Goal: Transaction & Acquisition: Purchase product/service

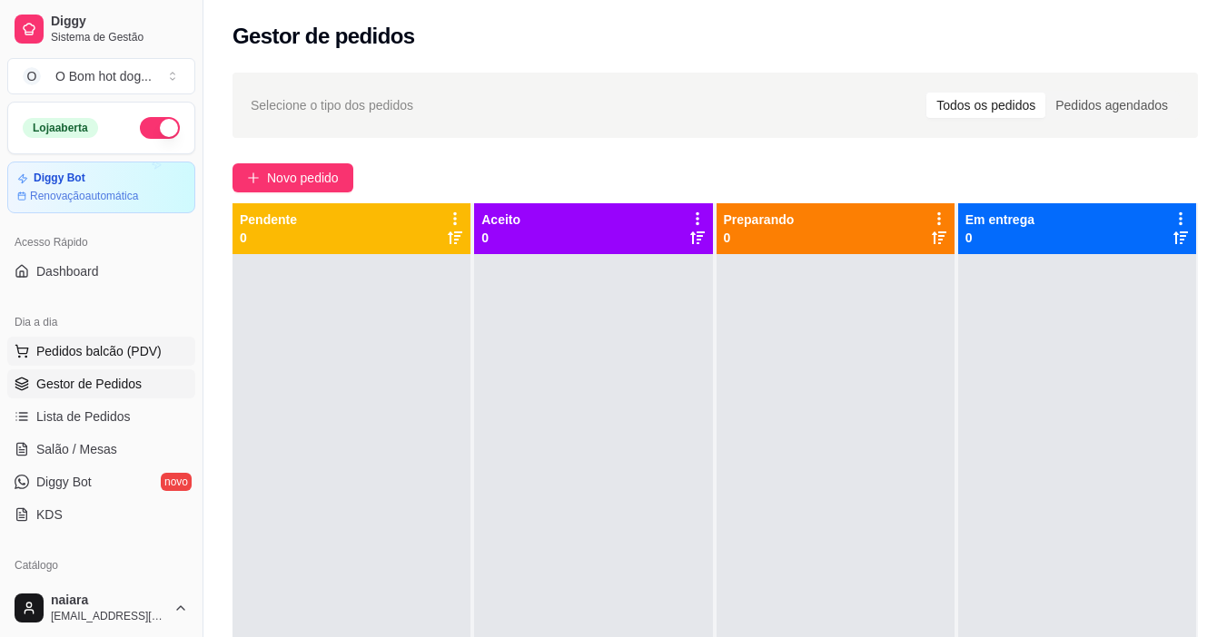
click at [117, 358] on span "Pedidos balcão (PDV)" at bounding box center [98, 351] width 125 height 18
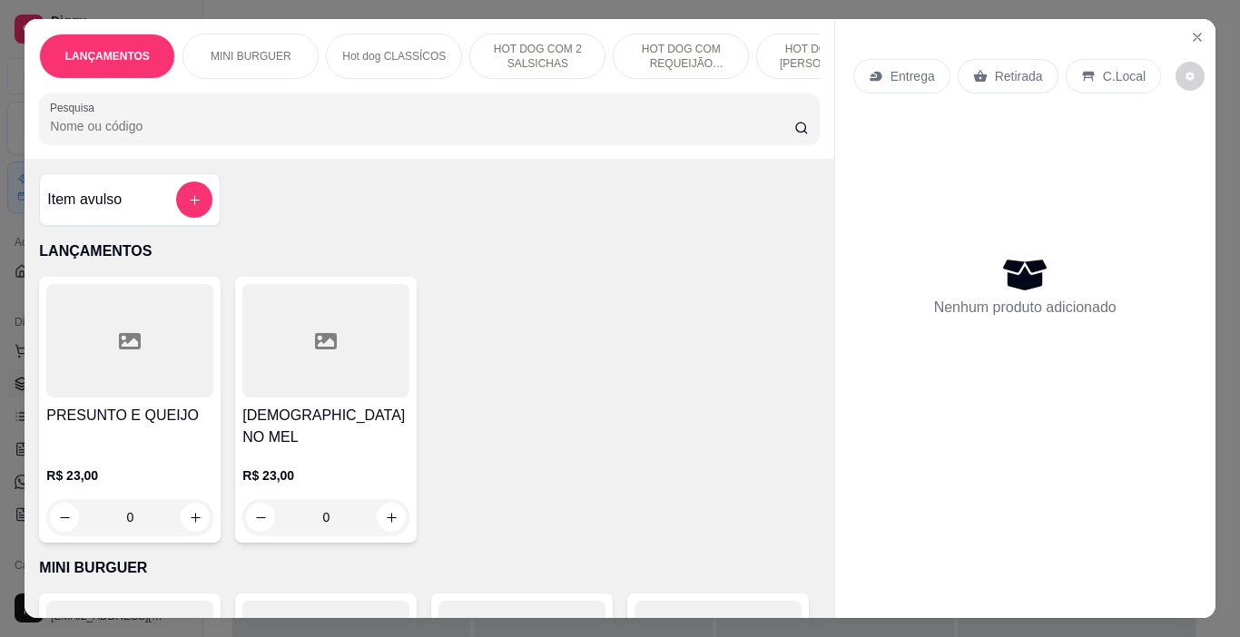
click at [143, 135] on input "Pesquisa" at bounding box center [422, 126] width 745 height 18
click at [142, 134] on input "Pesquisa" at bounding box center [422, 126] width 745 height 18
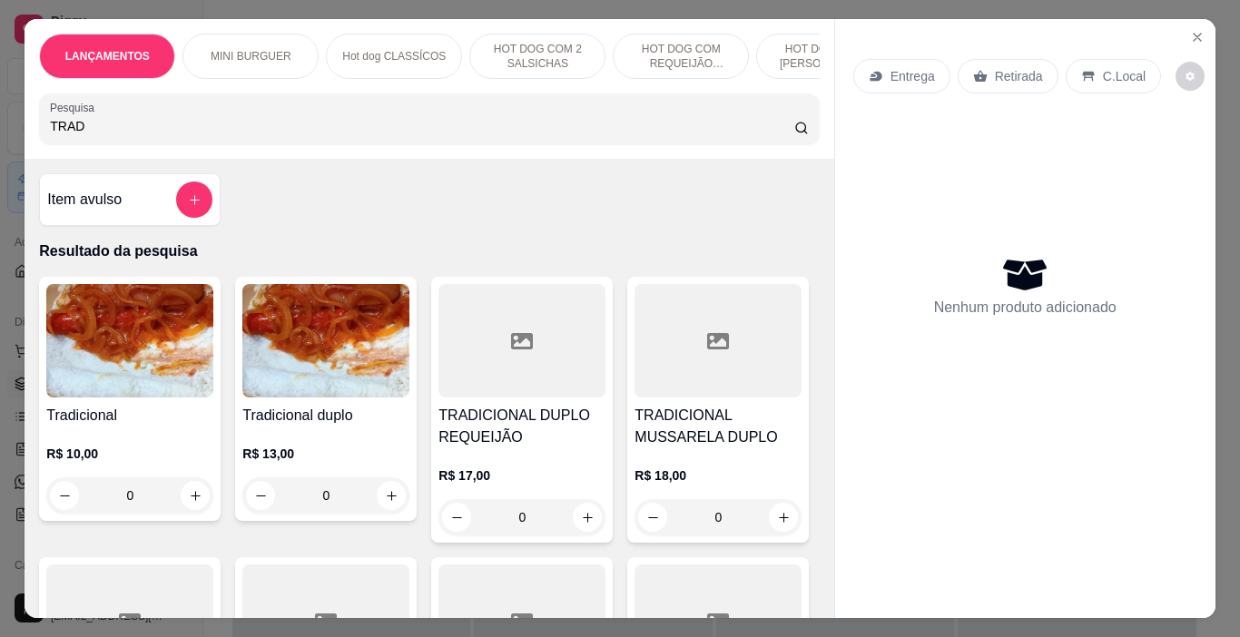
type input "TRAD"
click at [124, 326] on img at bounding box center [129, 340] width 167 height 113
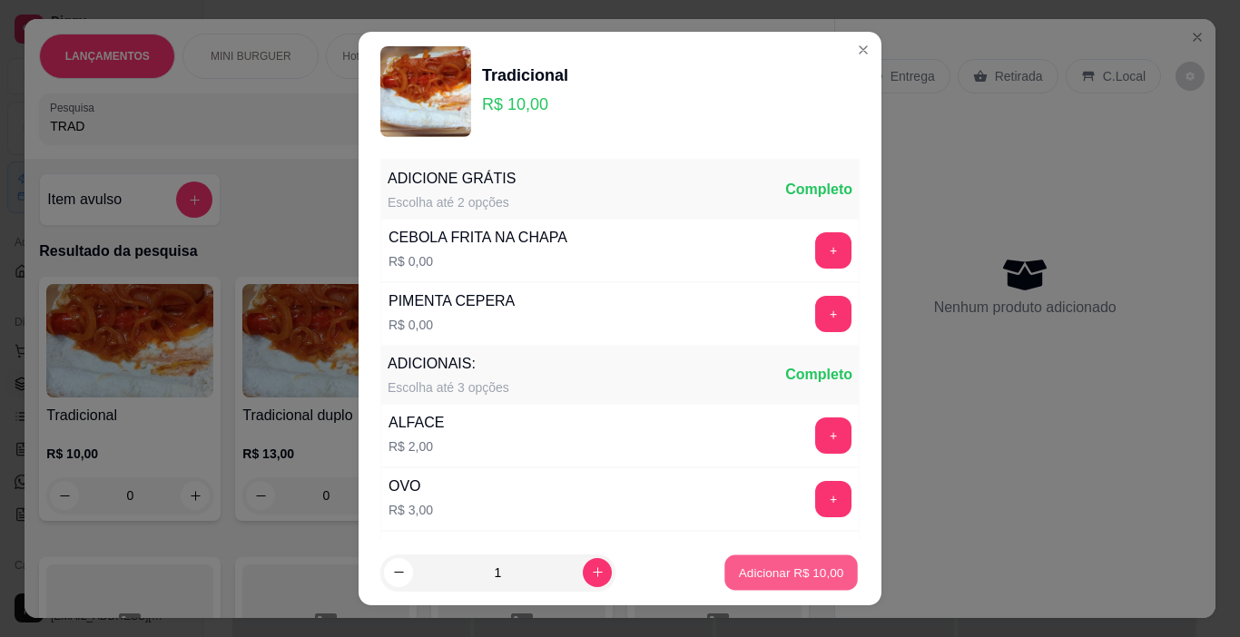
click at [771, 574] on p "Adicionar R$ 10,00" at bounding box center [791, 572] width 105 height 17
type input "1"
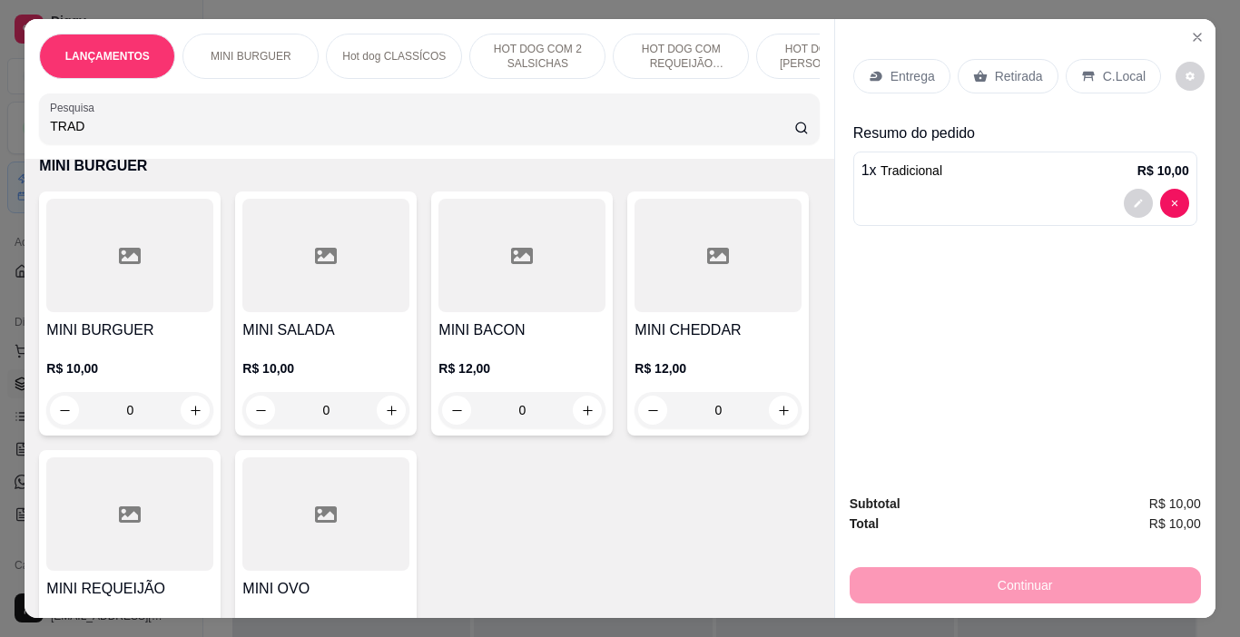
scroll to position [1180, 0]
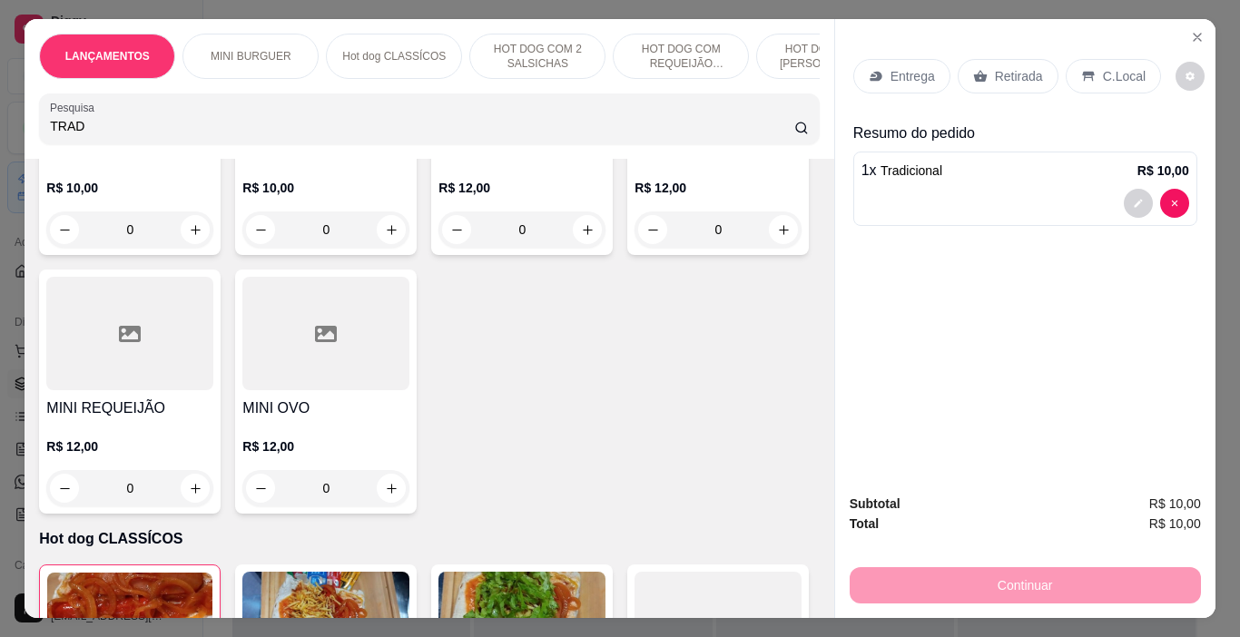
click at [466, 161] on h4 "MINI BACON" at bounding box center [522, 150] width 167 height 22
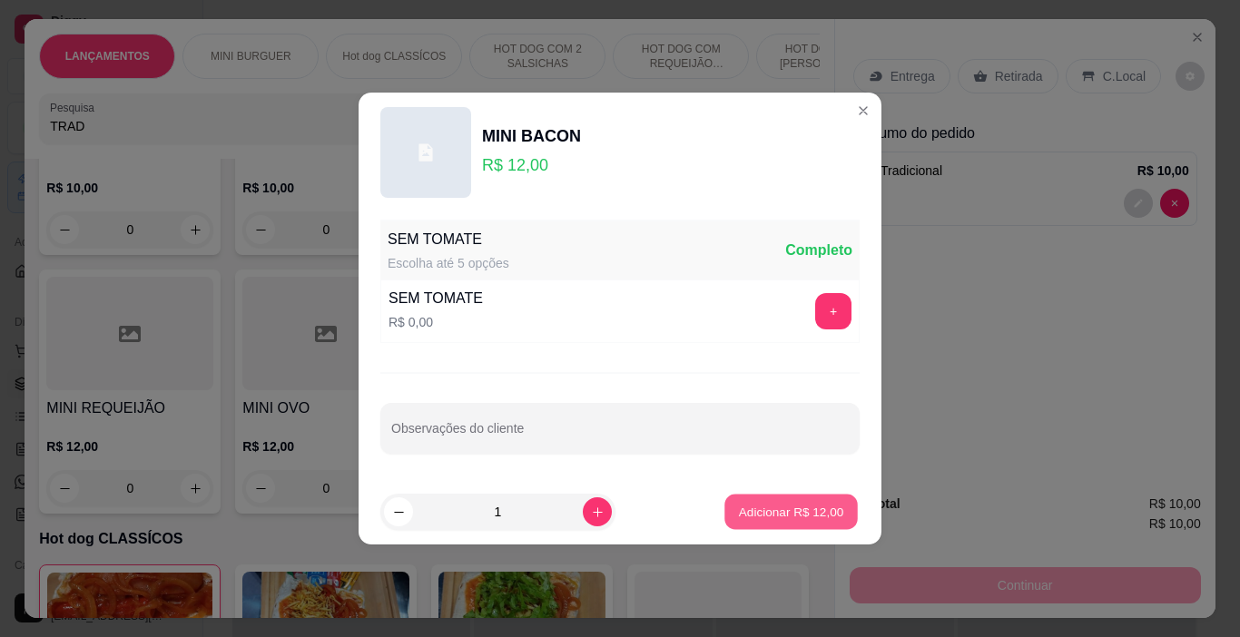
click at [802, 514] on p "Adicionar R$ 12,00" at bounding box center [791, 511] width 105 height 17
type input "1"
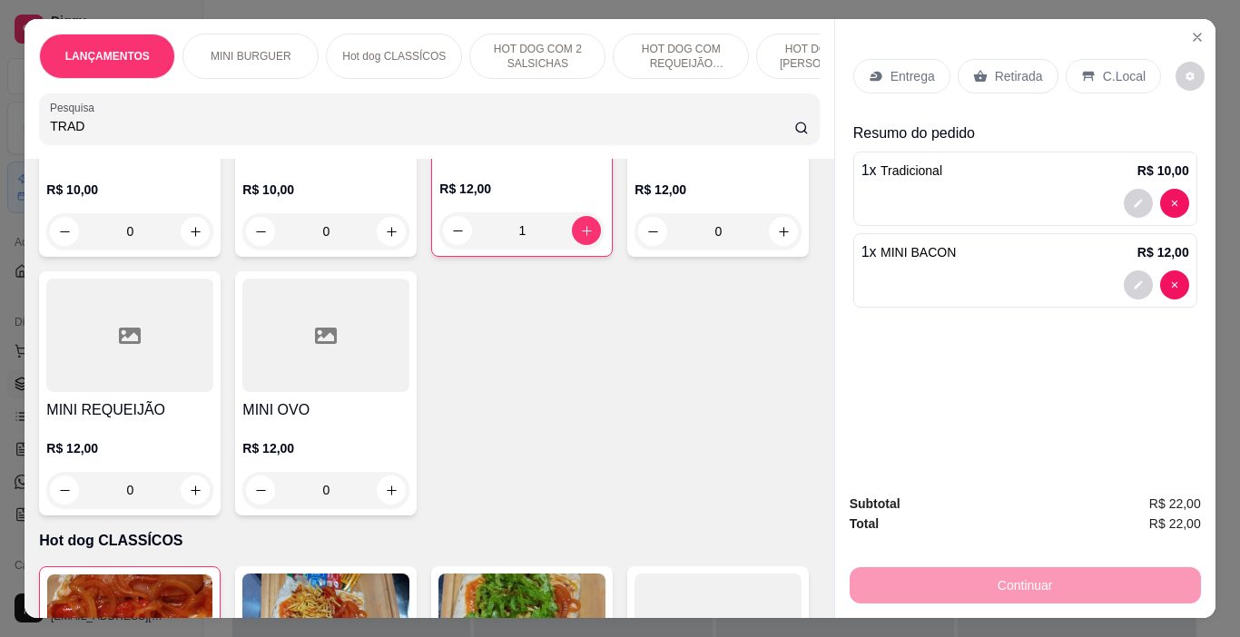
click at [1119, 74] on p "C.Local" at bounding box center [1124, 76] width 43 height 18
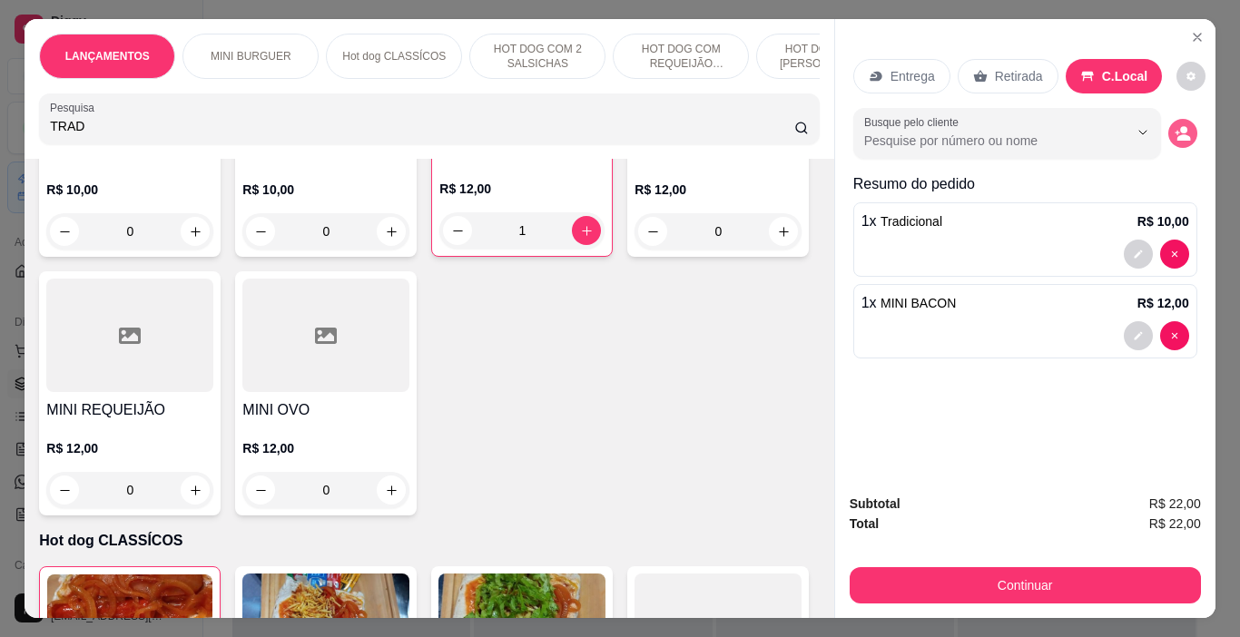
click at [1177, 134] on icon "decrease-product-quantity" at bounding box center [1184, 137] width 14 height 6
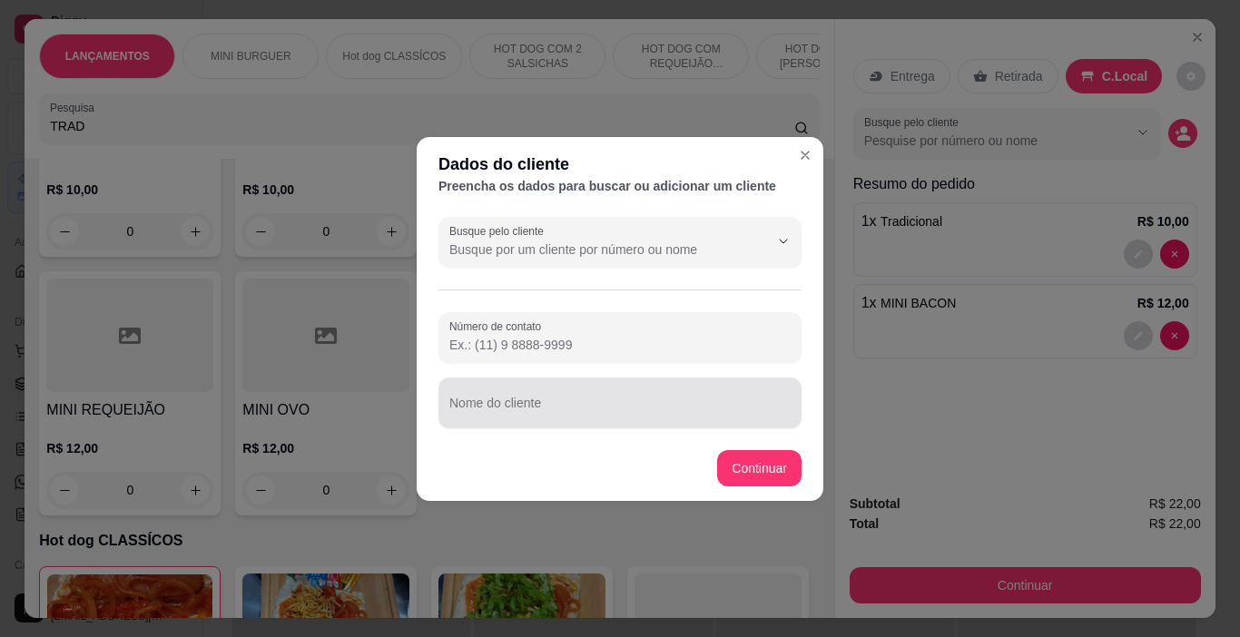
click at [574, 405] on input "Nome do cliente" at bounding box center [619, 410] width 341 height 18
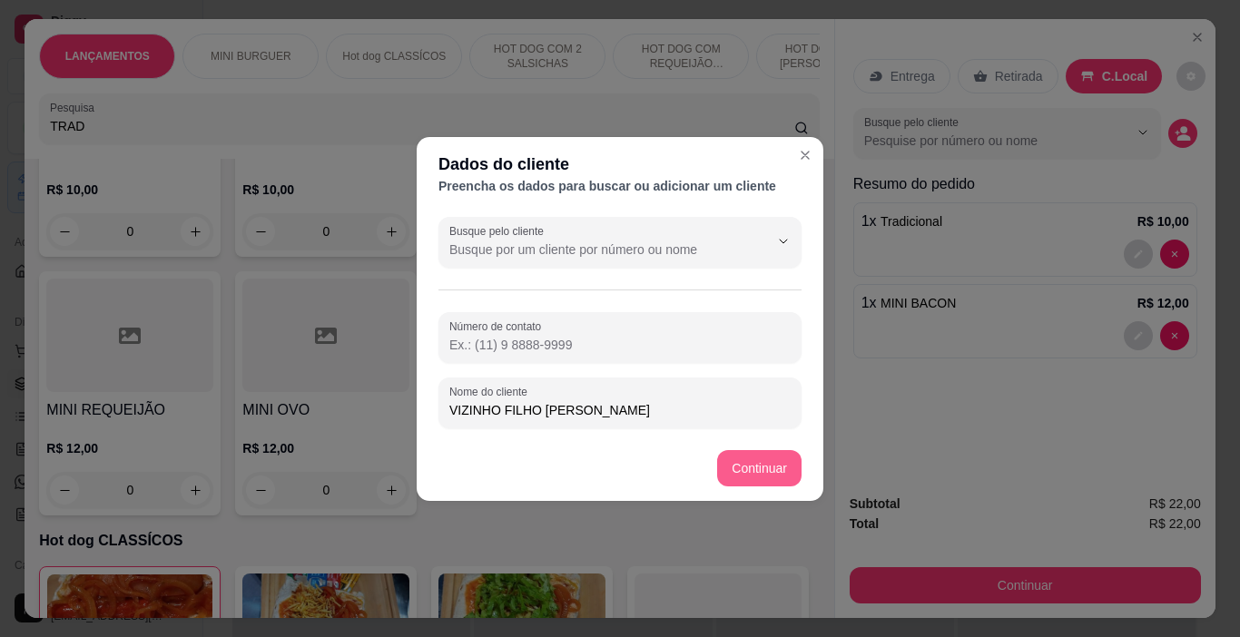
type input "VIZINHO FILHO [PERSON_NAME]"
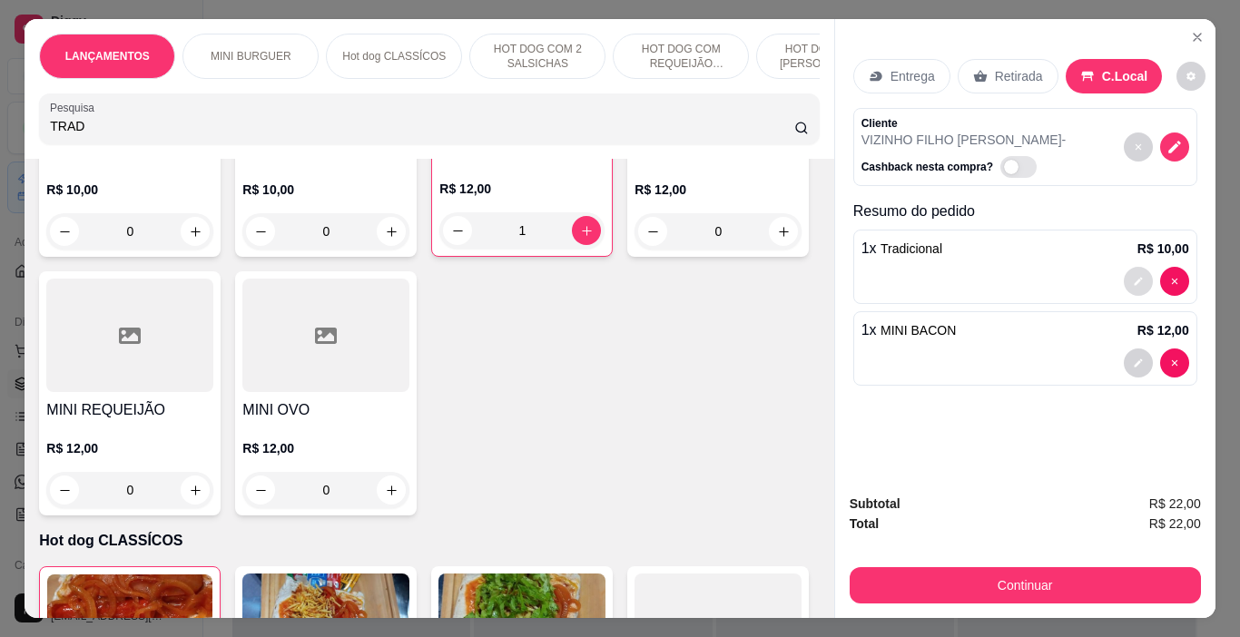
click at [1124, 272] on button "decrease-product-quantity" at bounding box center [1138, 281] width 29 height 29
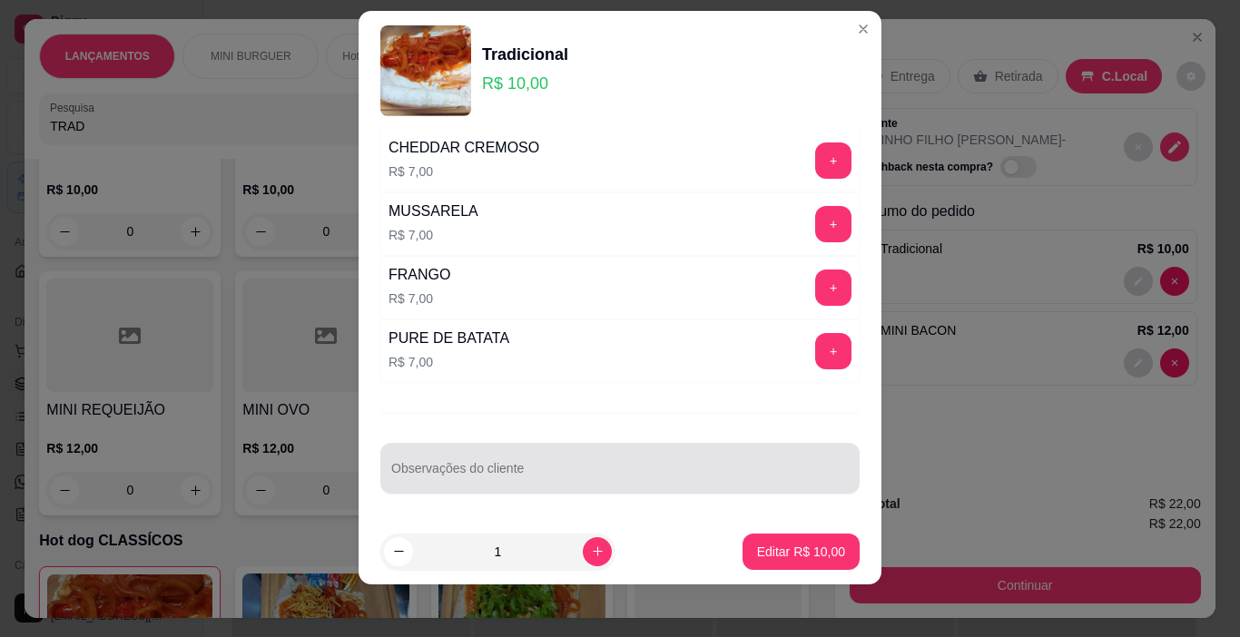
scroll to position [26, 0]
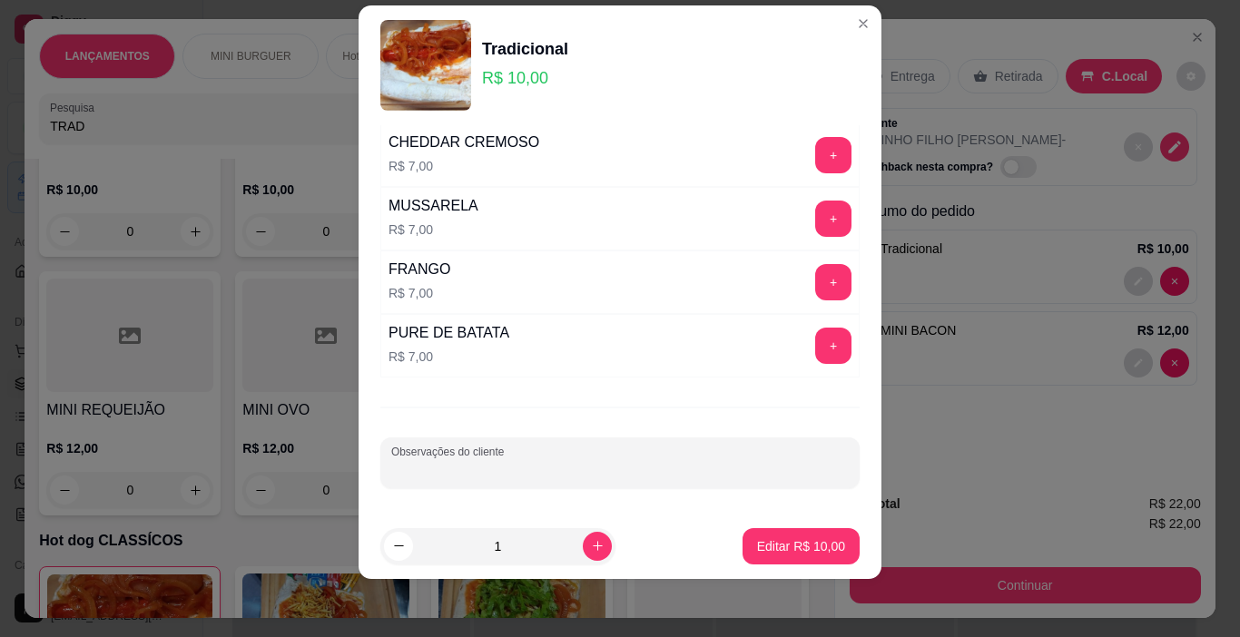
click at [484, 474] on input "Observações do cliente" at bounding box center [620, 470] width 458 height 18
type input "SEM SACHES"
click at [790, 551] on p "Editar R$ 10,00" at bounding box center [801, 547] width 88 height 18
type input "0"
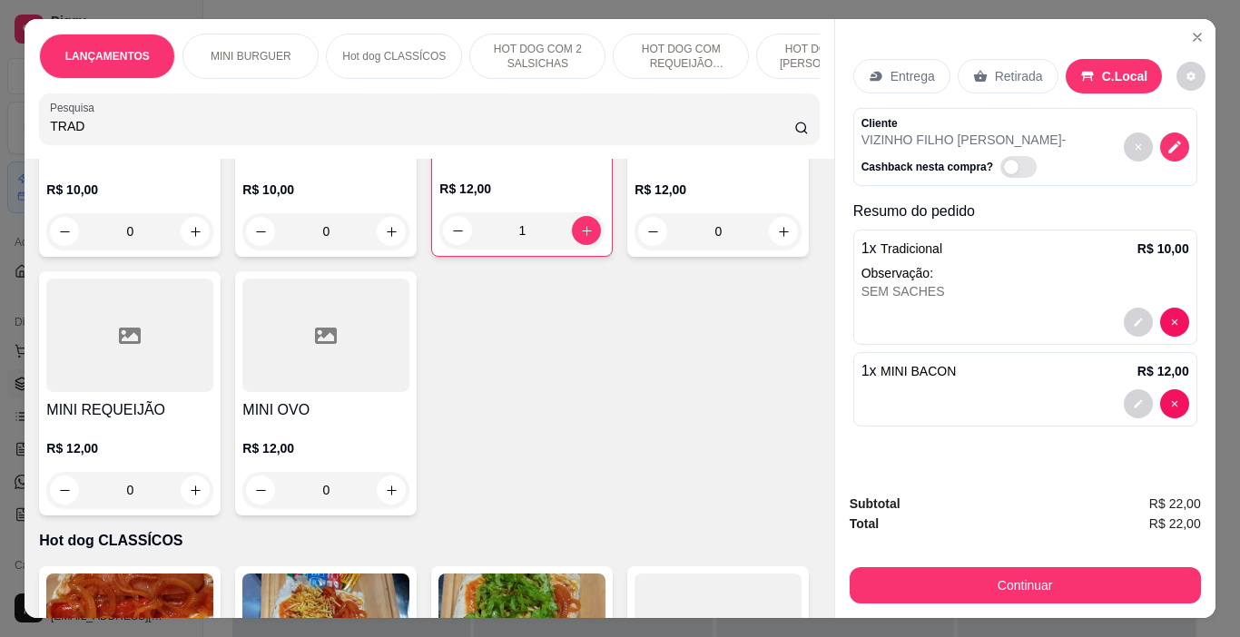
click at [321, 129] on input "TRAD" at bounding box center [422, 126] width 745 height 18
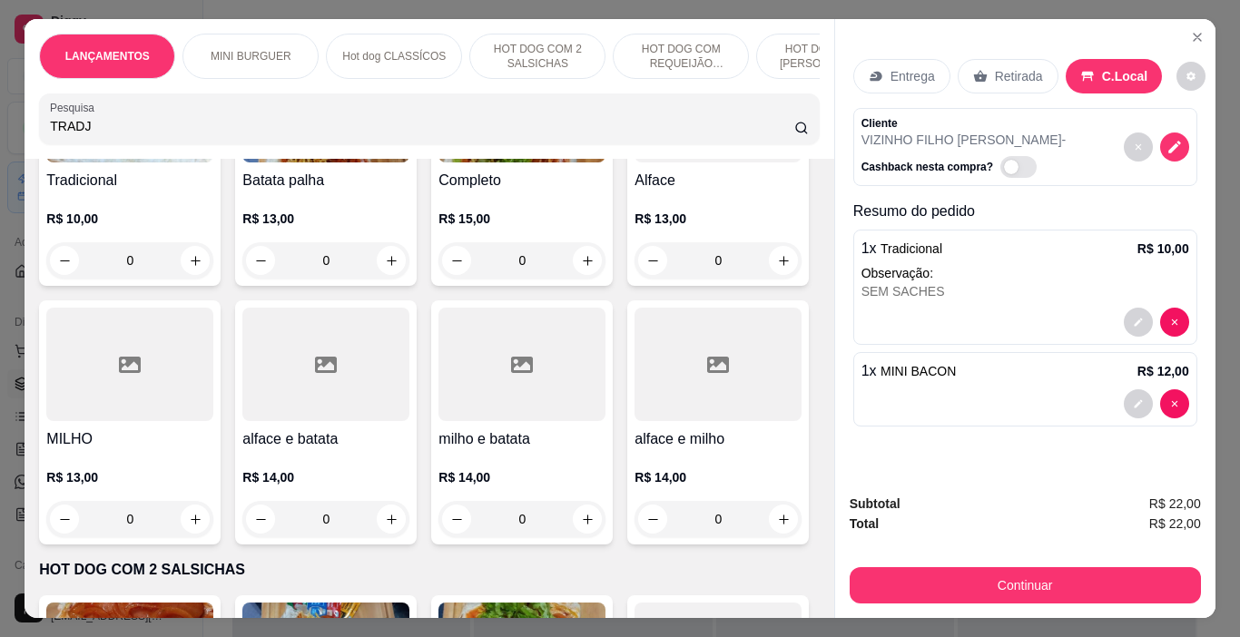
scroll to position [397, 0]
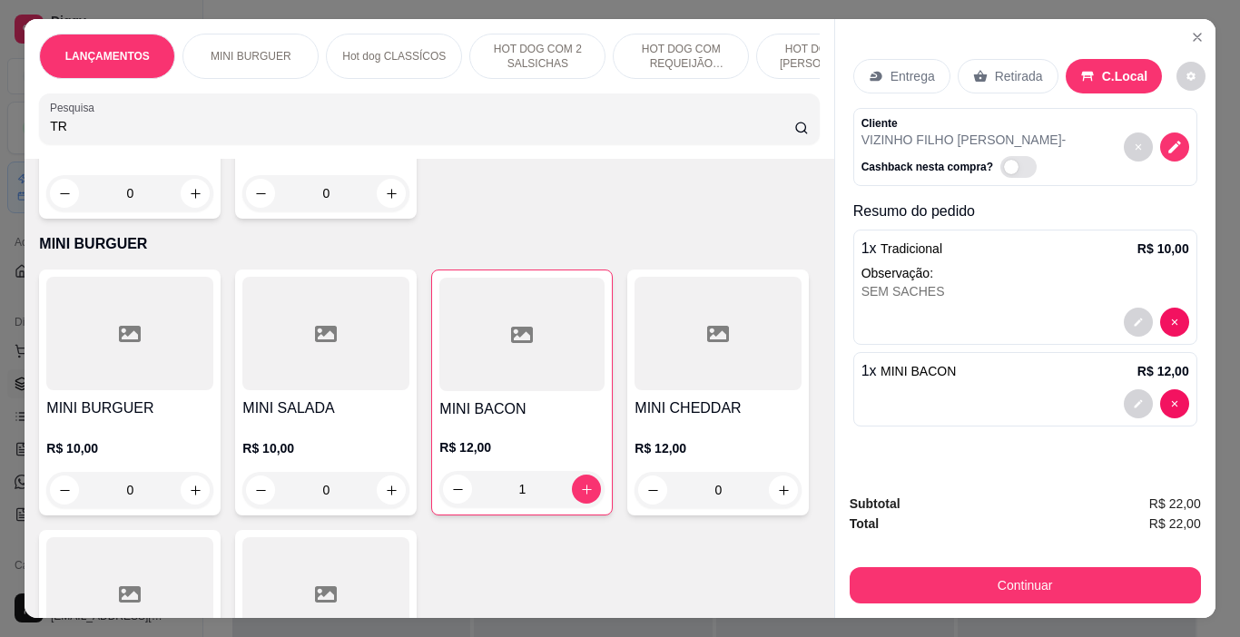
type input "T"
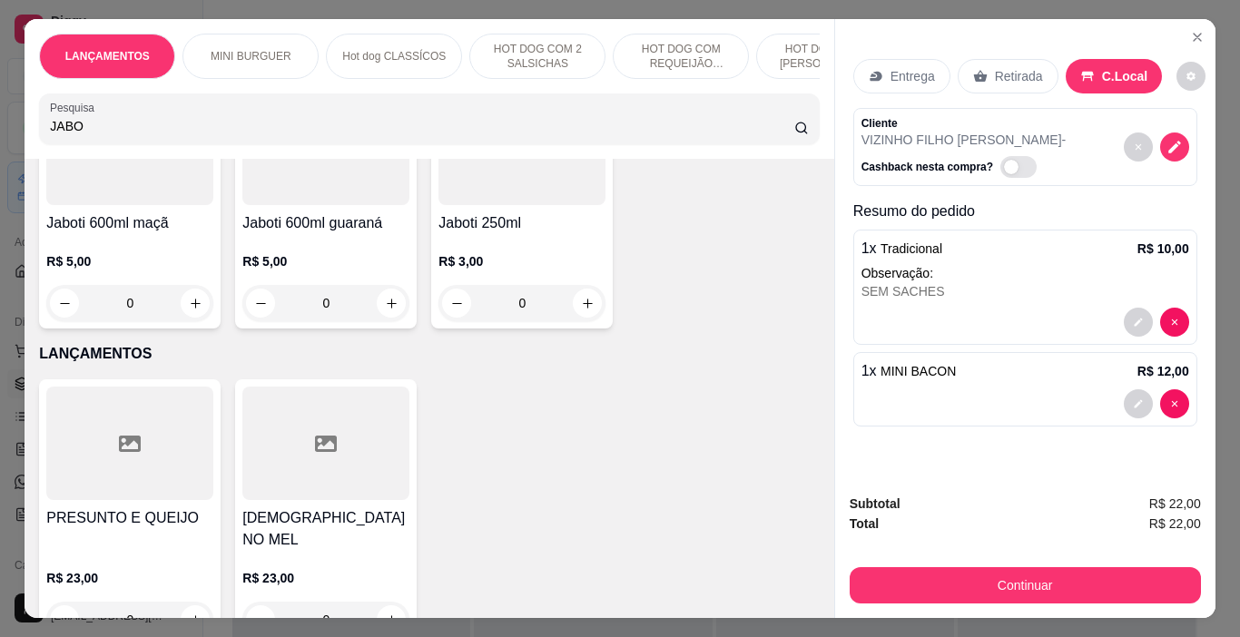
scroll to position [410, 0]
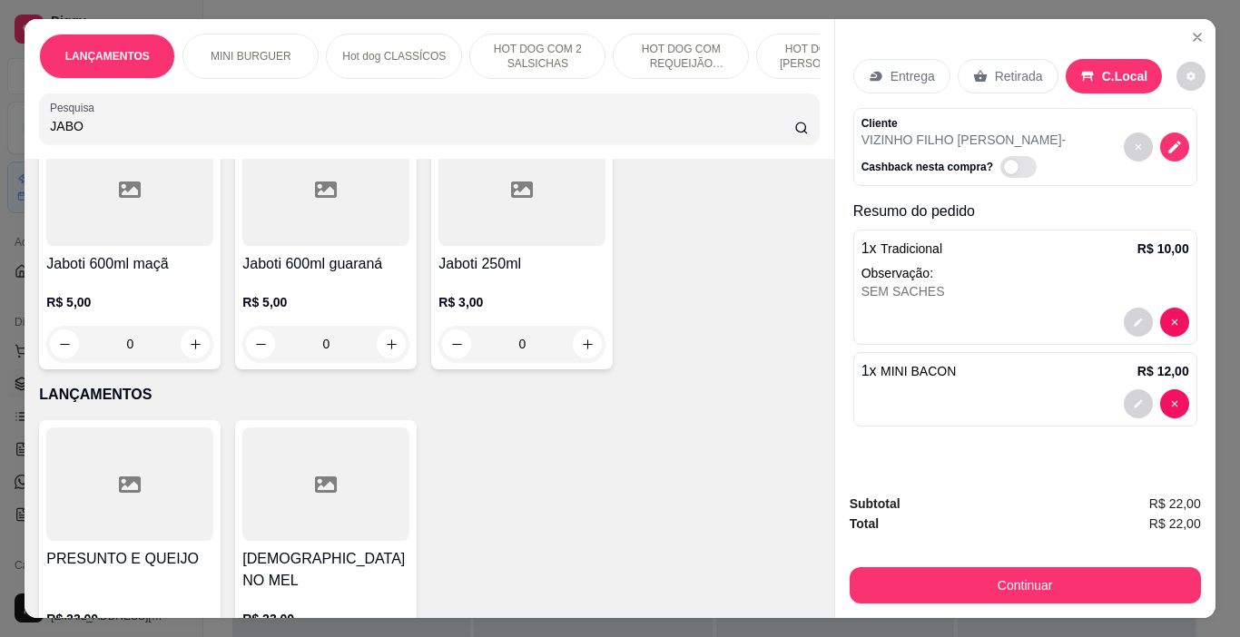
type input "JABO"
click at [409, 271] on h4 "Jaboti 600ml guaraná" at bounding box center [325, 264] width 167 height 22
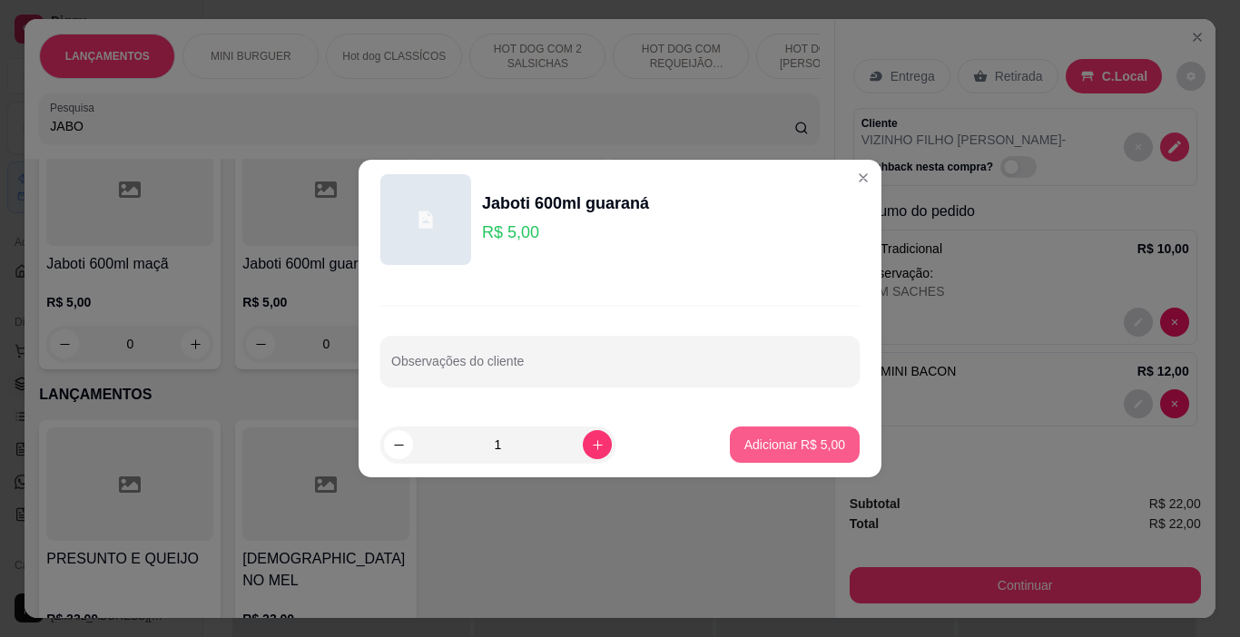
click at [819, 447] on p "Adicionar R$ 5,00" at bounding box center [795, 445] width 101 height 18
type input "1"
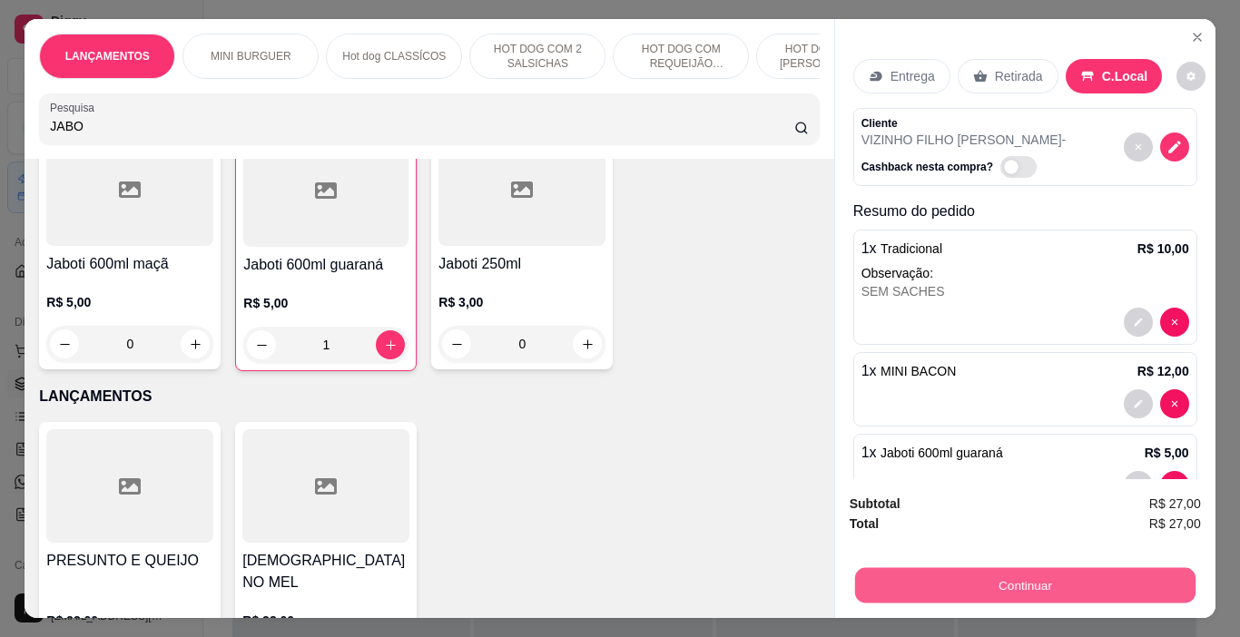
click at [975, 570] on button "Continuar" at bounding box center [1024, 585] width 340 height 35
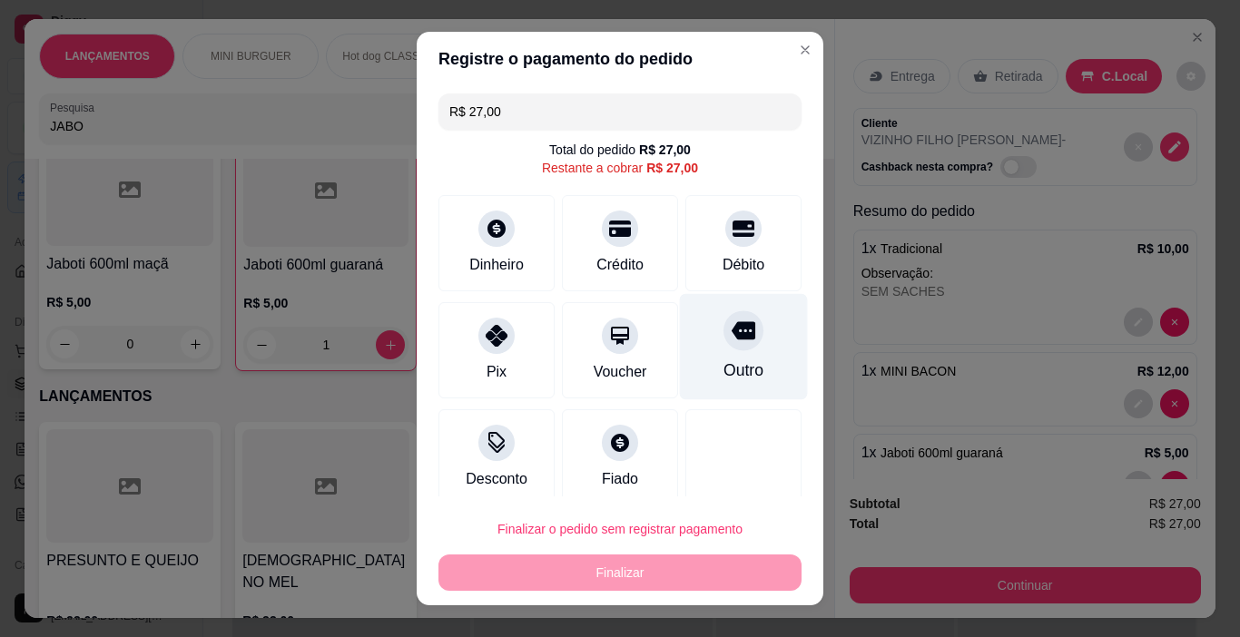
click at [724, 364] on div "Outro" at bounding box center [744, 371] width 40 height 24
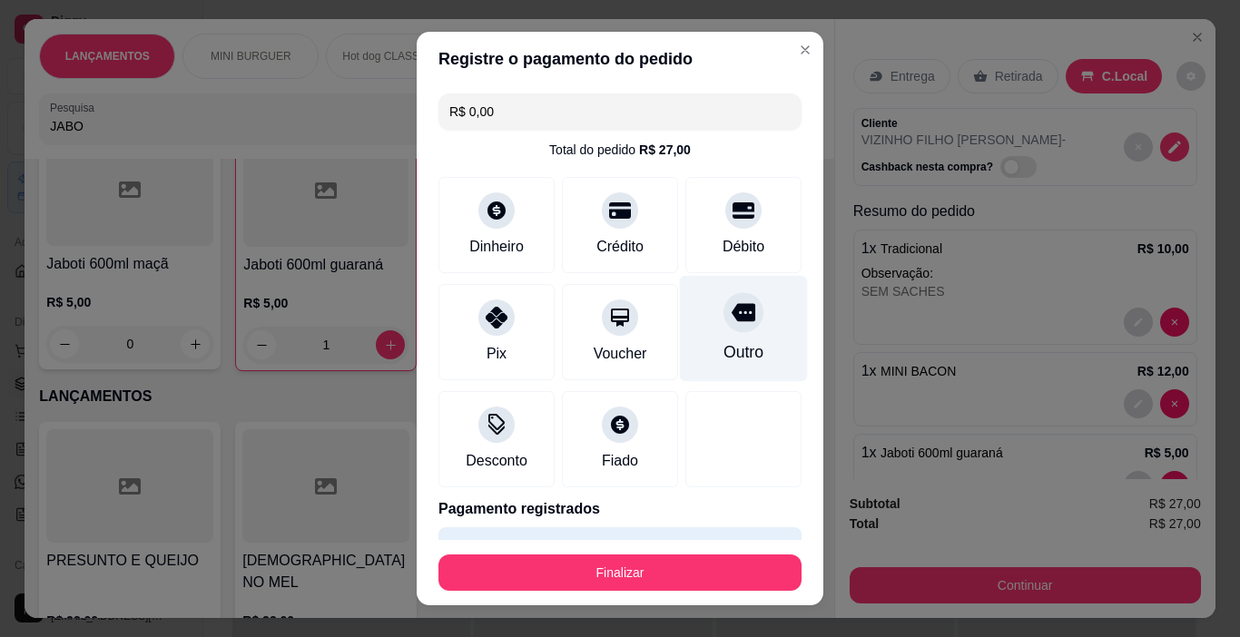
type input "R$ 0,00"
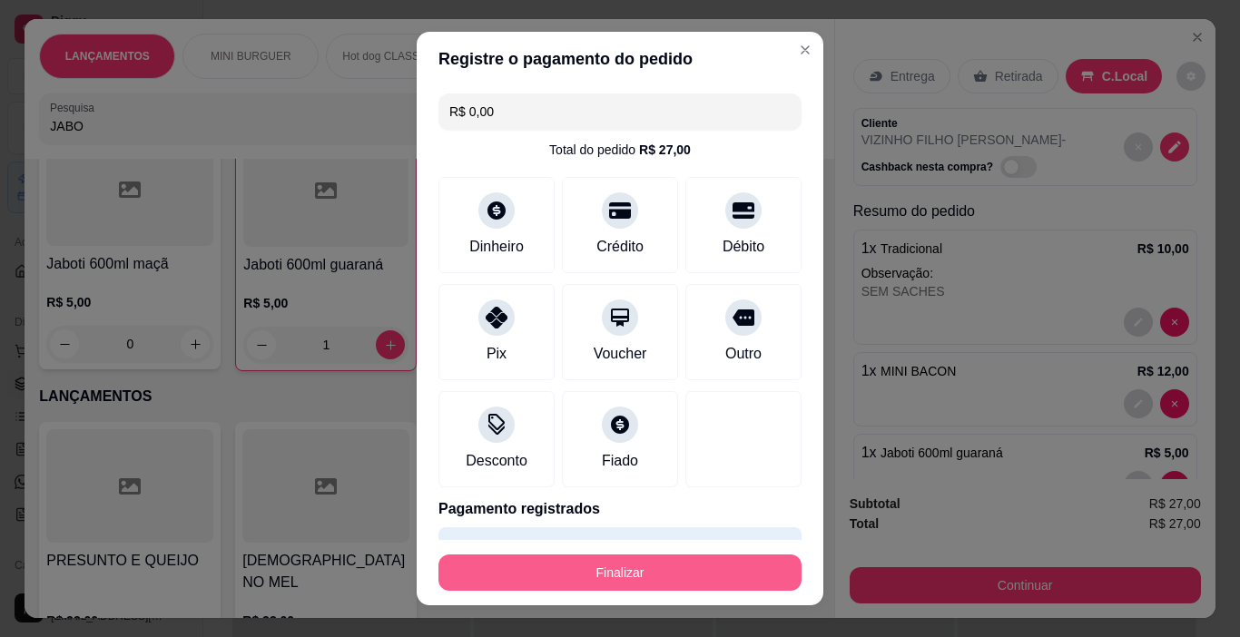
click at [686, 569] on button "Finalizar" at bounding box center [620, 573] width 363 height 36
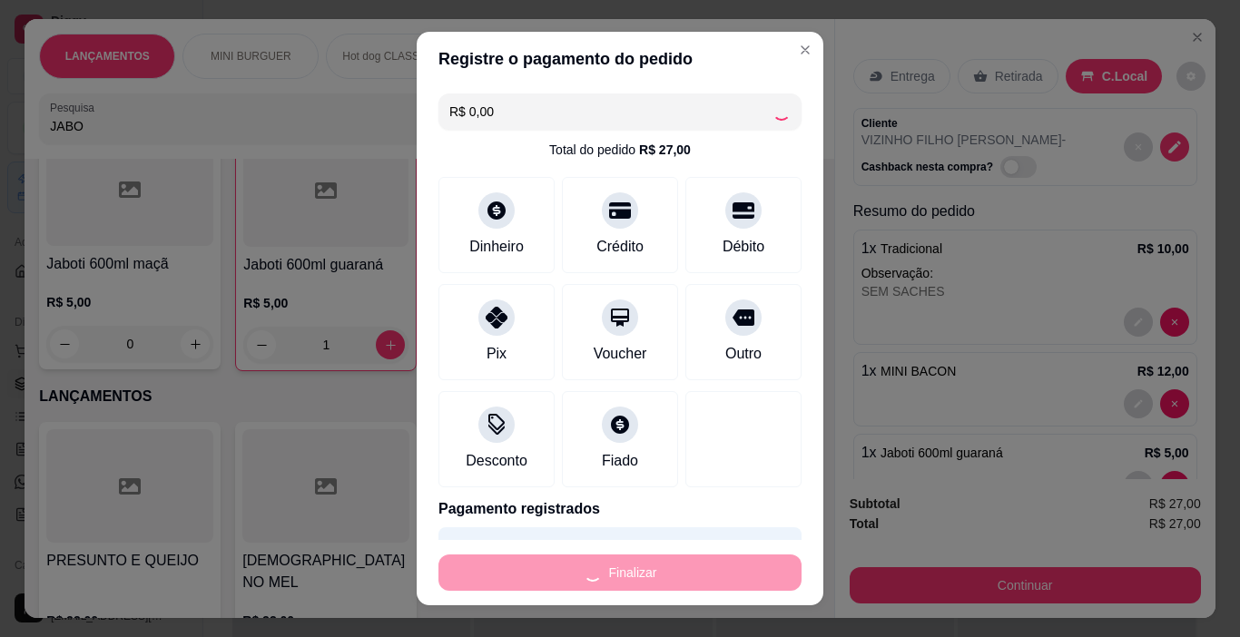
type input "0"
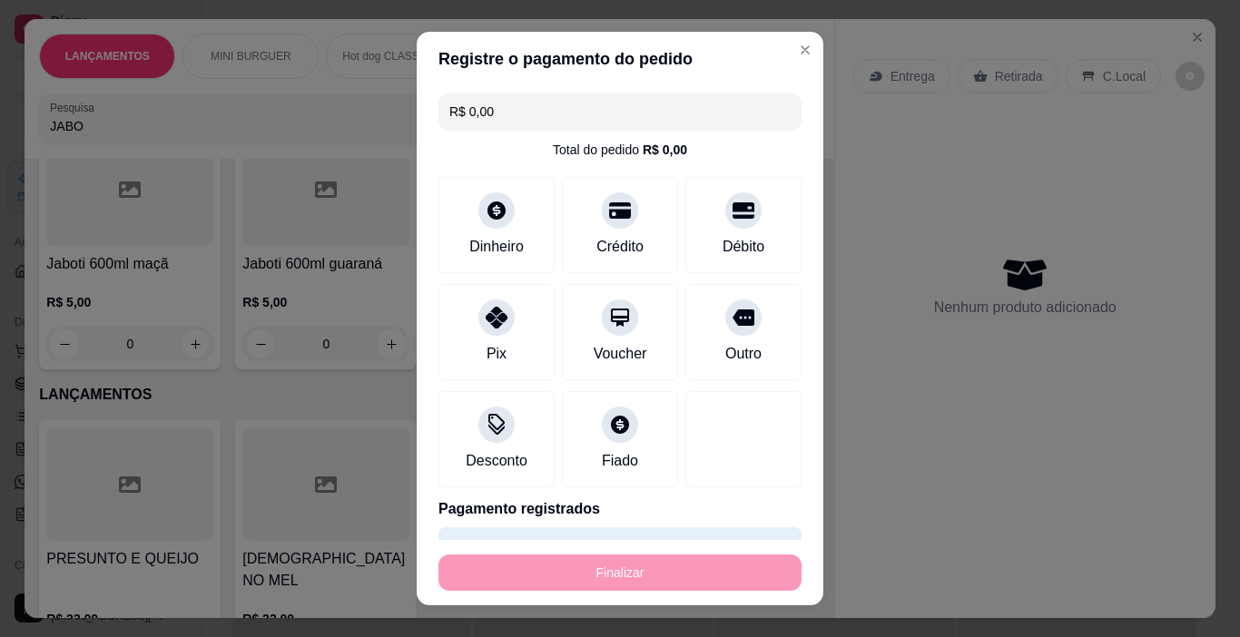
type input "-R$ 27,00"
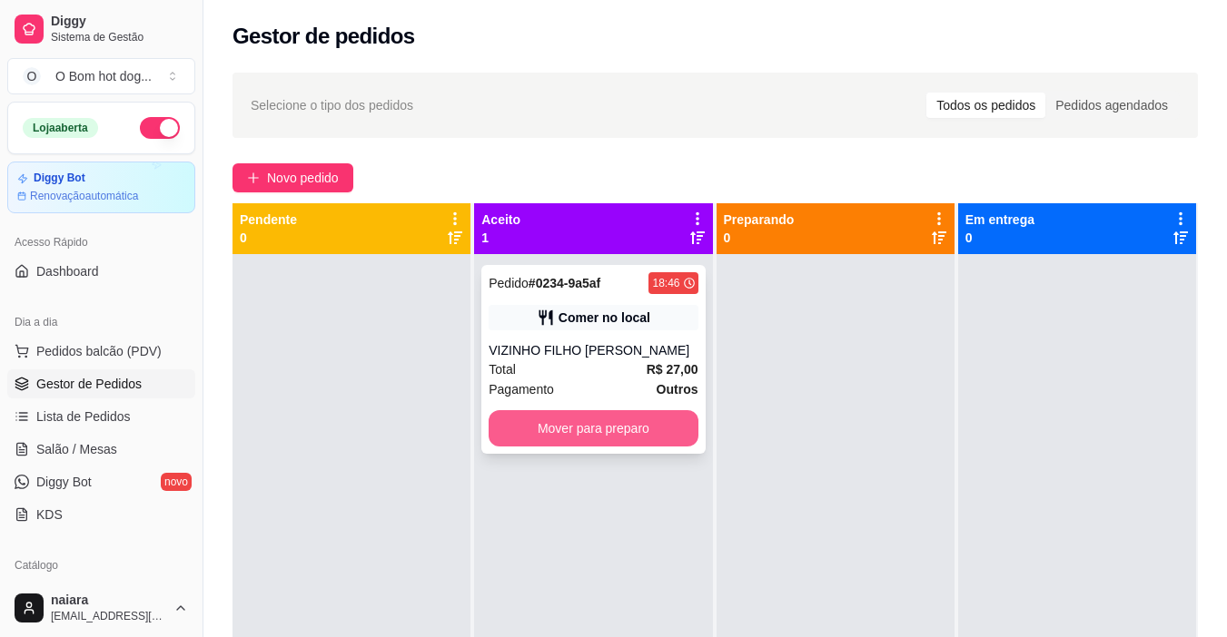
click at [574, 427] on button "Mover para preparo" at bounding box center [592, 428] width 209 height 36
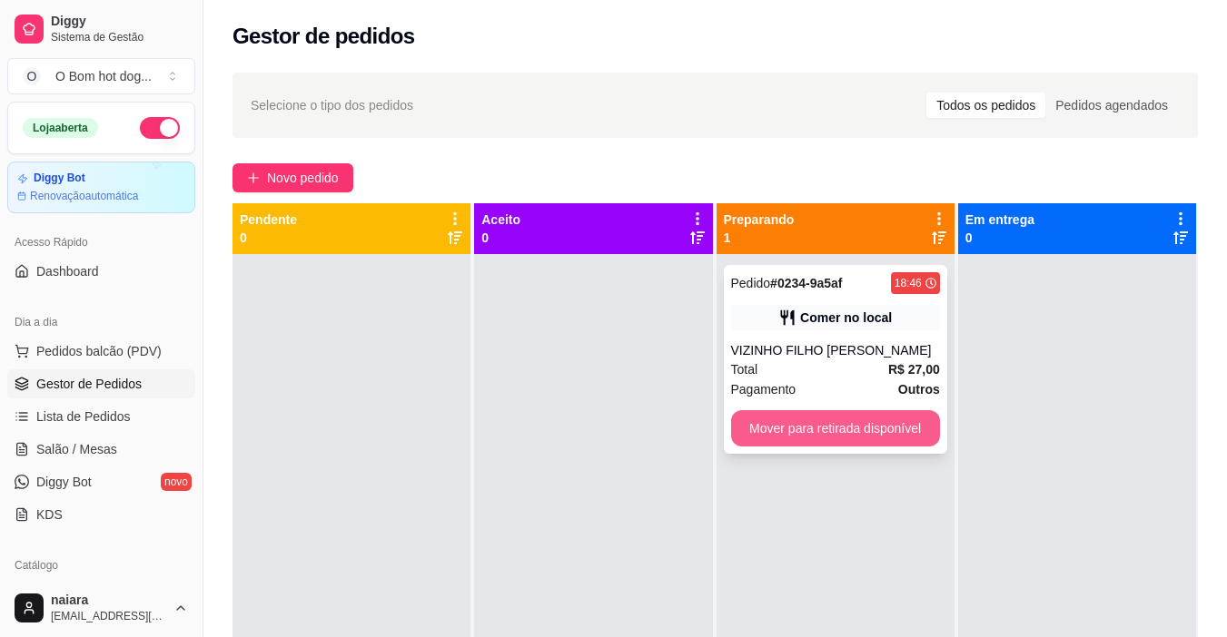
click at [817, 441] on button "Mover para retirada disponível" at bounding box center [835, 428] width 209 height 36
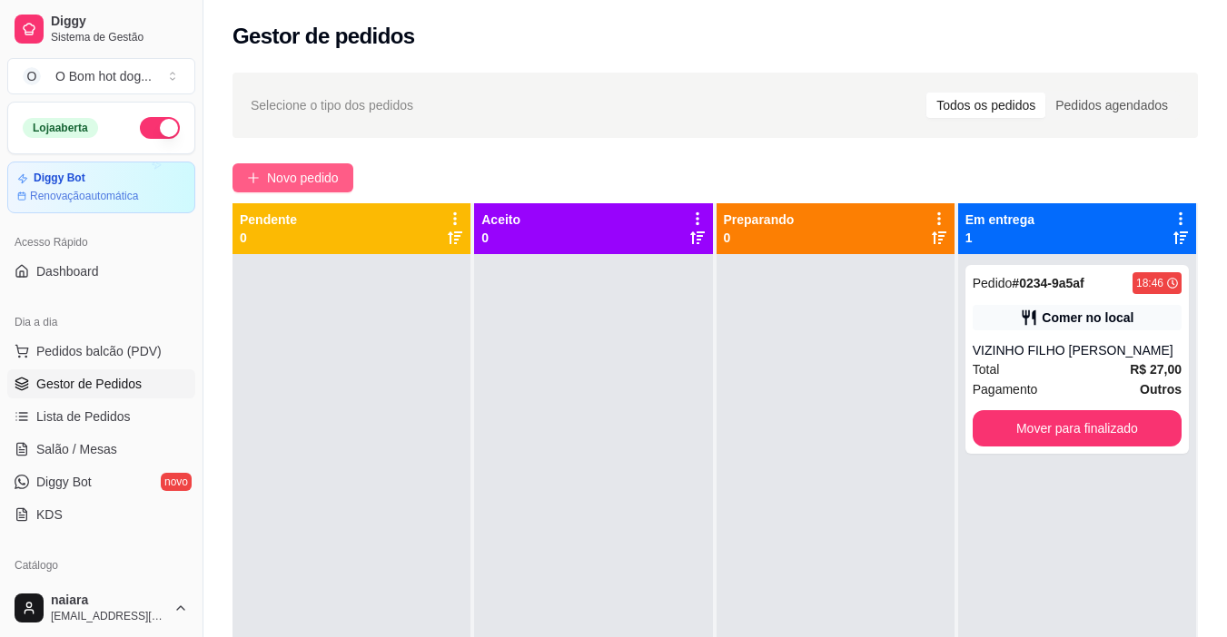
click at [332, 173] on span "Novo pedido" at bounding box center [303, 178] width 72 height 20
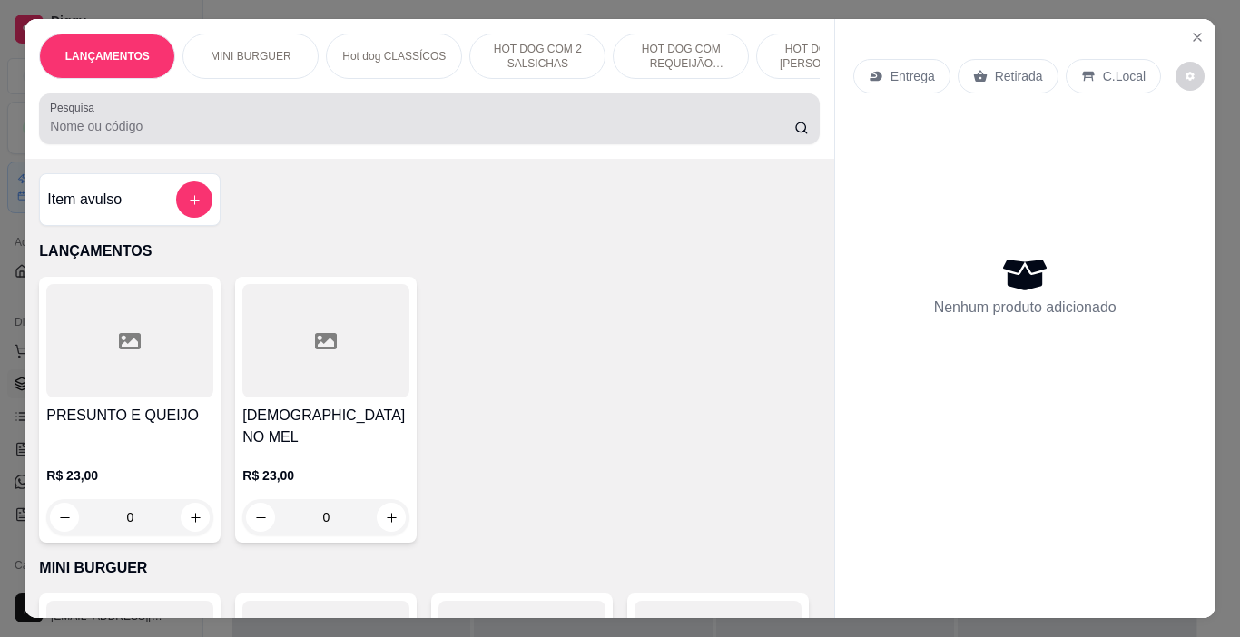
click at [331, 117] on div at bounding box center [429, 119] width 758 height 36
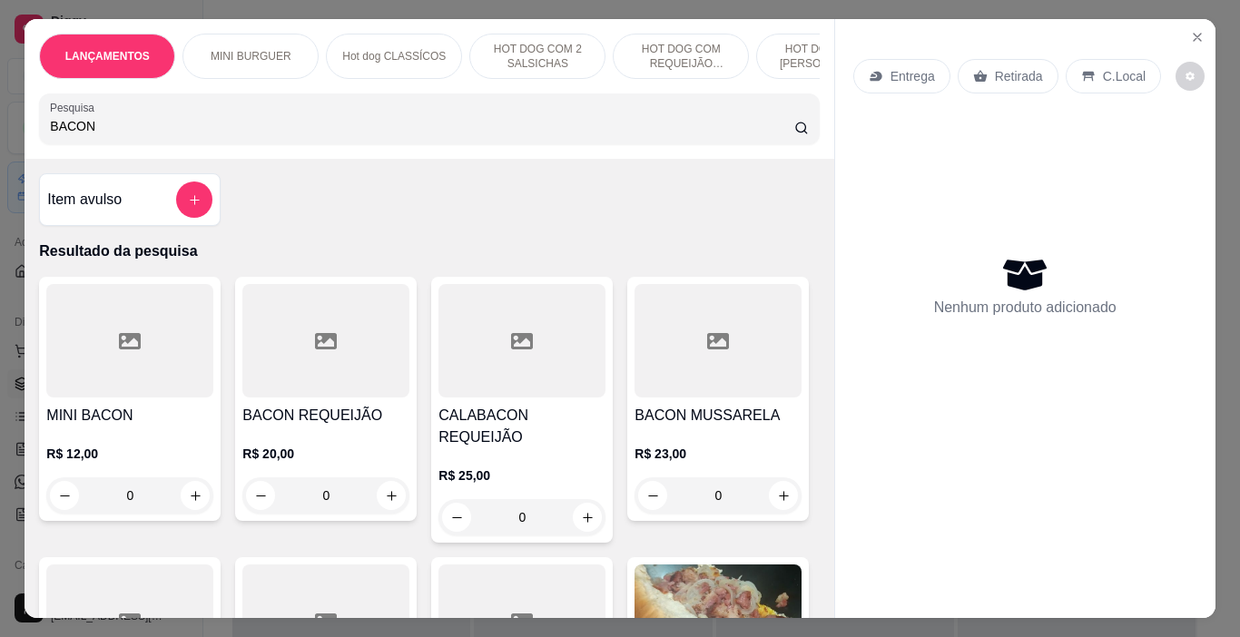
type input "BACON"
click at [84, 353] on div at bounding box center [129, 340] width 167 height 113
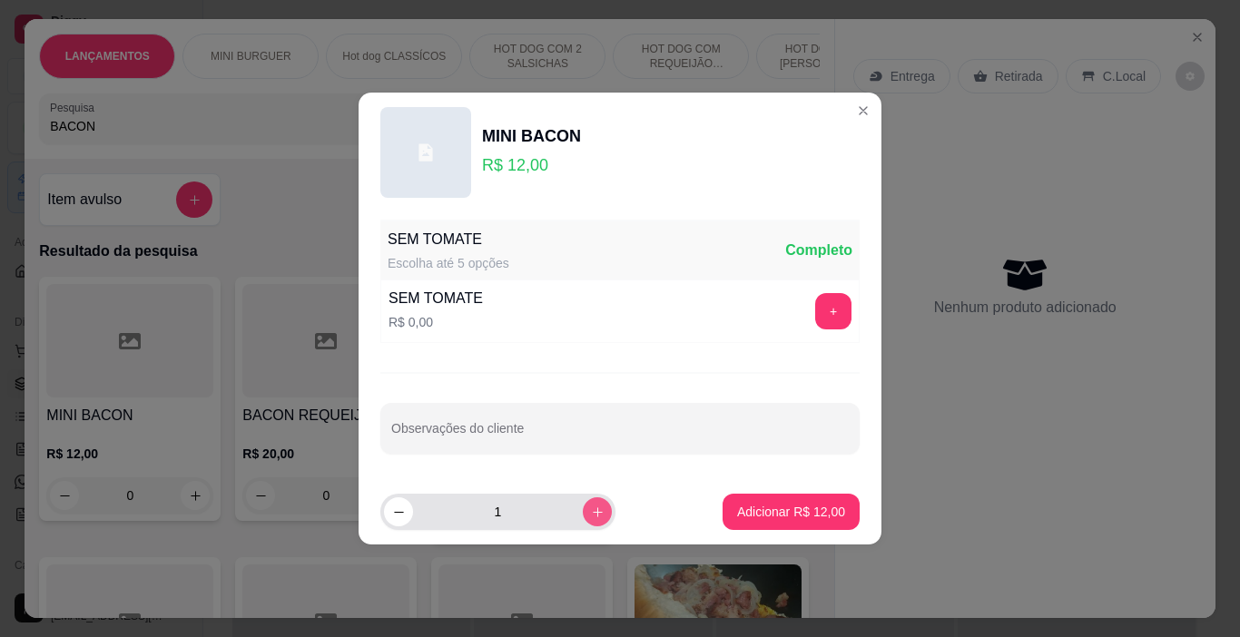
click at [583, 519] on button "increase-product-quantity" at bounding box center [597, 512] width 29 height 29
type input "2"
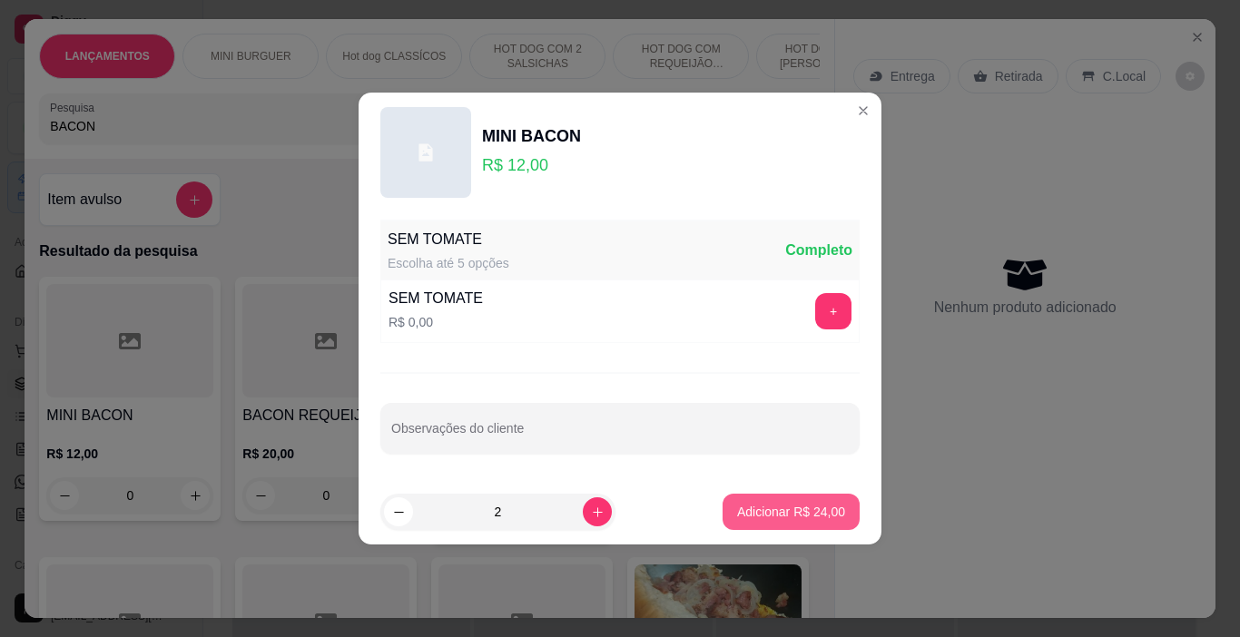
click at [774, 510] on p "Adicionar R$ 24,00" at bounding box center [791, 512] width 108 height 18
type input "2"
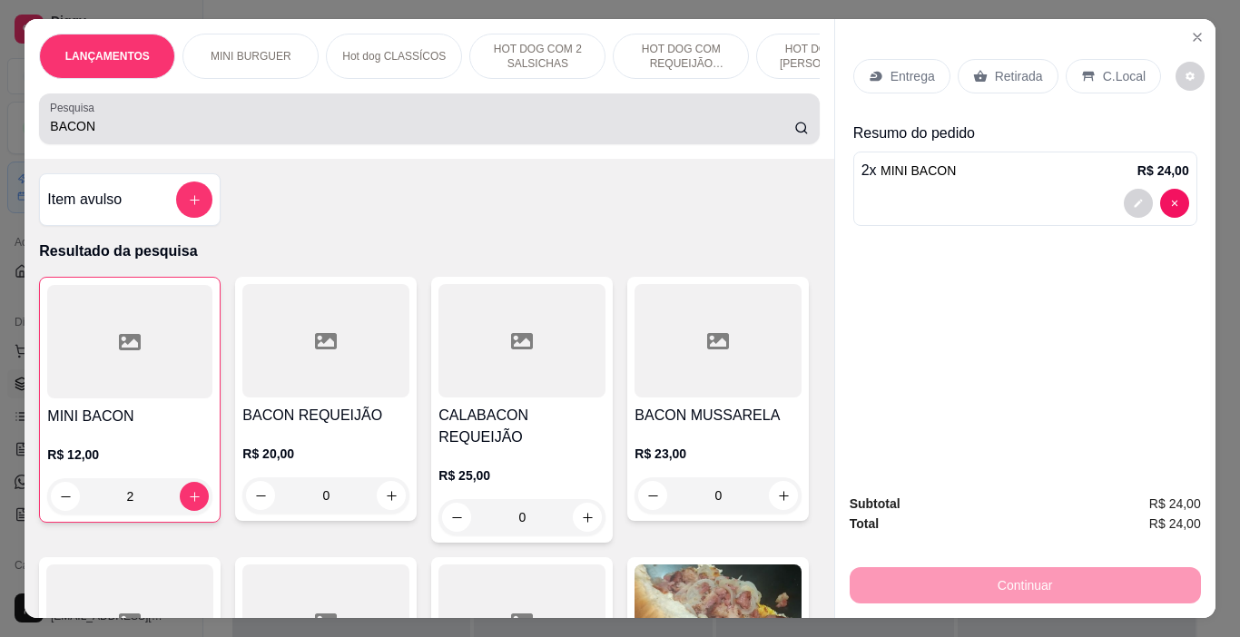
click at [175, 130] on input "BACON" at bounding box center [422, 126] width 745 height 18
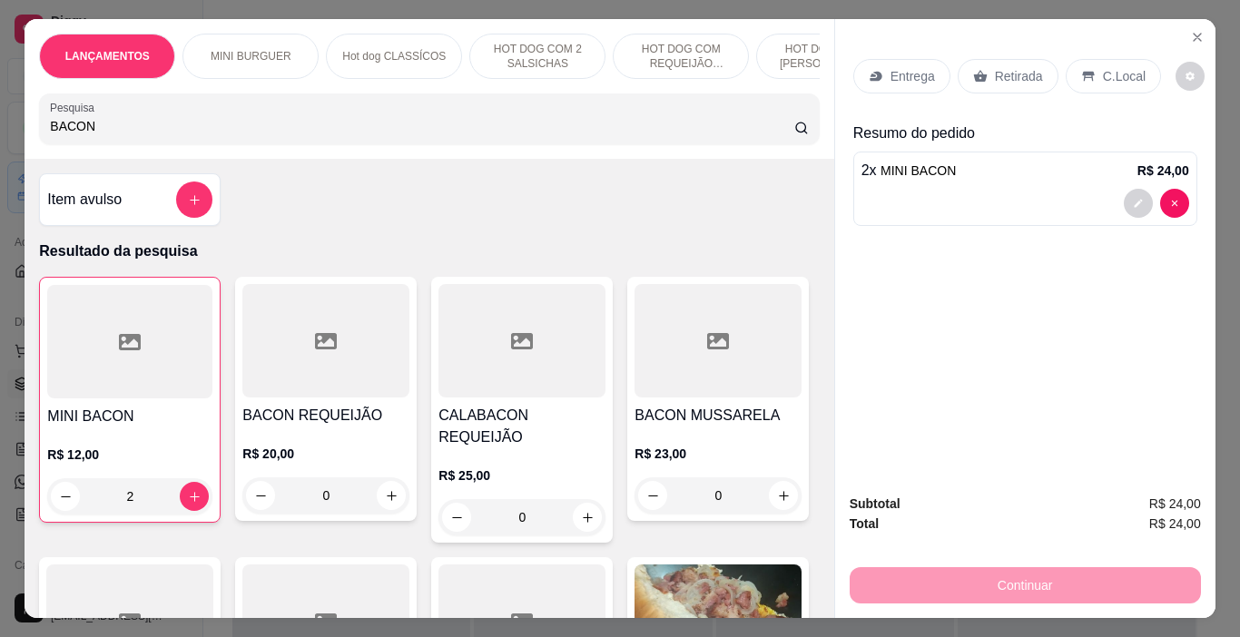
click at [175, 130] on input "BACON" at bounding box center [422, 126] width 745 height 18
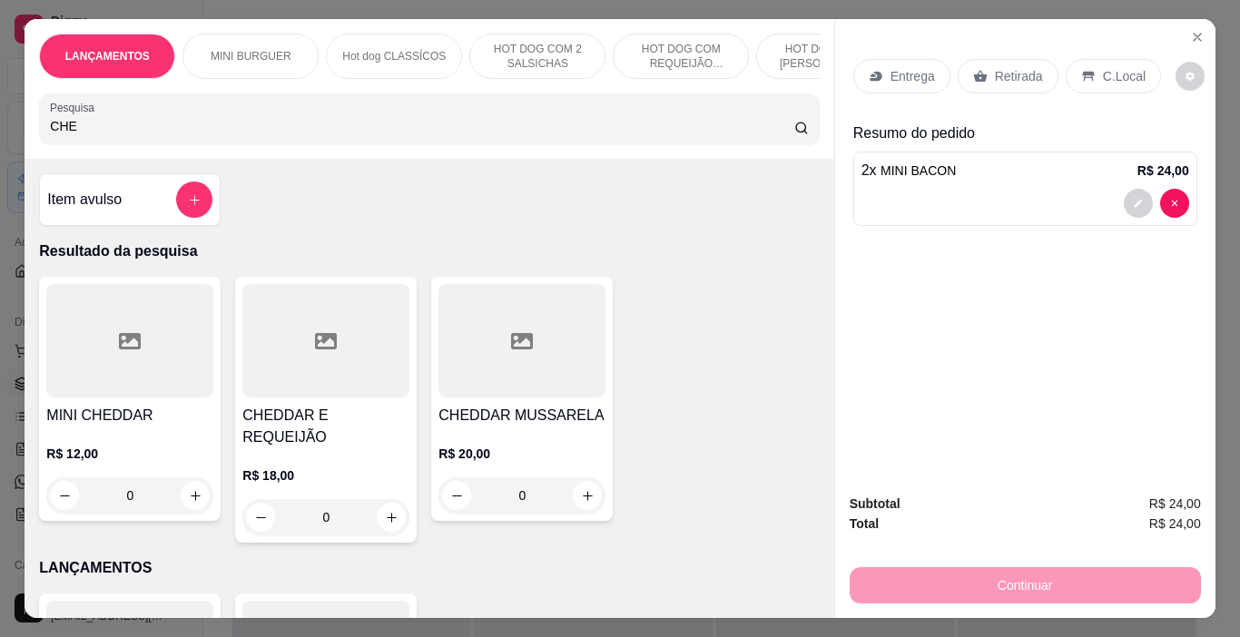
type input "CHE"
click at [172, 319] on div at bounding box center [129, 340] width 167 height 113
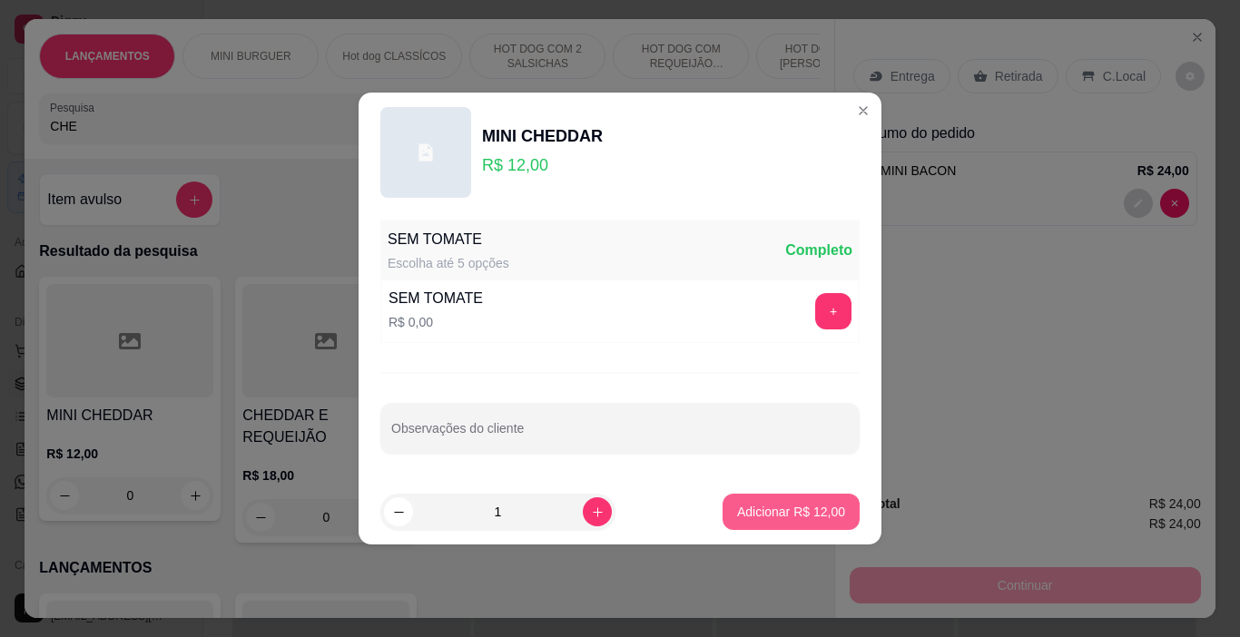
click at [804, 511] on p "Adicionar R$ 12,00" at bounding box center [791, 512] width 108 height 18
type input "1"
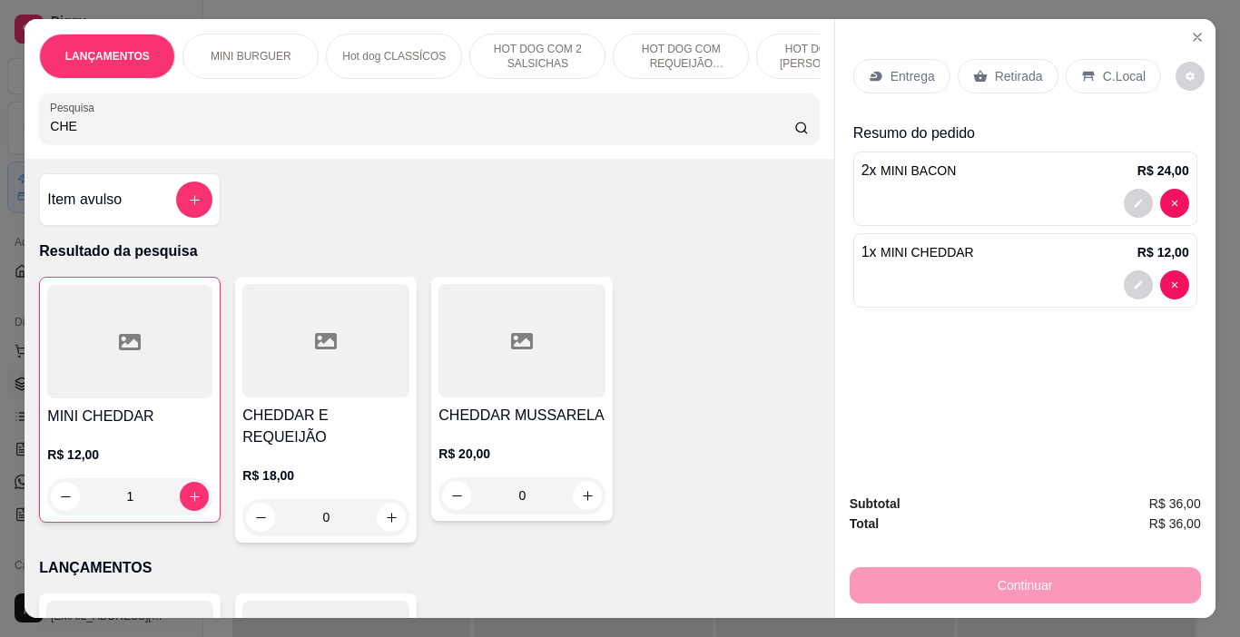
click at [987, 79] on div "Retirada" at bounding box center [1008, 76] width 101 height 35
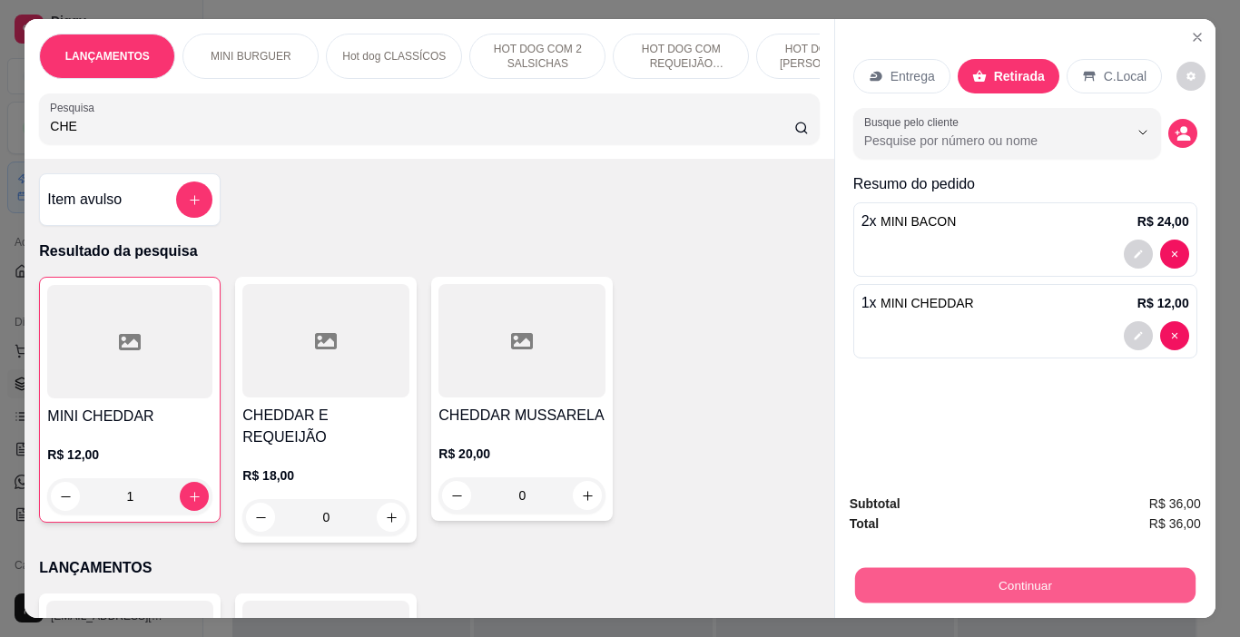
click at [1060, 576] on button "Continuar" at bounding box center [1024, 585] width 340 height 35
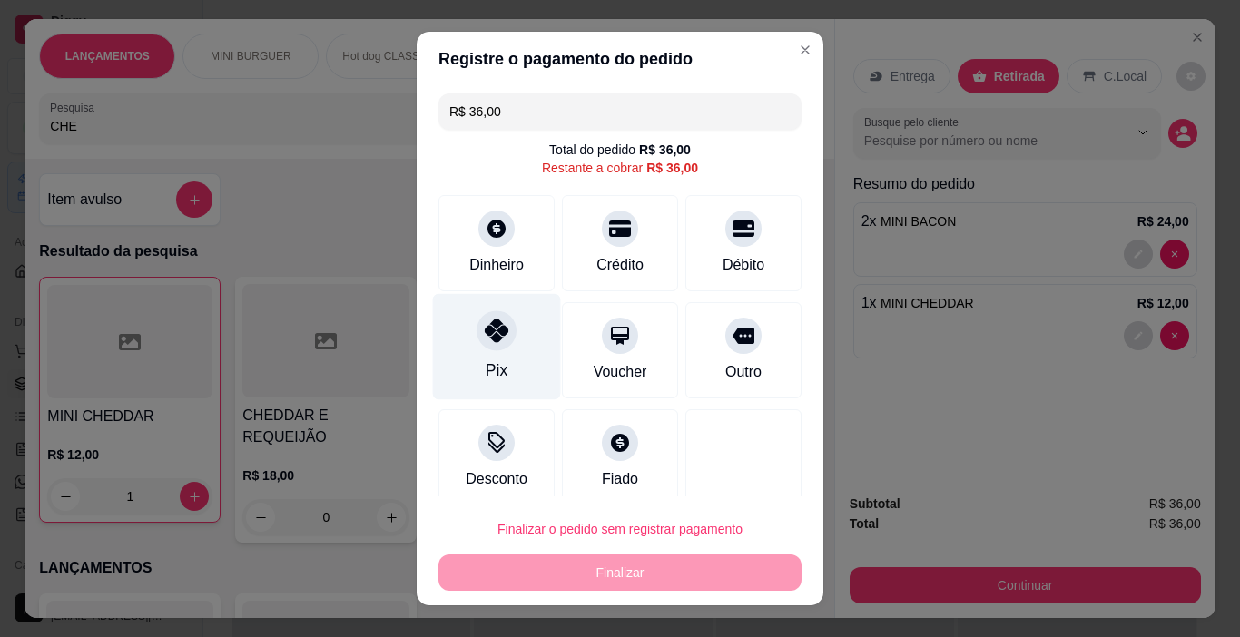
click at [483, 352] on div "Pix" at bounding box center [497, 347] width 128 height 106
type input "R$ 0,00"
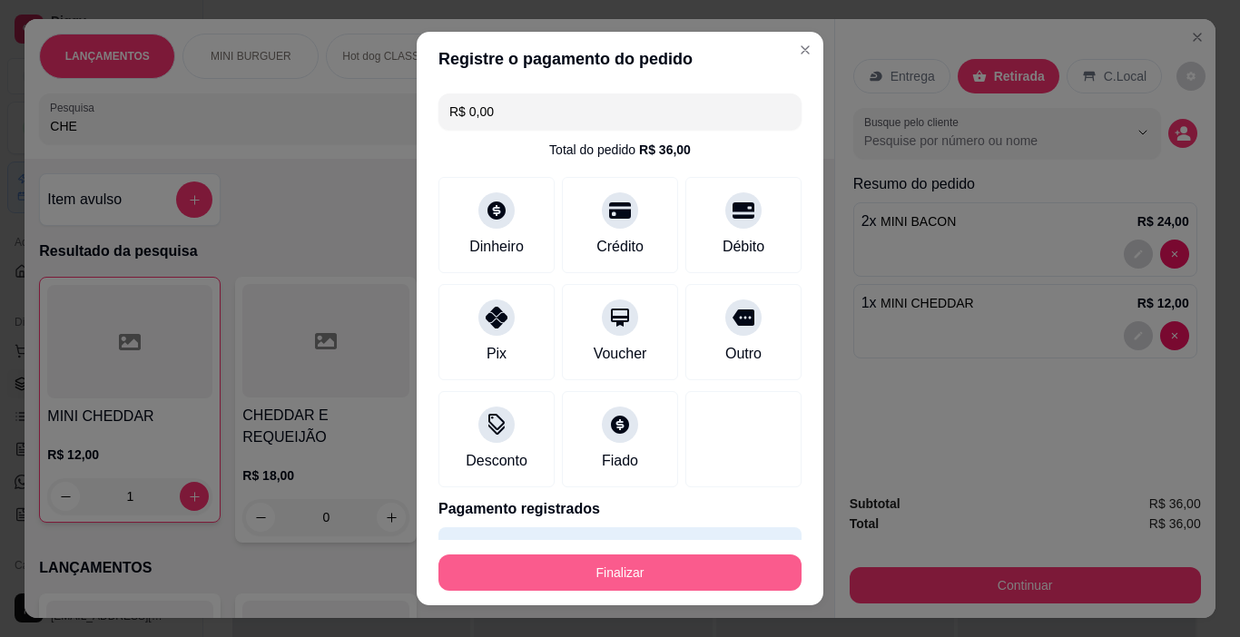
click at [645, 574] on button "Finalizar" at bounding box center [620, 573] width 363 height 36
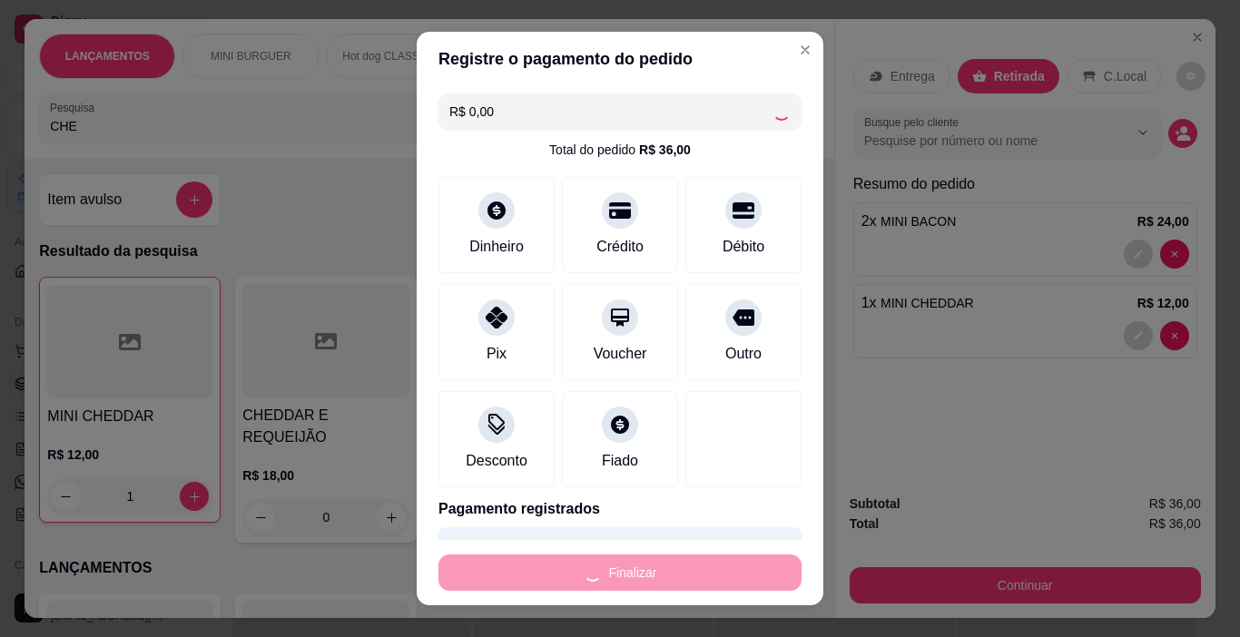
type input "0"
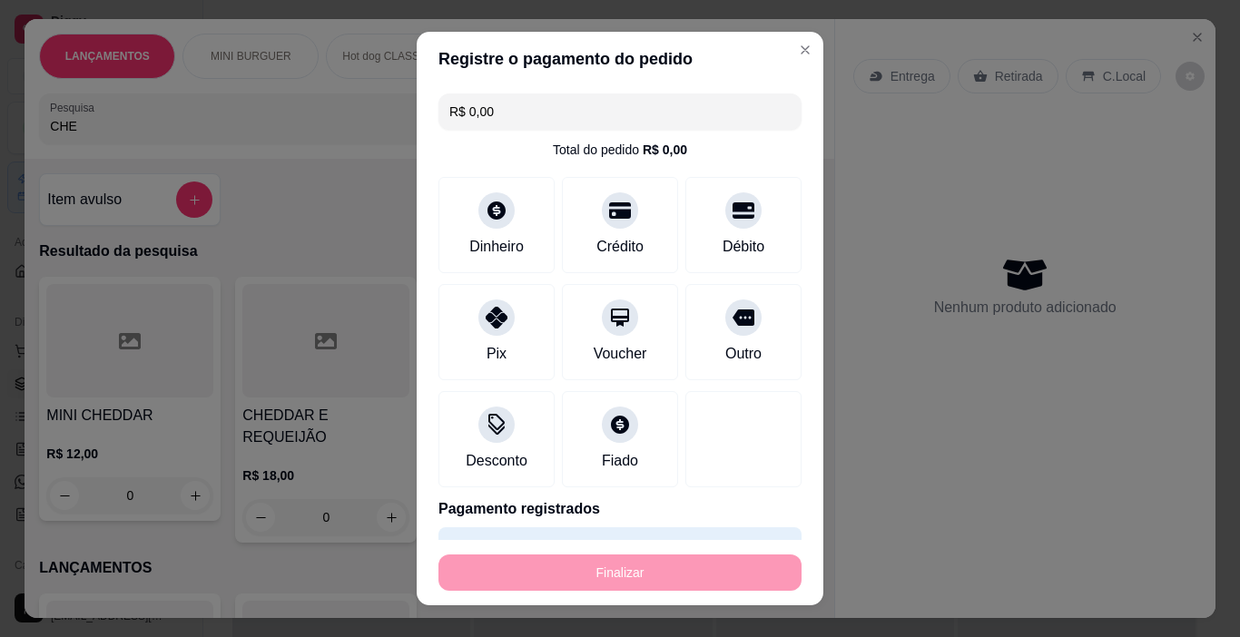
type input "-R$ 36,00"
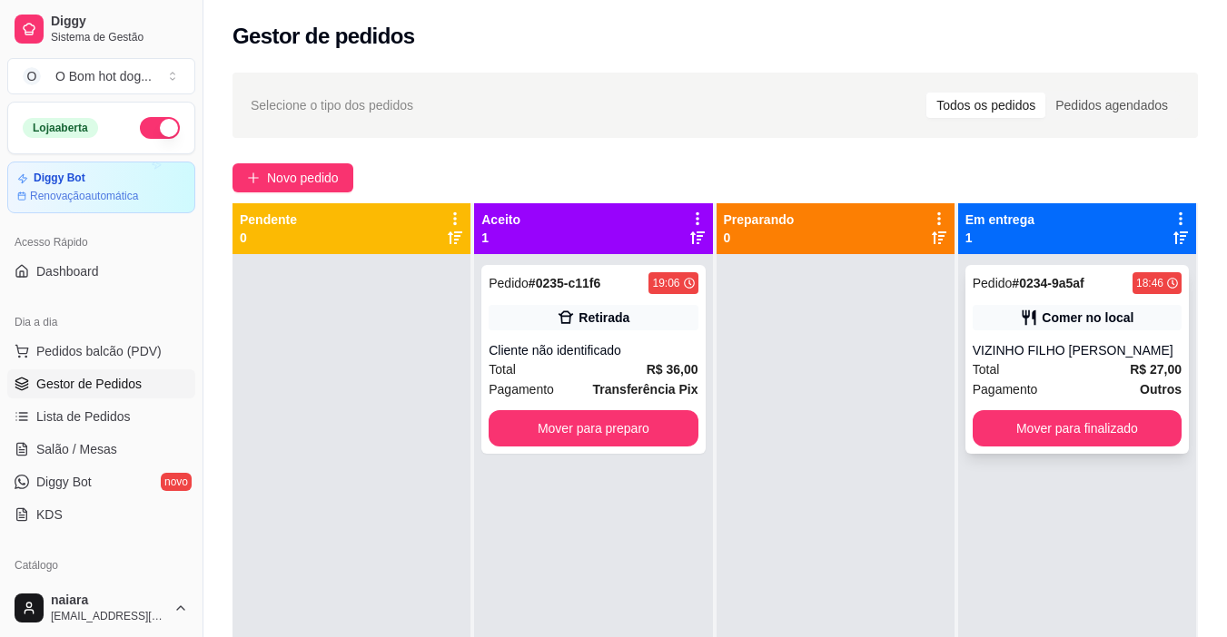
click at [1064, 314] on div "Comer no local" at bounding box center [1087, 318] width 92 height 18
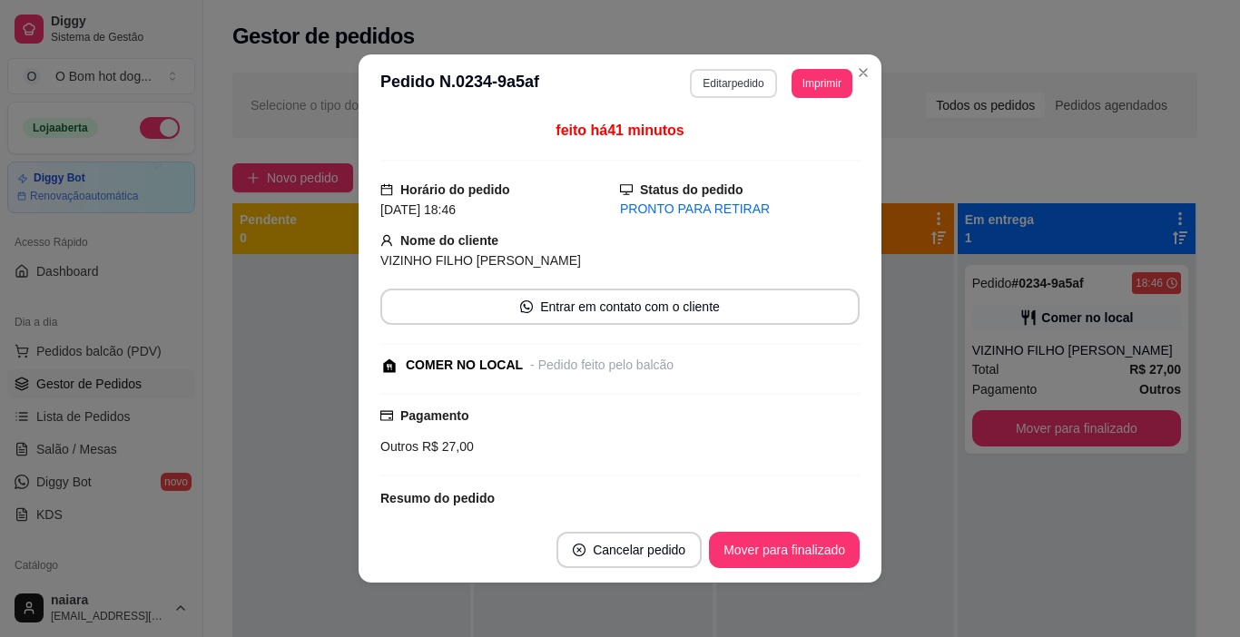
click at [716, 91] on button "Editar pedido" at bounding box center [733, 83] width 86 height 29
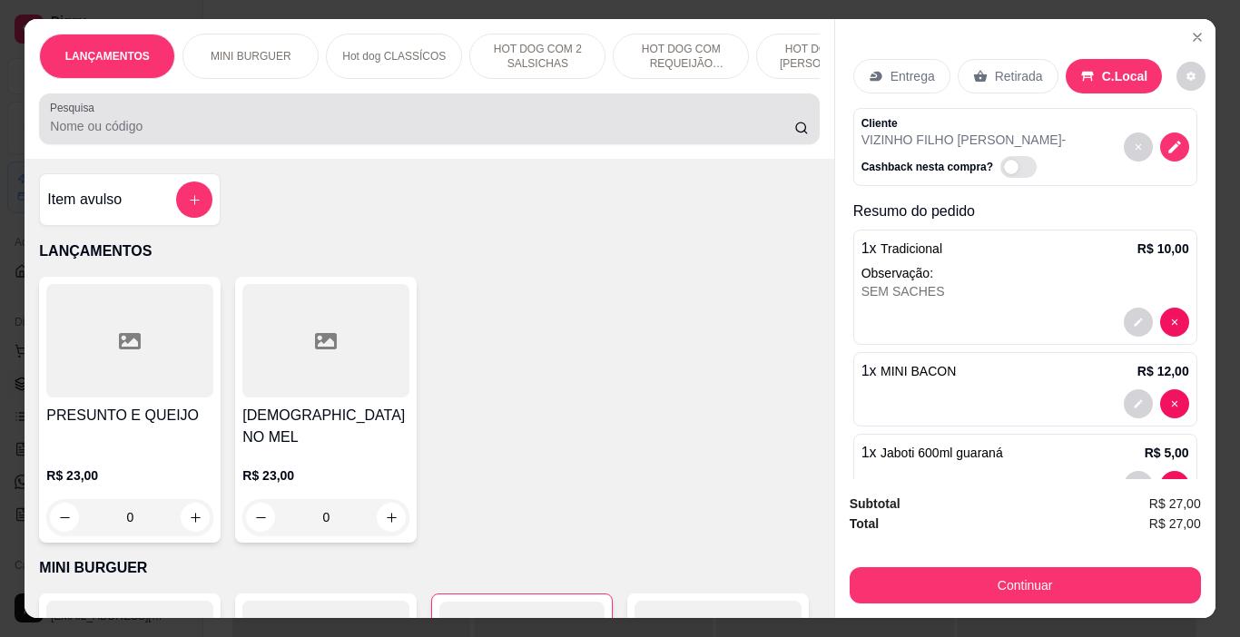
click at [285, 109] on div at bounding box center [429, 119] width 758 height 36
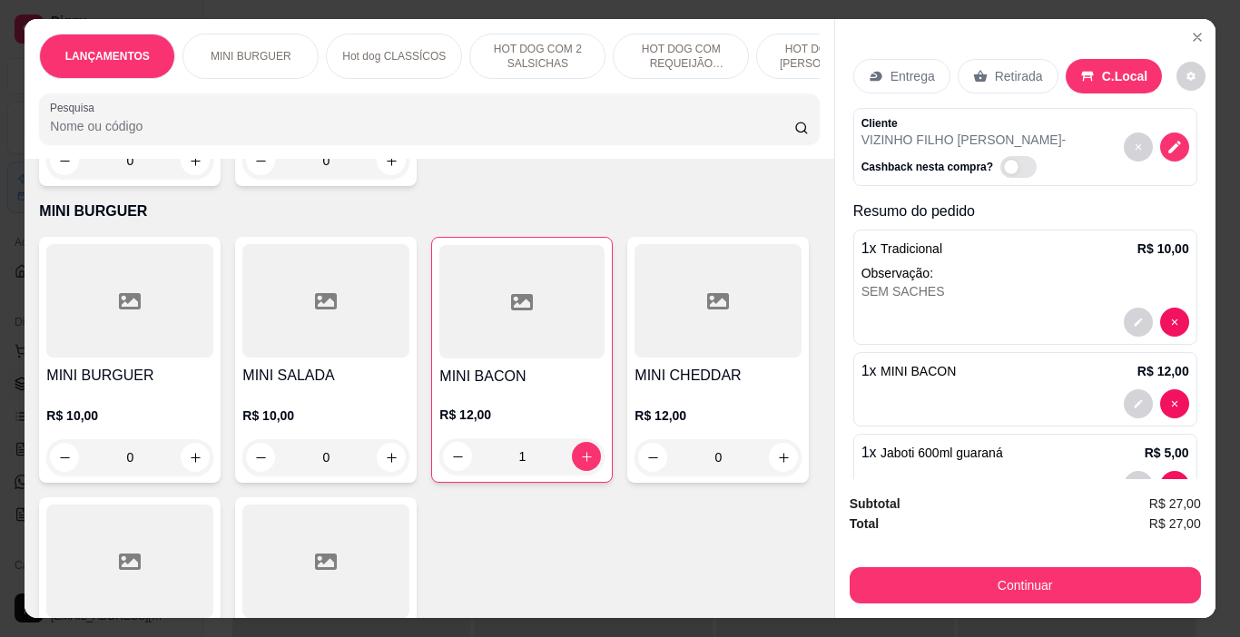
scroll to position [363, 0]
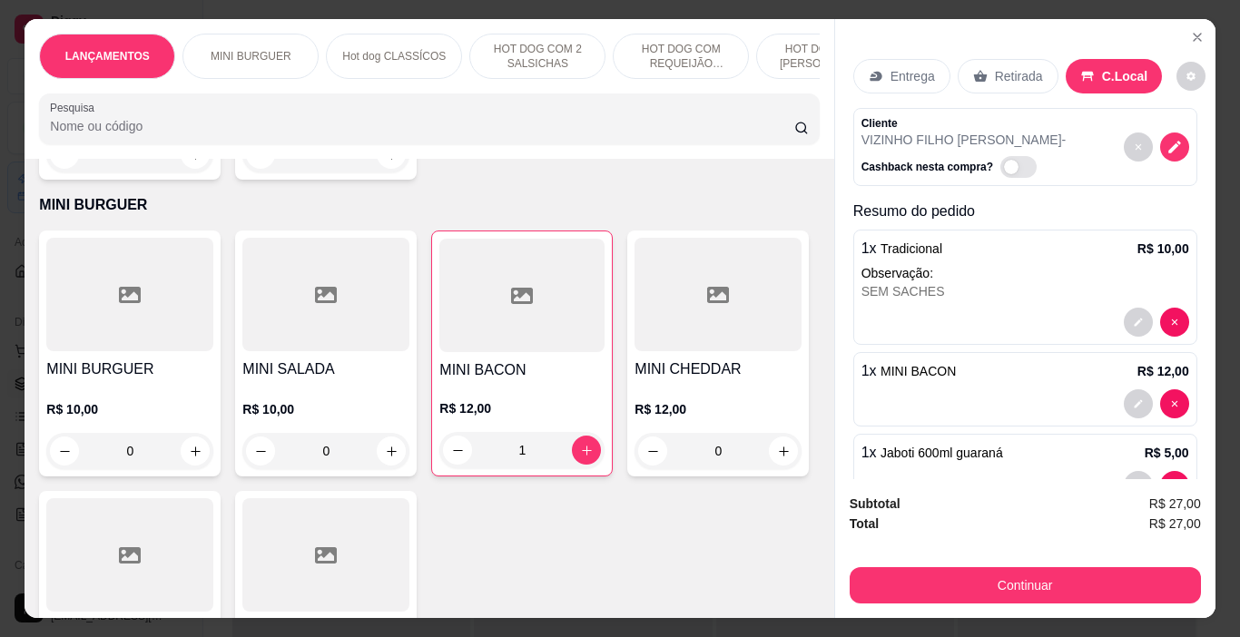
click at [319, 365] on h4 "MINI SALADA" at bounding box center [325, 370] width 167 height 22
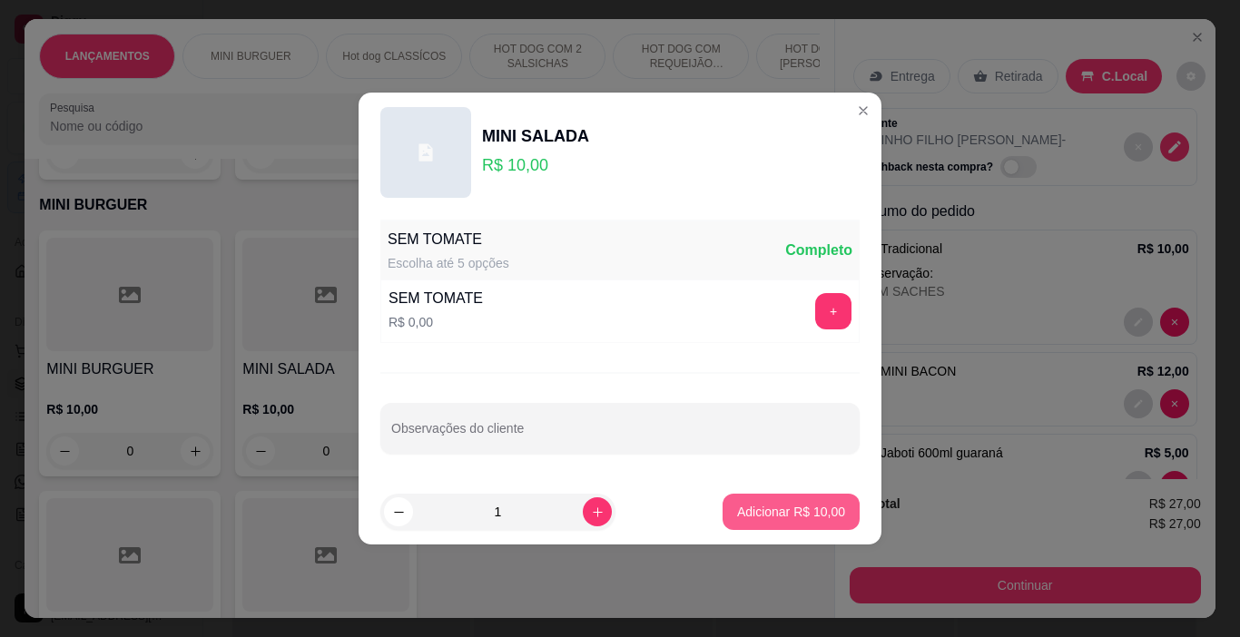
click at [785, 520] on p "Adicionar R$ 10,00" at bounding box center [791, 512] width 108 height 18
type input "1"
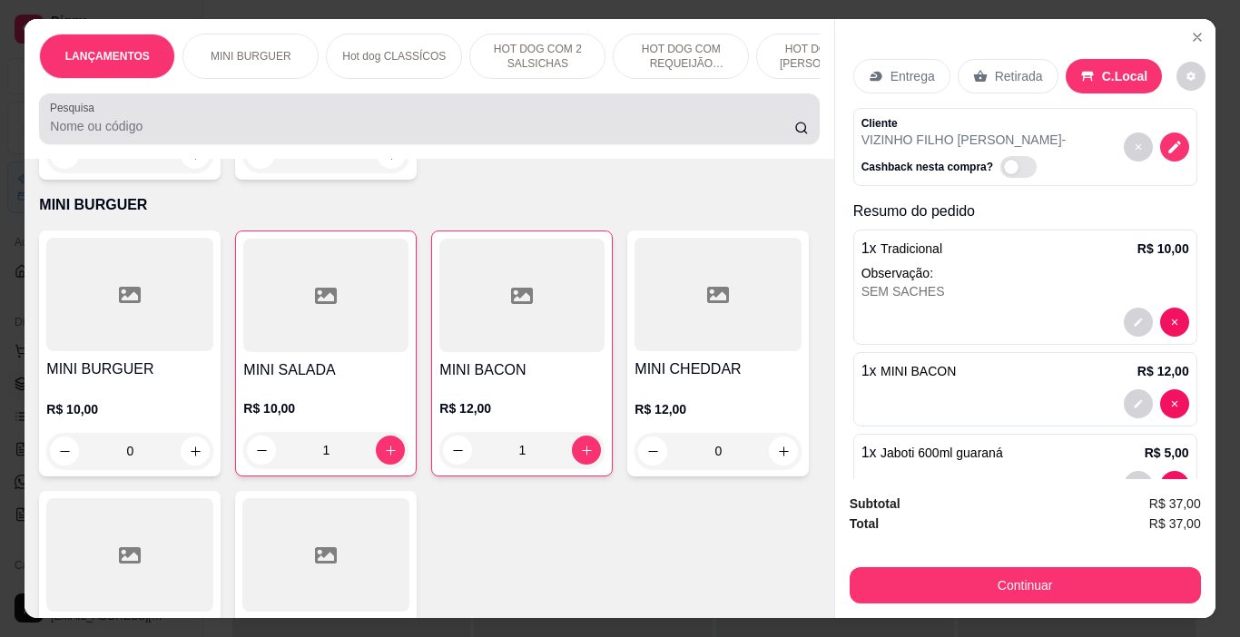
click at [197, 135] on input "Pesquisa" at bounding box center [422, 126] width 745 height 18
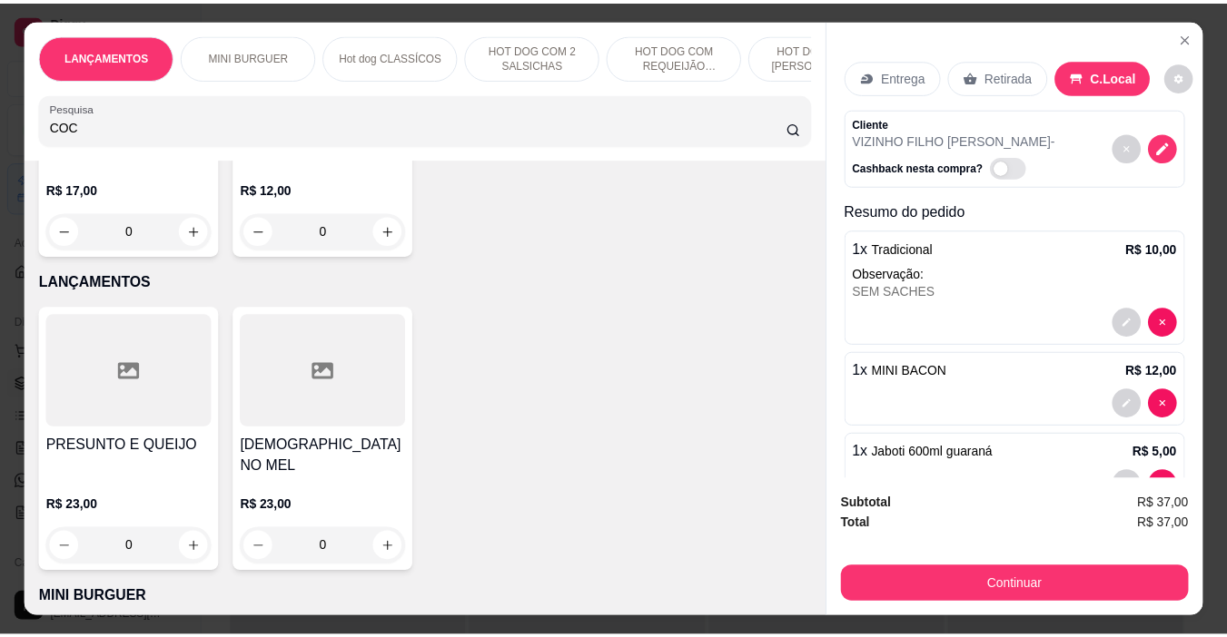
scroll to position [394, 0]
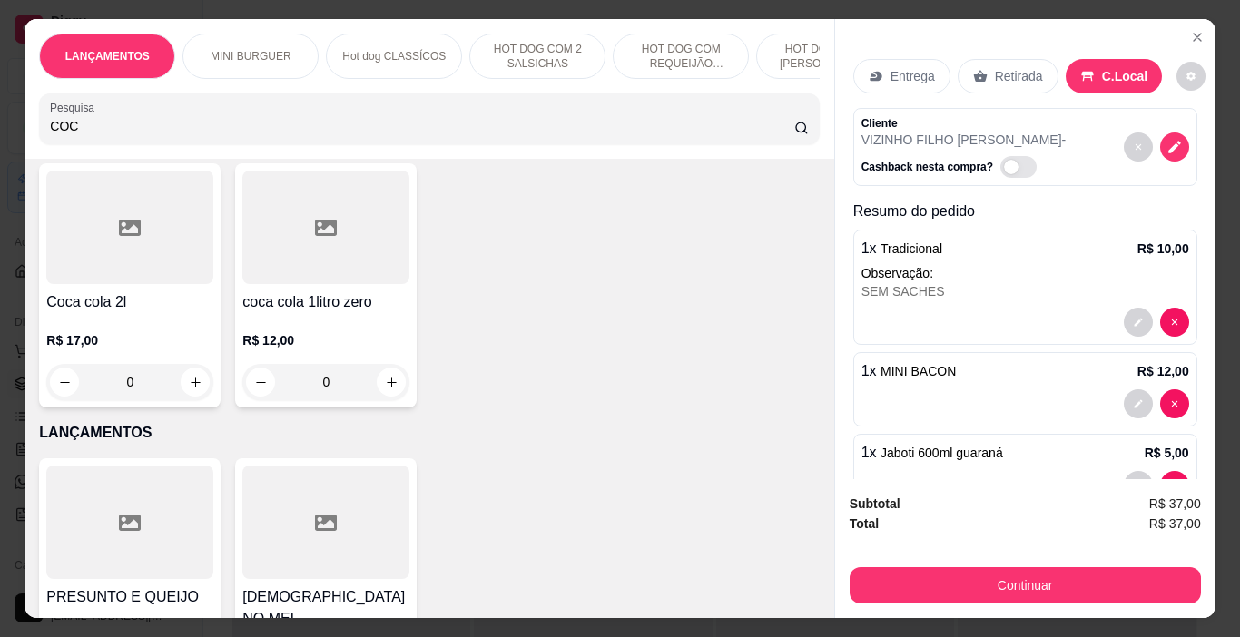
type input "COC"
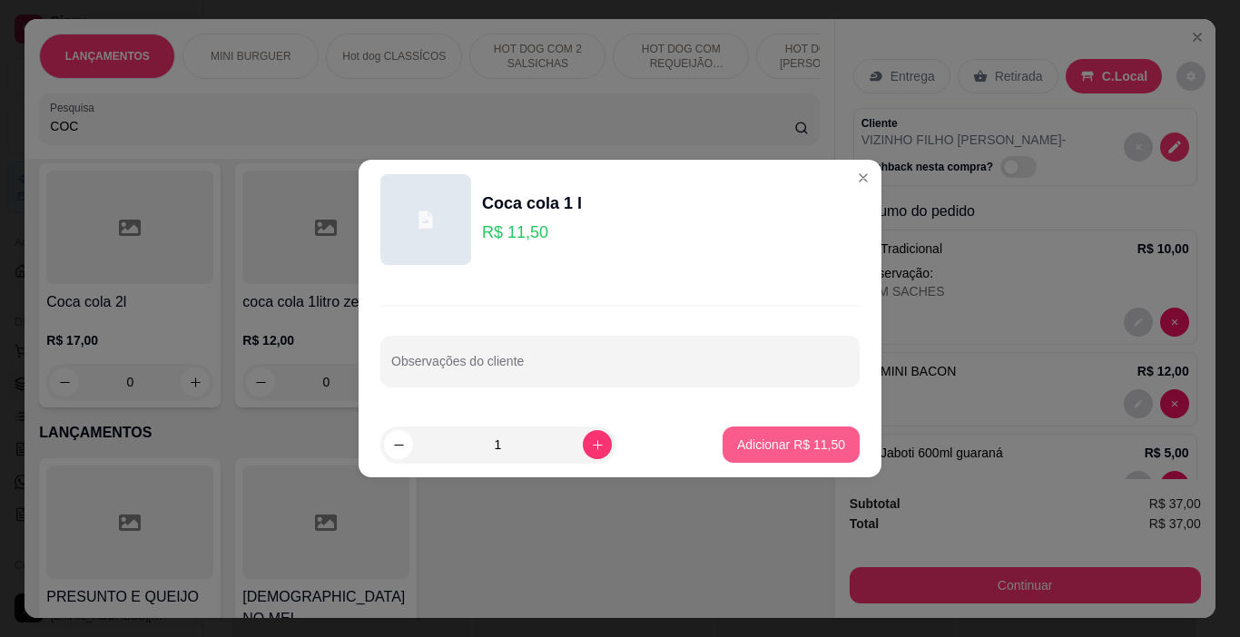
click at [754, 449] on p "Adicionar R$ 11,50" at bounding box center [791, 445] width 108 height 18
type input "1"
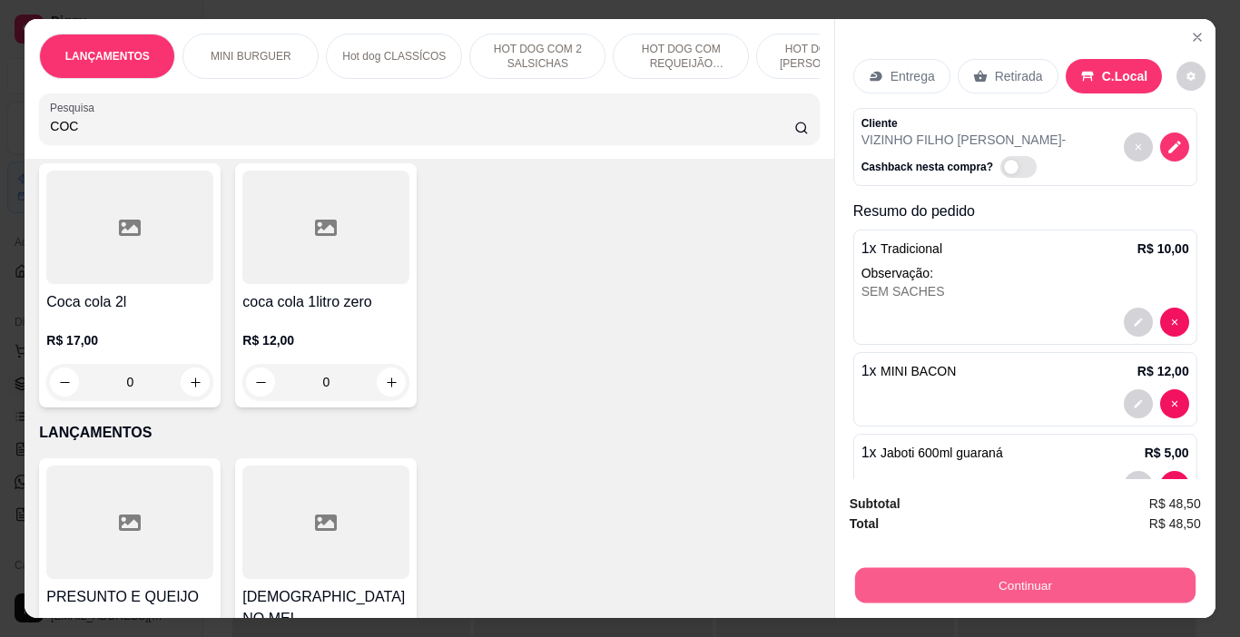
click at [1019, 578] on button "Continuar" at bounding box center [1024, 585] width 340 height 35
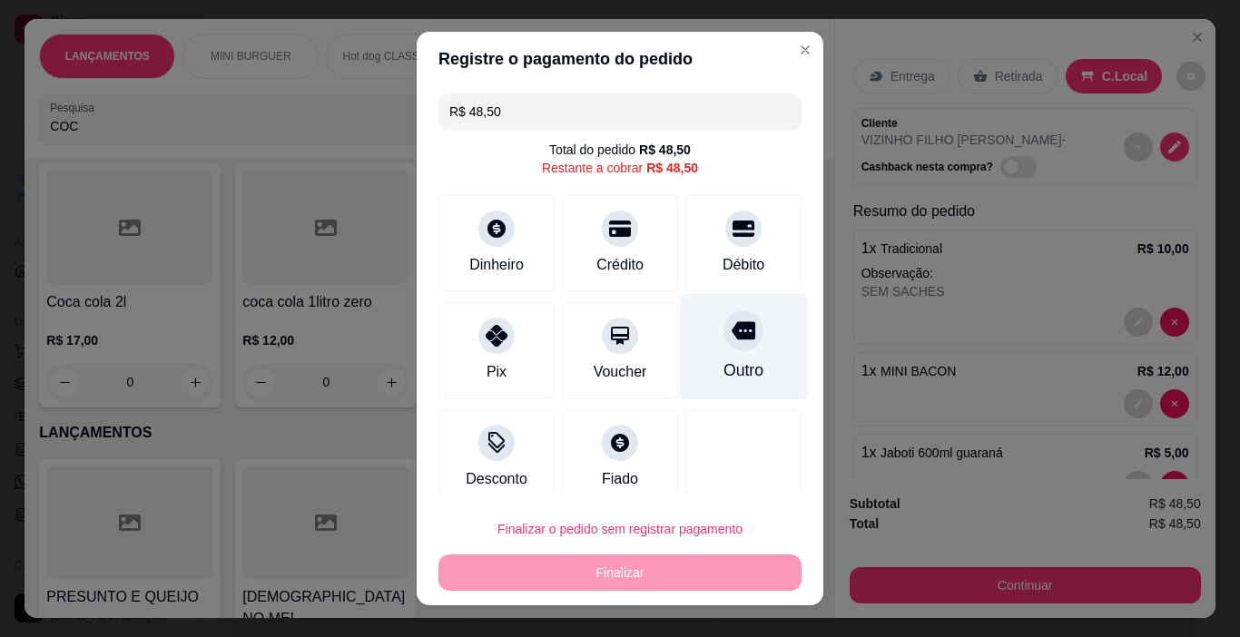
click at [724, 360] on div "Outro" at bounding box center [744, 371] width 40 height 24
type input "R$ 0,00"
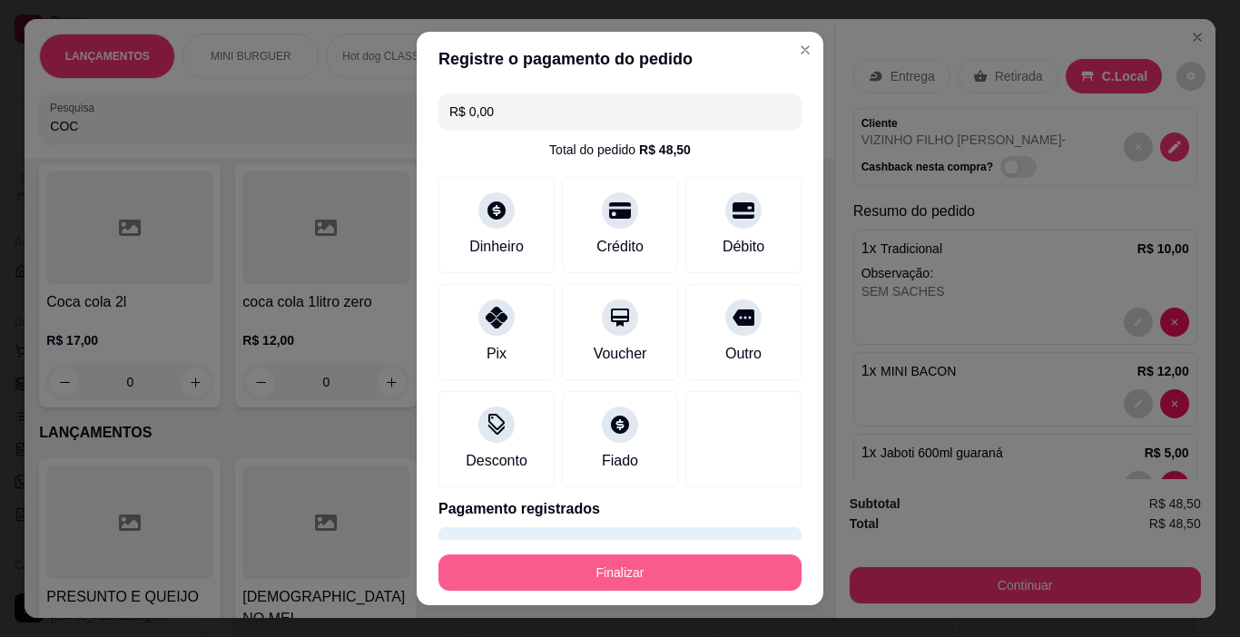
click at [650, 567] on button "Finalizar" at bounding box center [620, 573] width 363 height 36
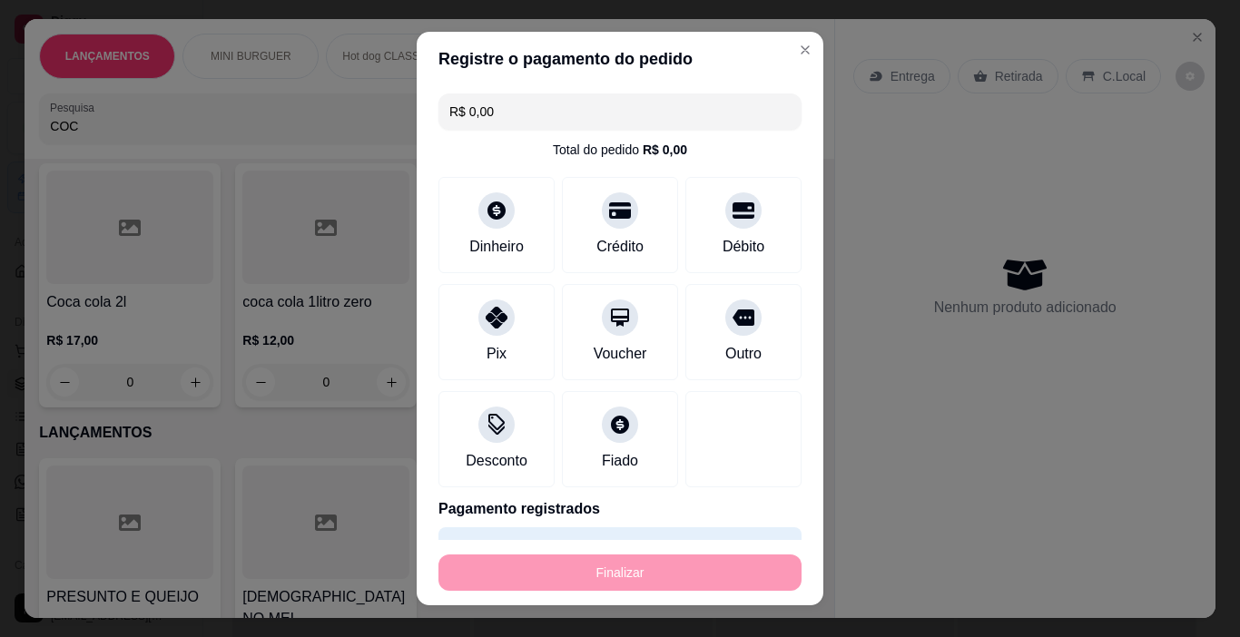
type input "0"
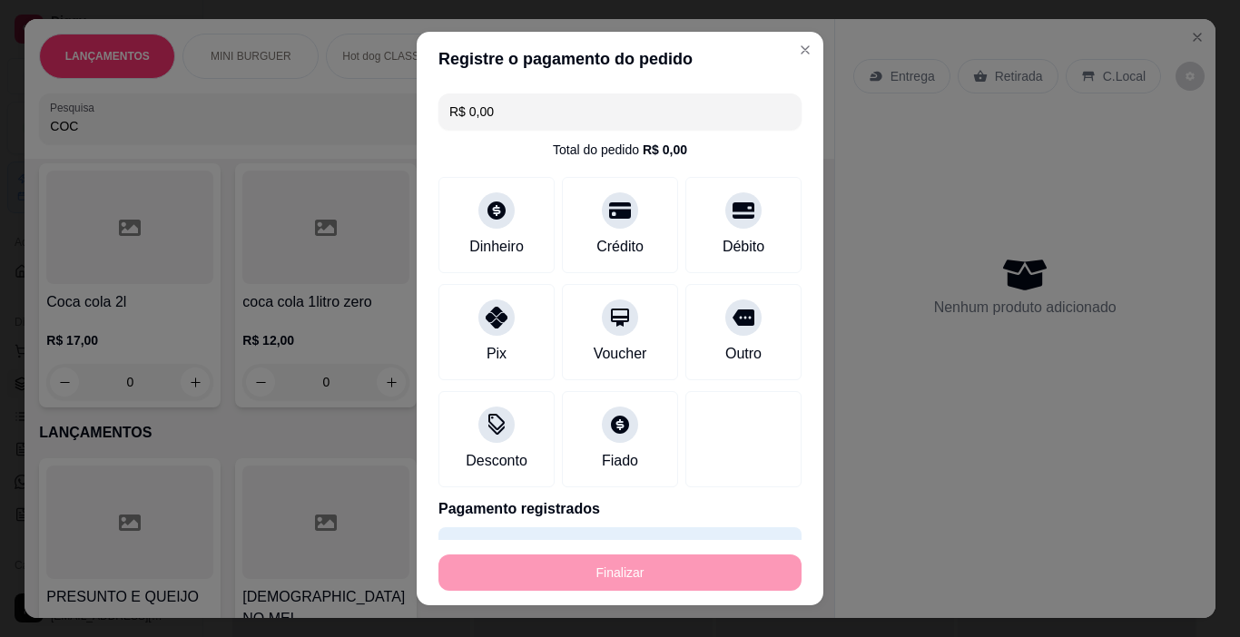
type input "-R$ 48,50"
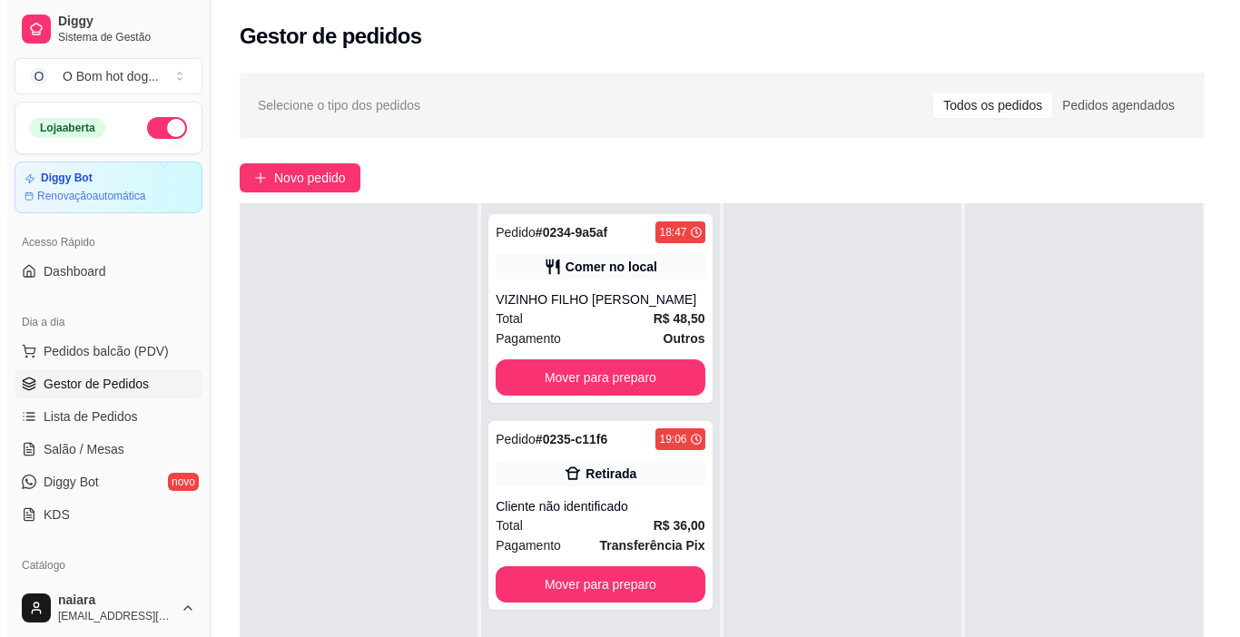
scroll to position [0, 0]
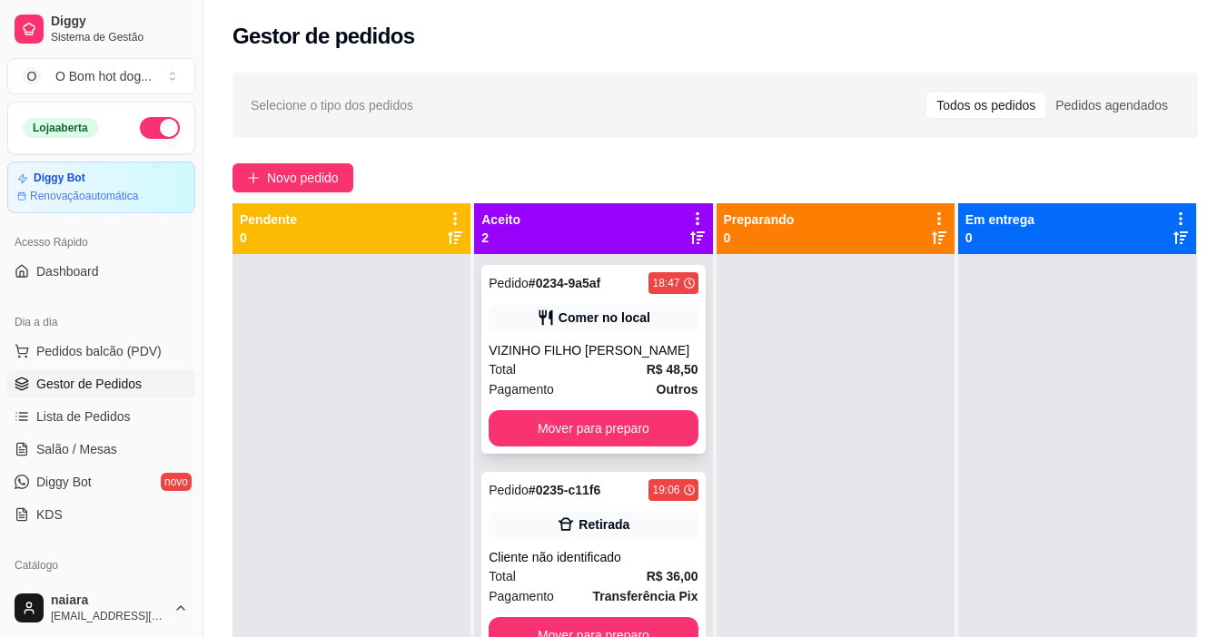
drag, startPoint x: 750, startPoint y: 412, endPoint x: 597, endPoint y: 338, distance: 169.7
click at [597, 338] on div "Pedido # 0234-9a5af 18:47 Comer no local VIZINHO FILHO GEAM Total R$ 48,50 Paga…" at bounding box center [592, 359] width 223 height 189
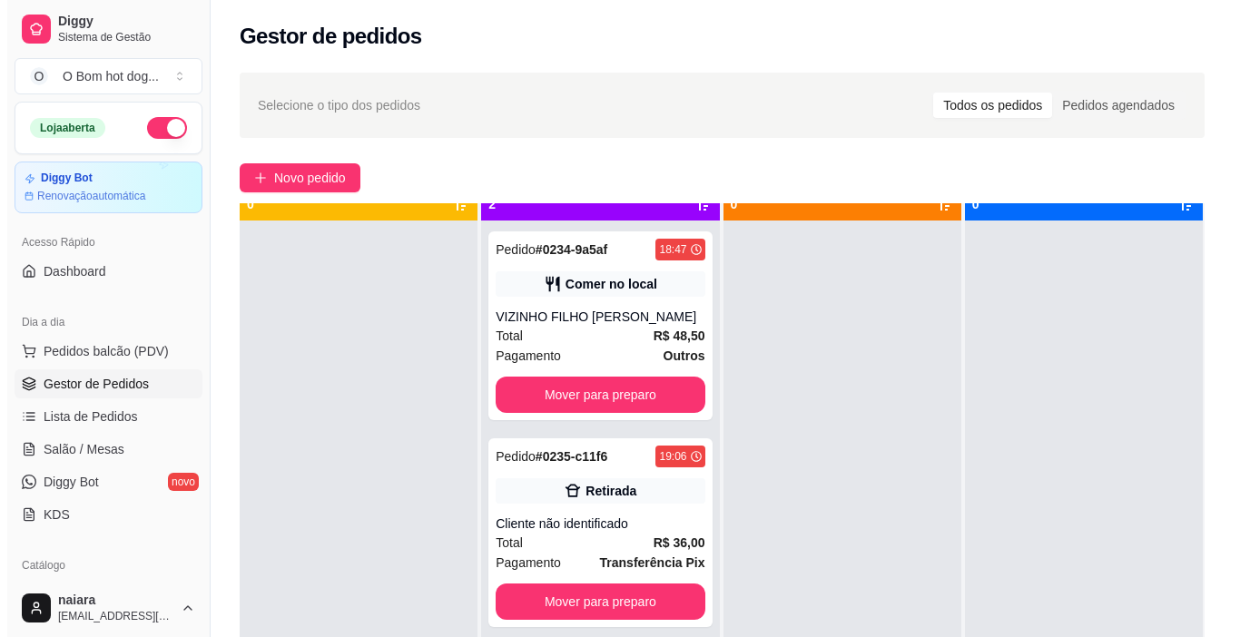
scroll to position [51, 0]
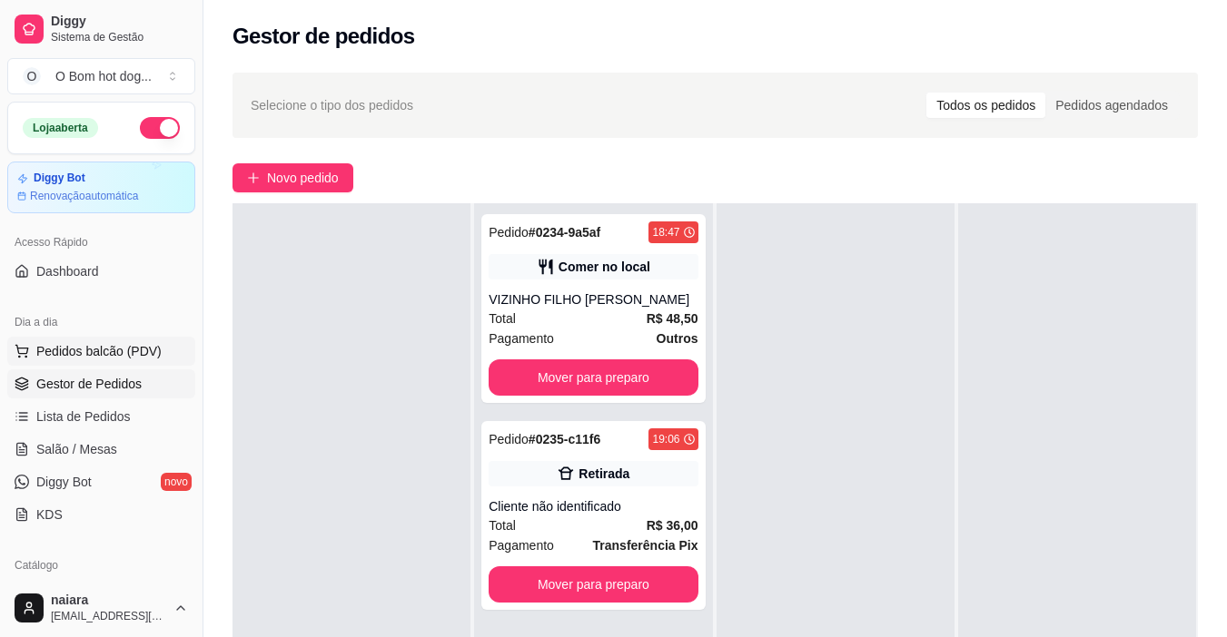
click at [94, 354] on span "Pedidos balcão (PDV)" at bounding box center [98, 351] width 125 height 18
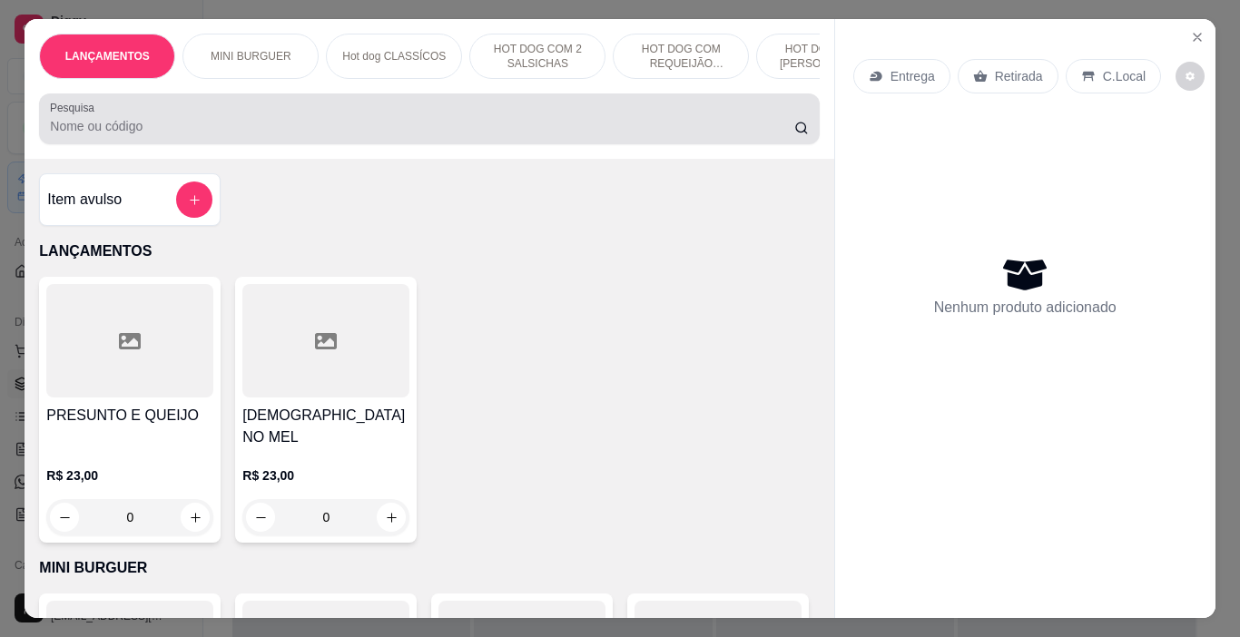
click at [192, 135] on input "Pesquisa" at bounding box center [422, 126] width 745 height 18
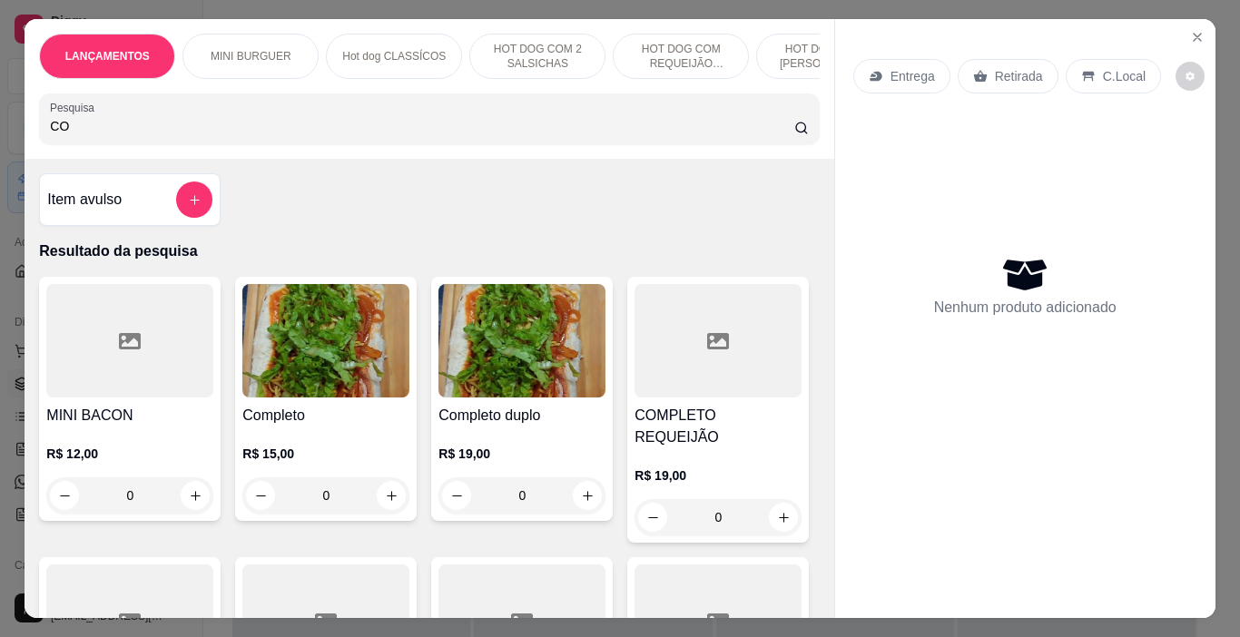
type input "C"
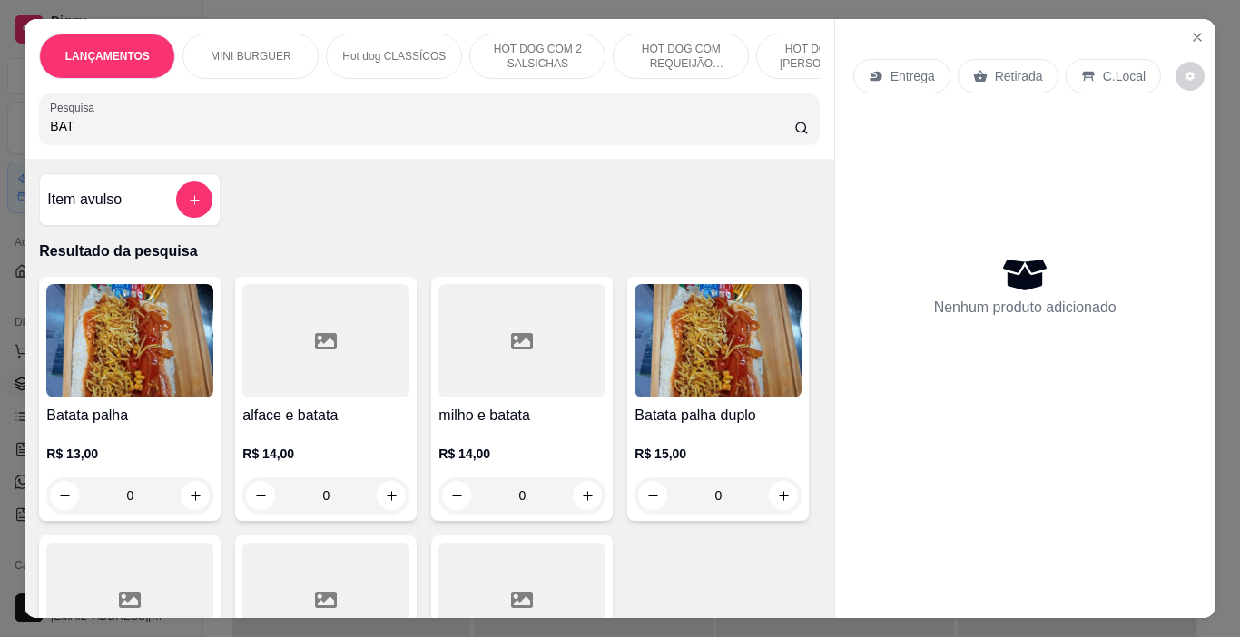
type input "BAT"
click at [470, 355] on div at bounding box center [522, 340] width 167 height 113
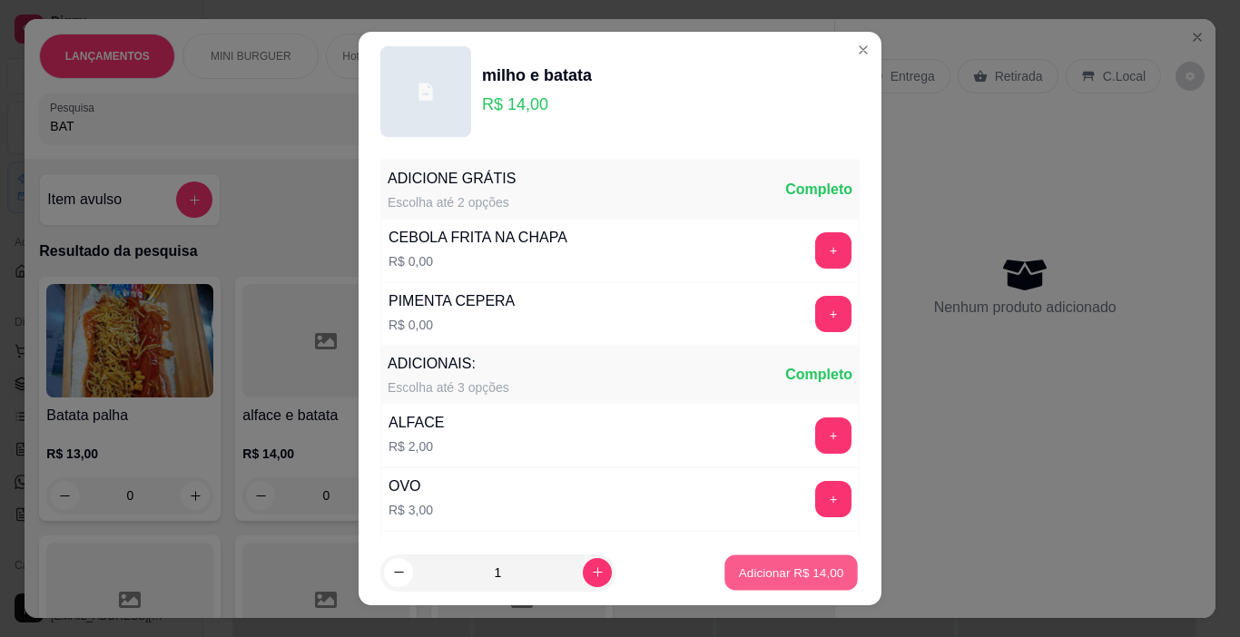
click at [749, 581] on p "Adicionar R$ 14,00" at bounding box center [791, 572] width 105 height 17
type input "1"
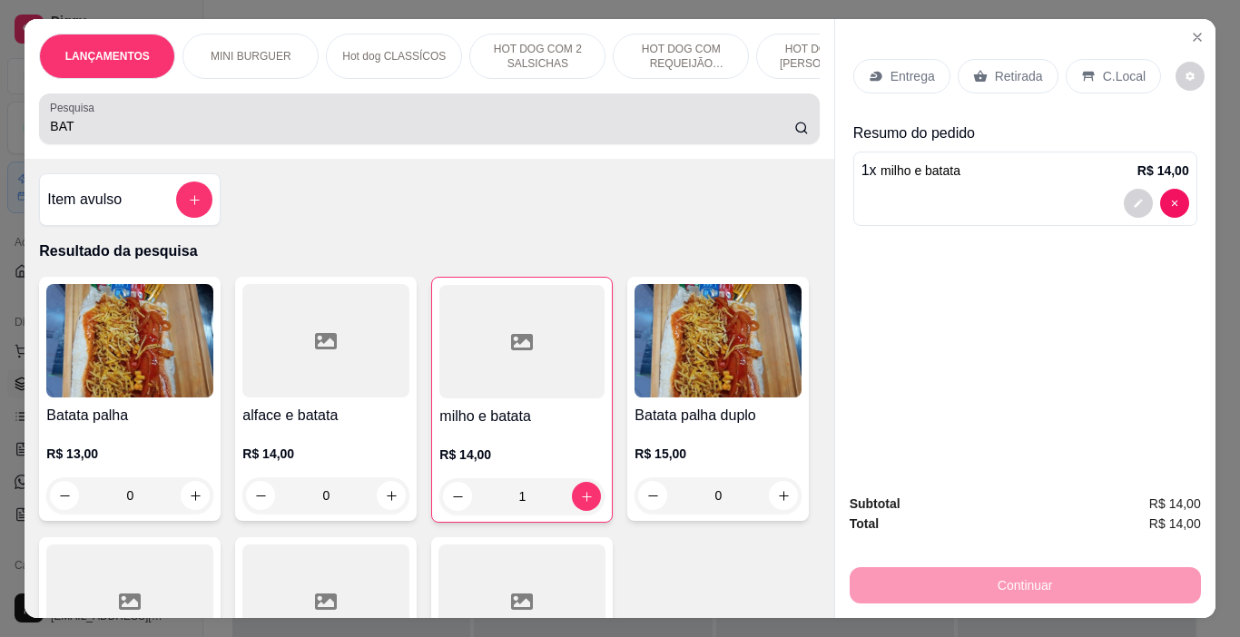
click at [165, 137] on div "BAT" at bounding box center [429, 119] width 758 height 36
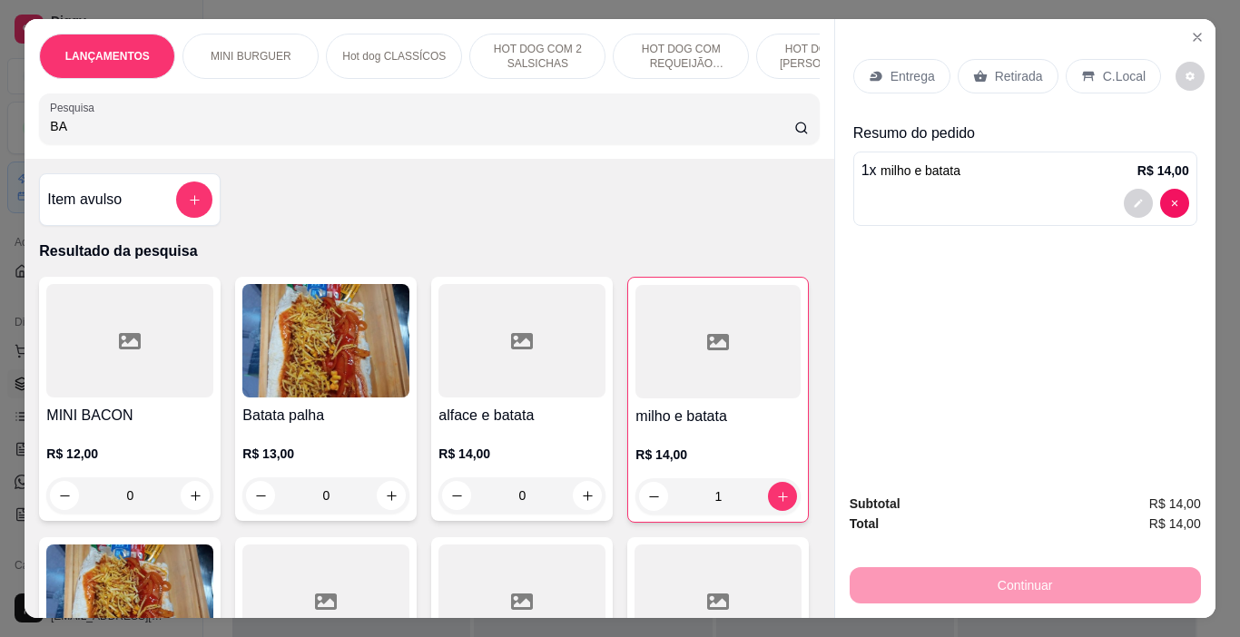
type input "B"
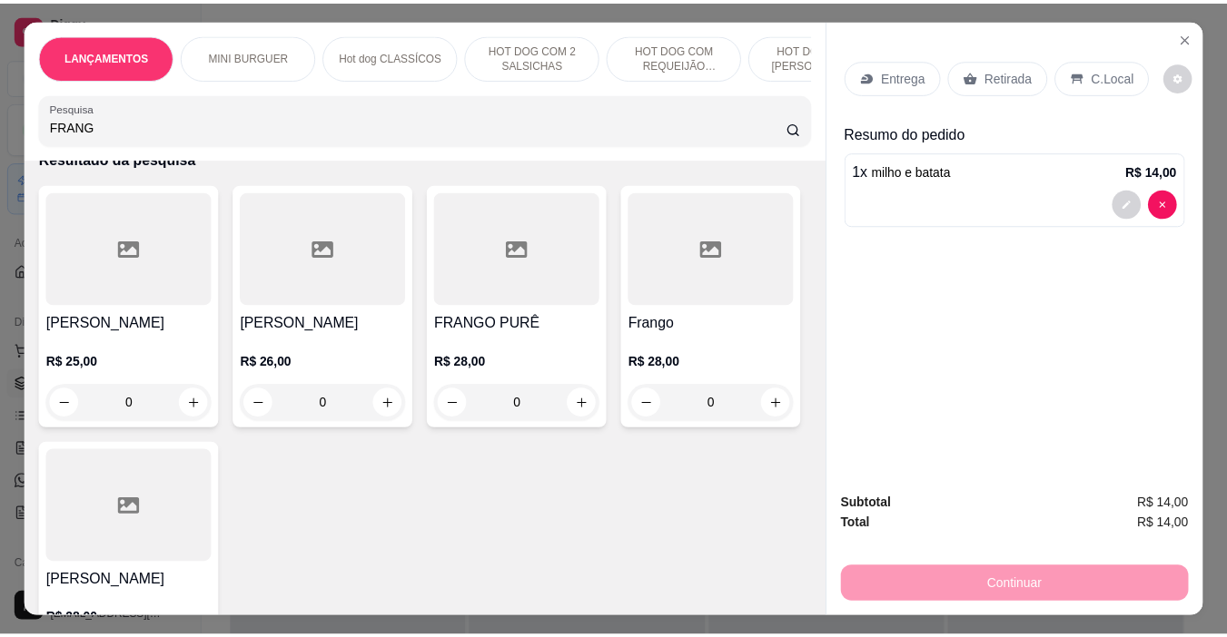
scroll to position [91, 0]
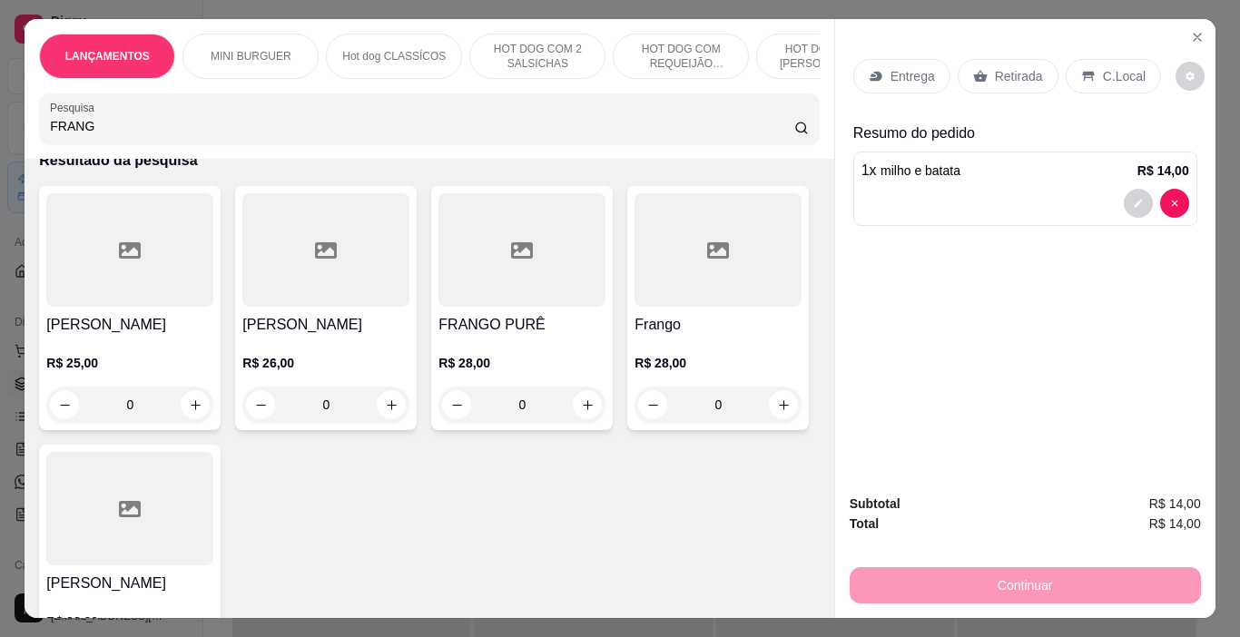
type input "FRANG"
click at [334, 295] on div at bounding box center [325, 249] width 167 height 113
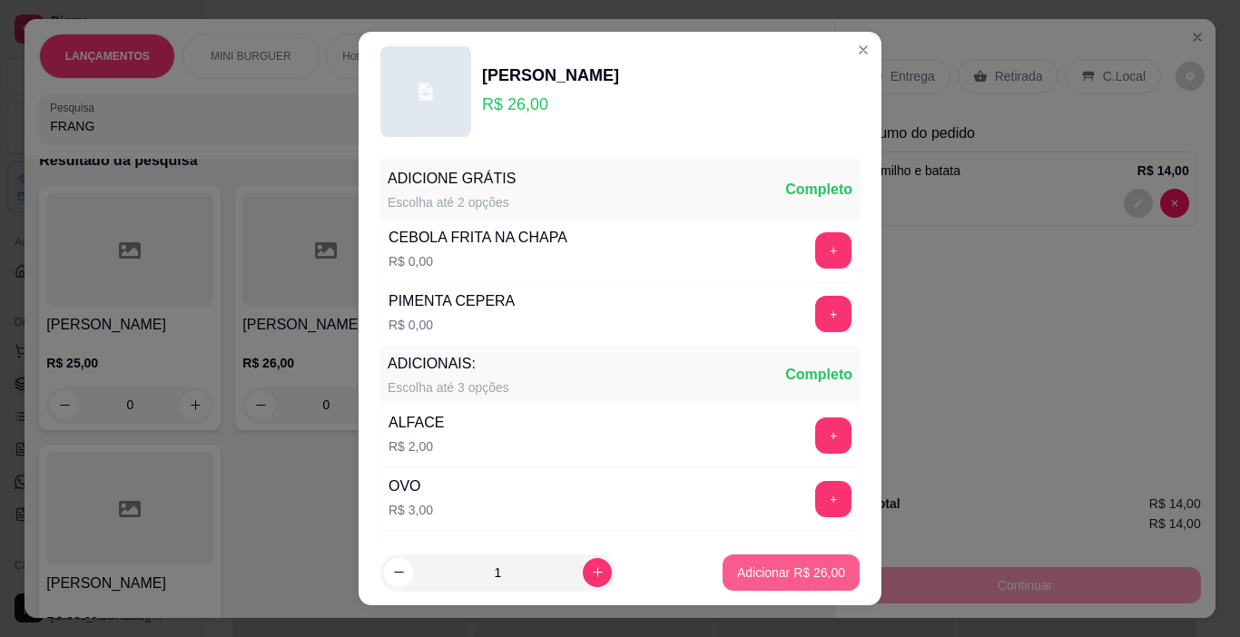
click at [772, 574] on p "Adicionar R$ 26,00" at bounding box center [791, 573] width 108 height 18
type input "1"
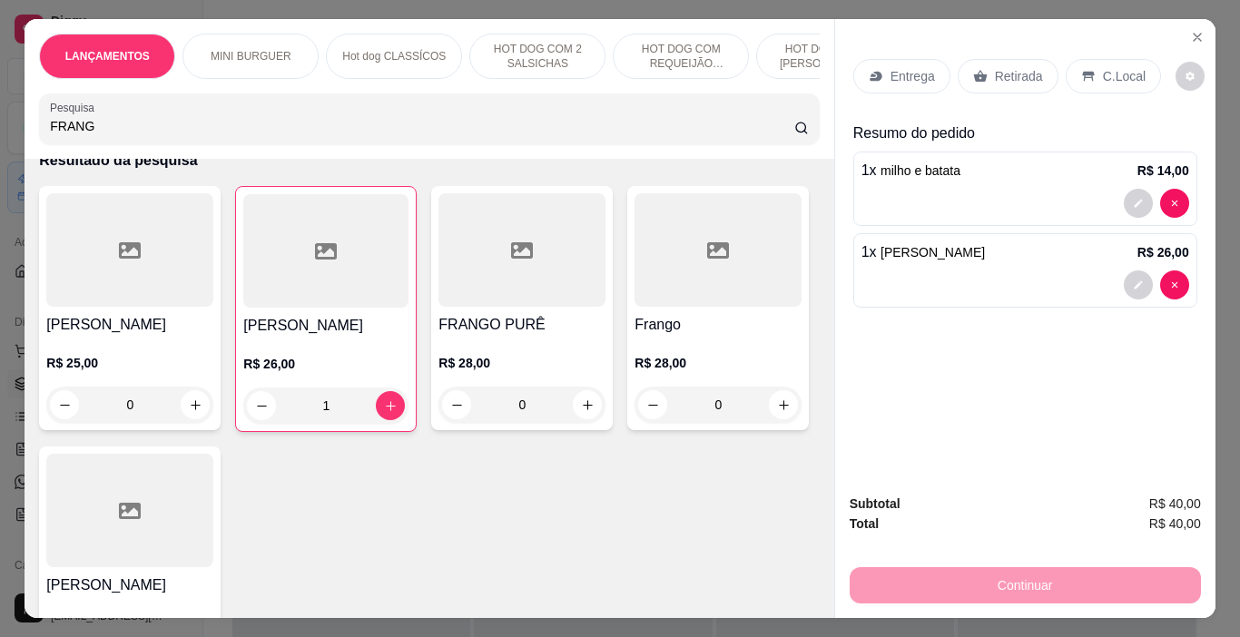
click at [1014, 70] on p "Retirada" at bounding box center [1019, 76] width 48 height 18
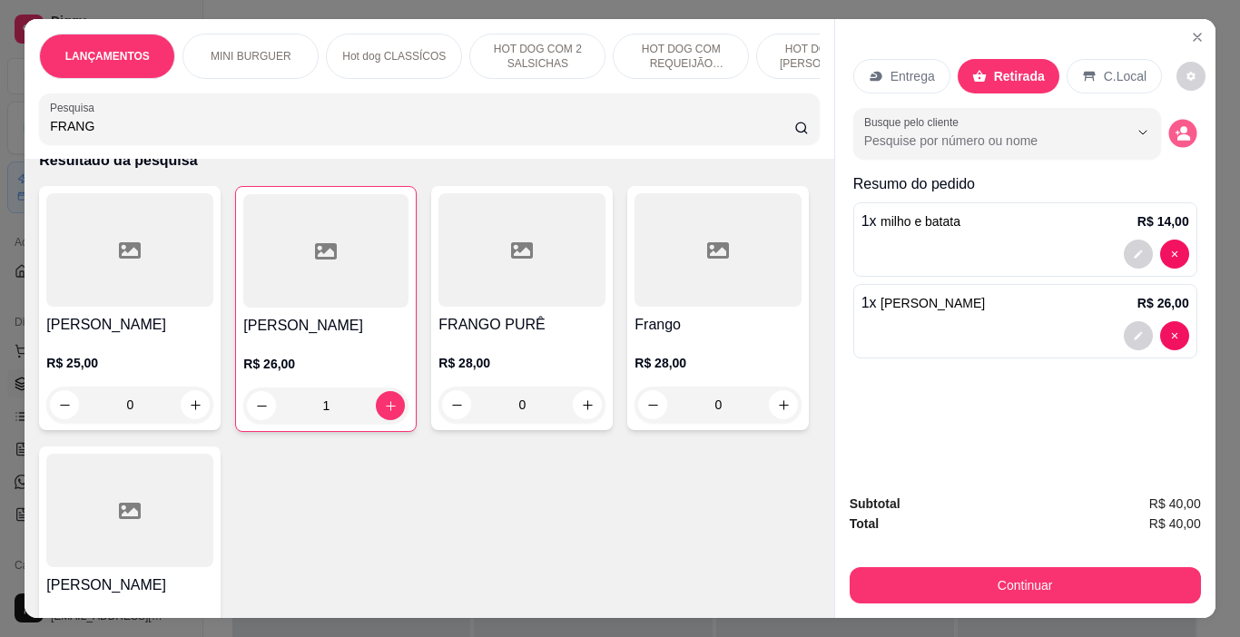
click at [1175, 125] on icon "decrease-product-quantity" at bounding box center [1182, 132] width 15 height 15
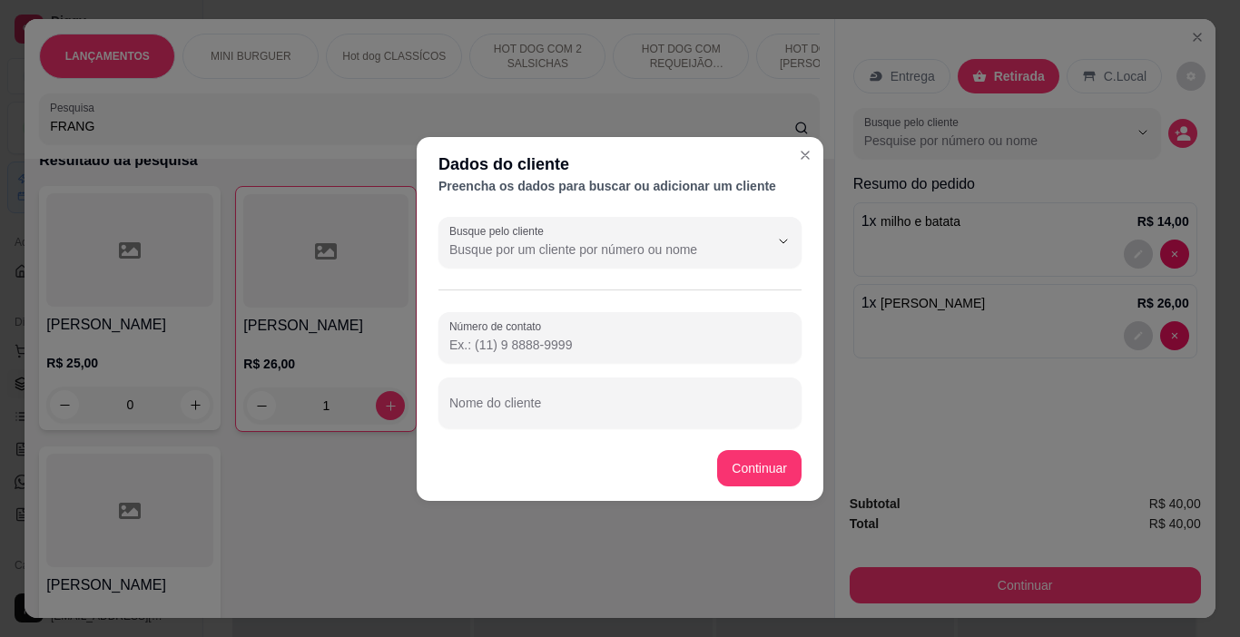
click at [508, 350] on input "Número de contato" at bounding box center [619, 345] width 341 height 18
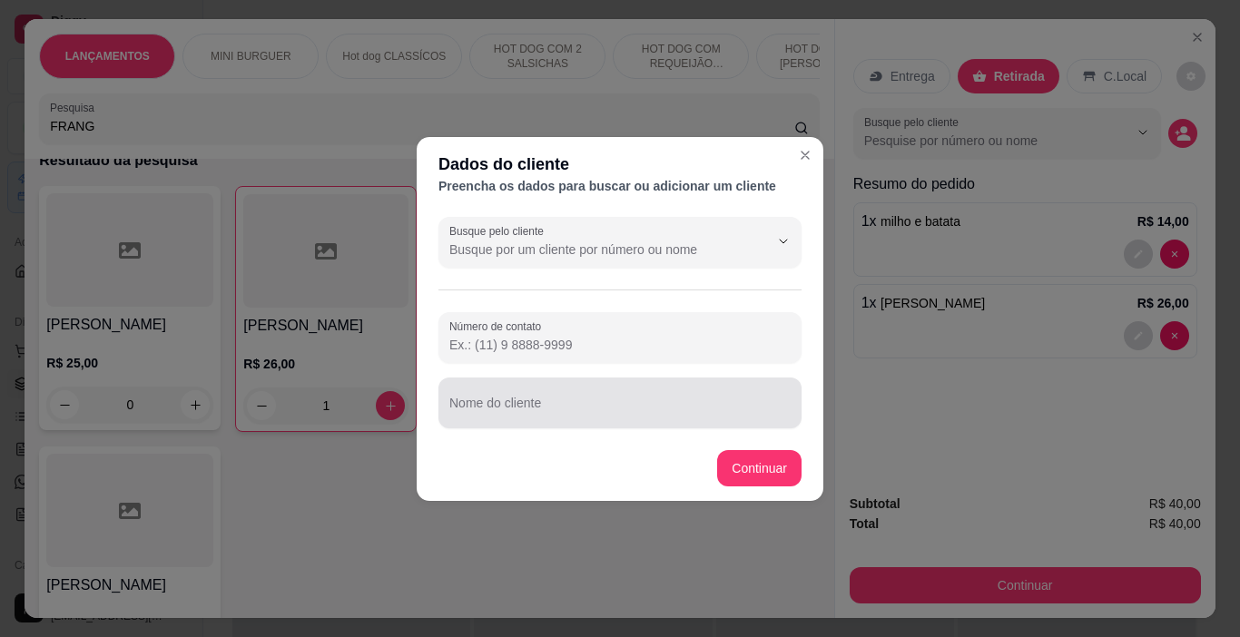
click at [544, 419] on div at bounding box center [619, 403] width 341 height 36
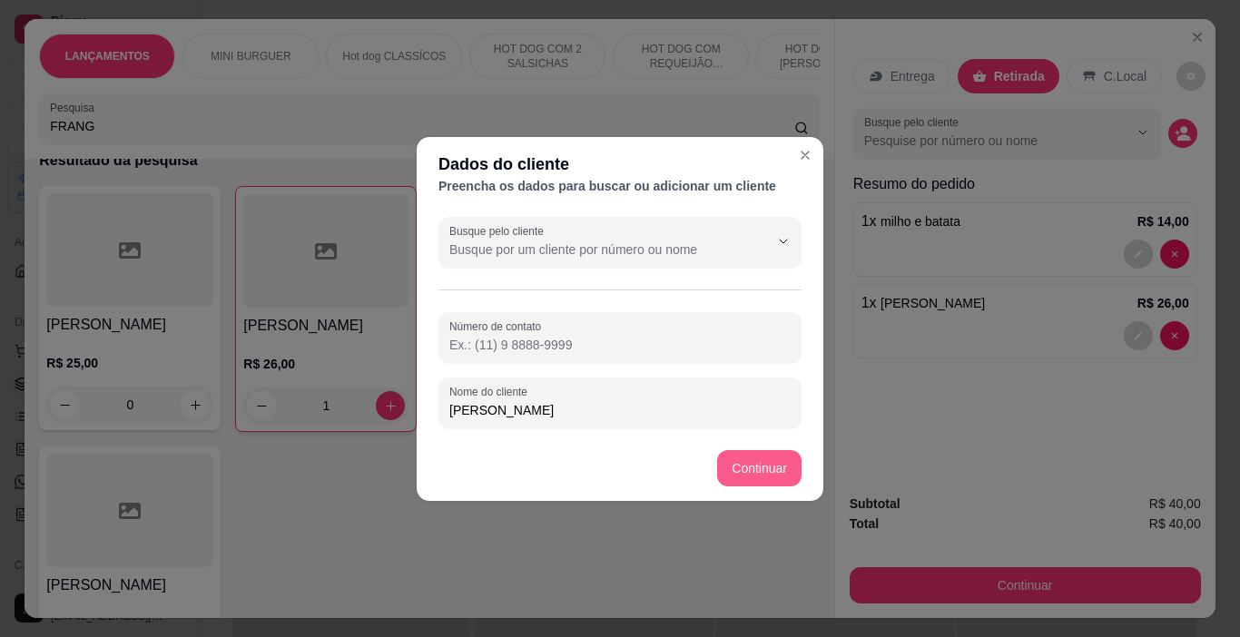
type input "[PERSON_NAME]"
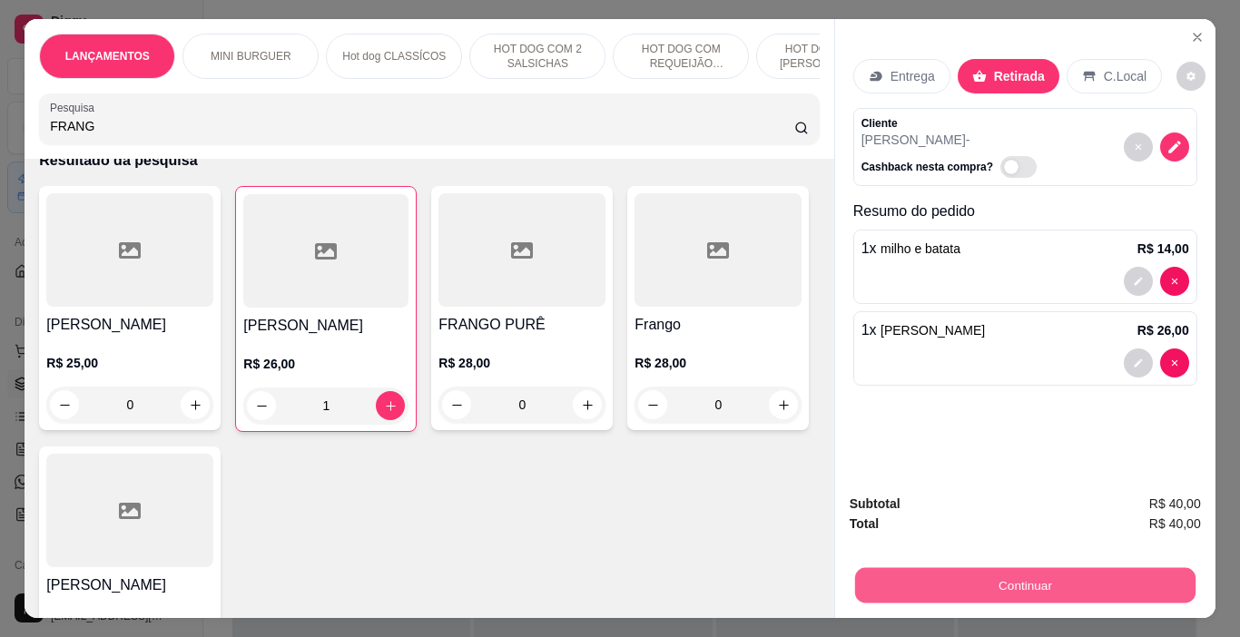
click at [1053, 568] on button "Continuar" at bounding box center [1024, 585] width 340 height 35
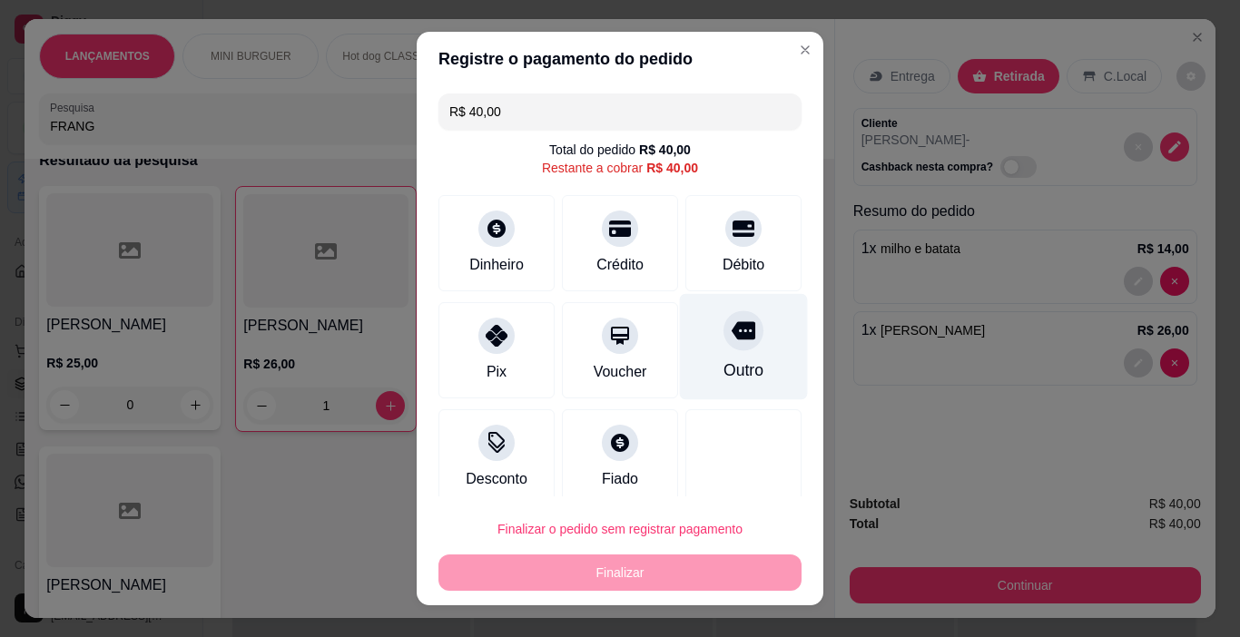
click at [724, 362] on div "Outro" at bounding box center [744, 371] width 40 height 24
type input "R$ 0,00"
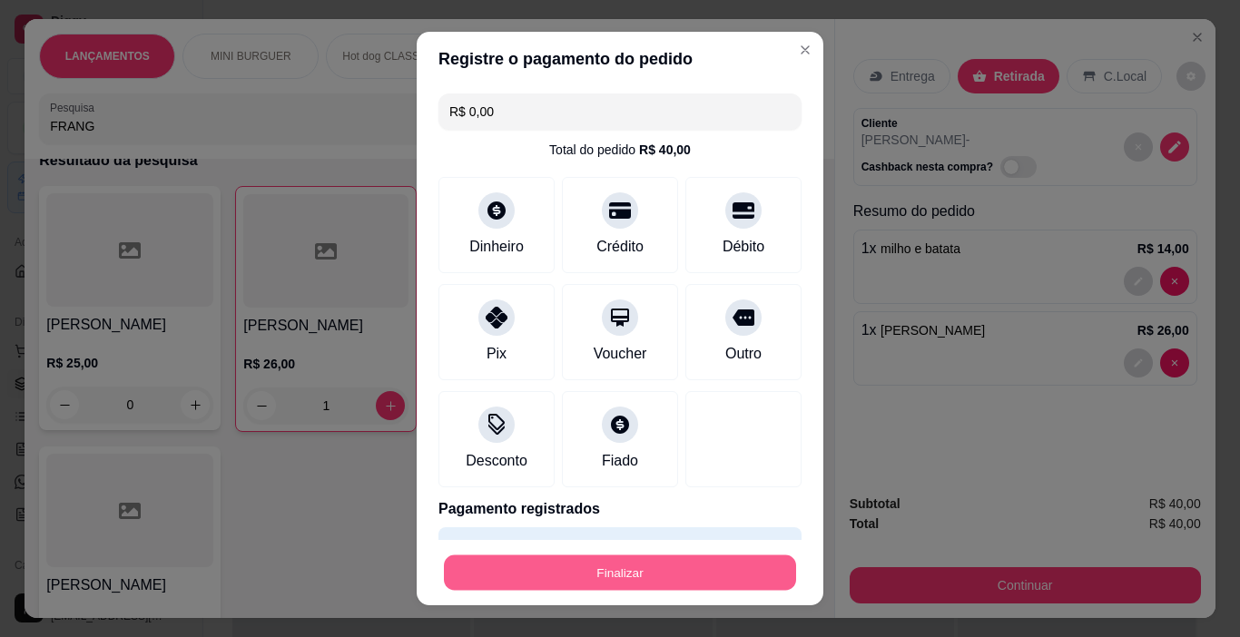
click at [697, 578] on button "Finalizar" at bounding box center [620, 573] width 352 height 35
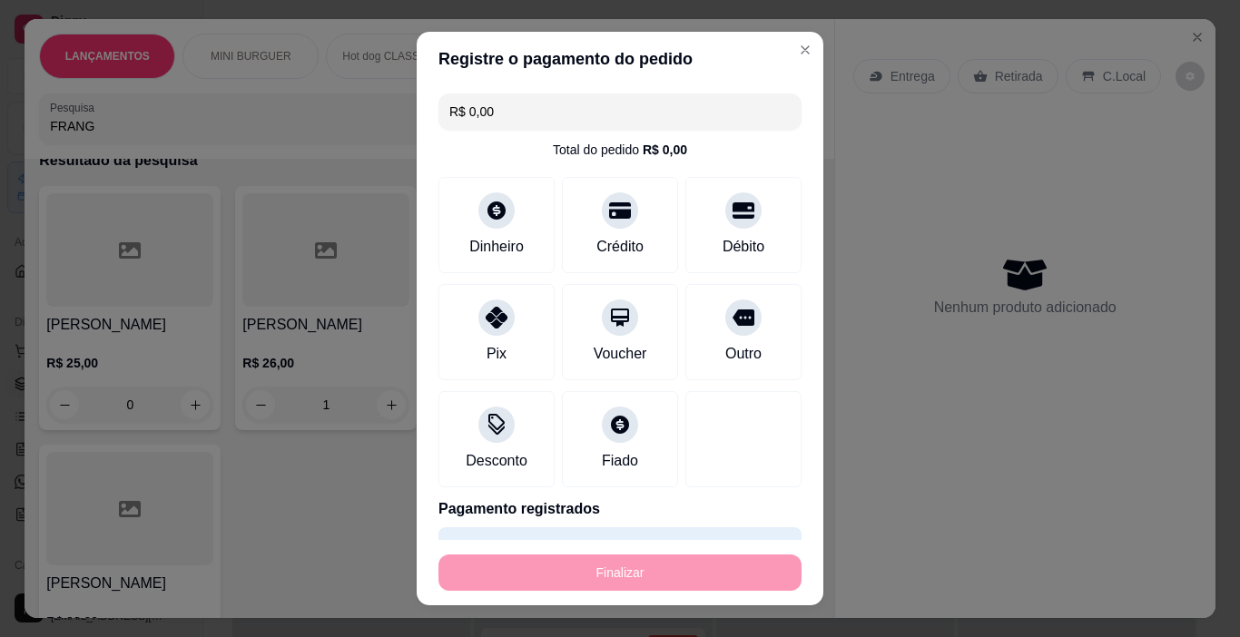
type input "0"
type input "-R$ 40,00"
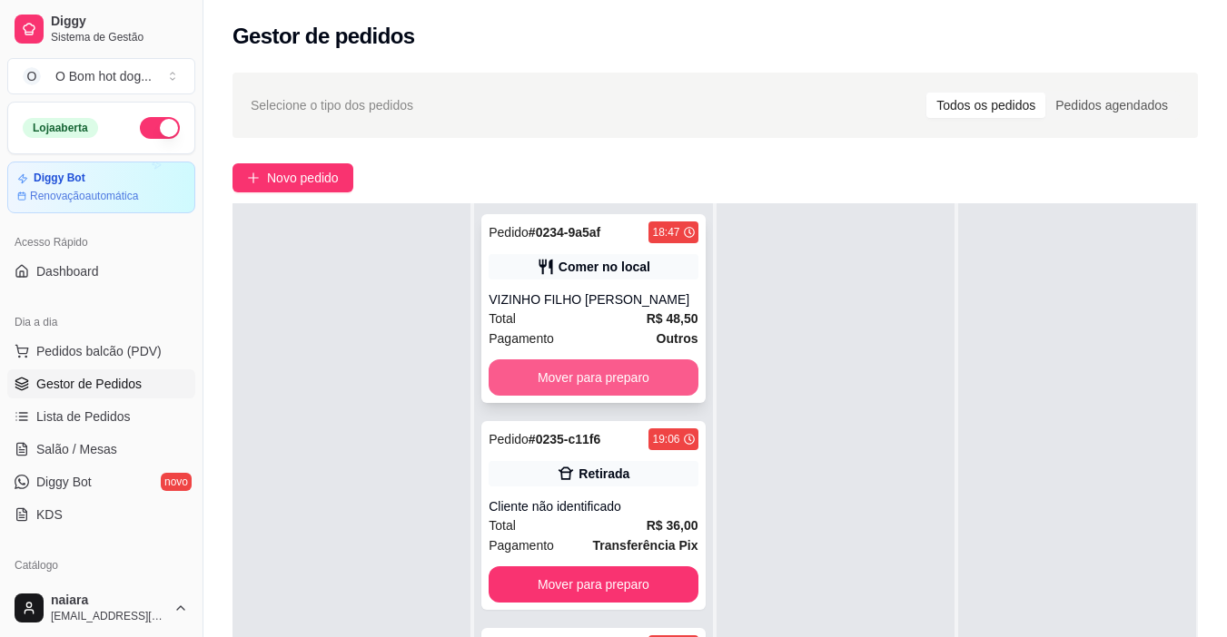
click at [593, 374] on button "Mover para preparo" at bounding box center [592, 378] width 209 height 36
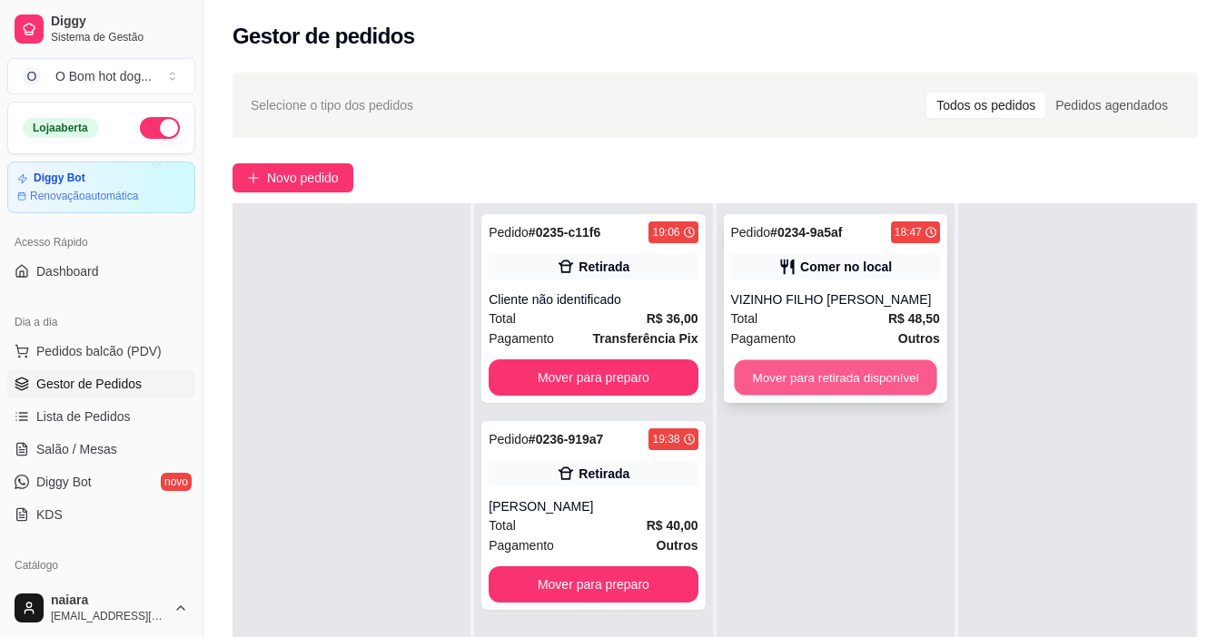
click at [867, 385] on button "Mover para retirada disponível" at bounding box center [835, 377] width 202 height 35
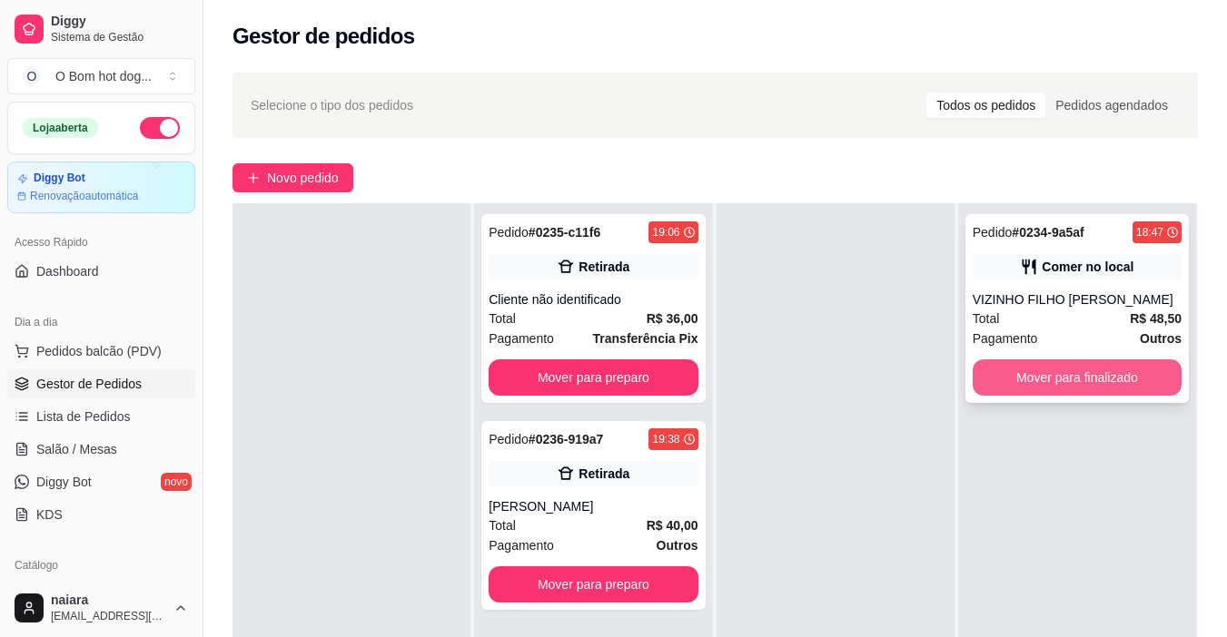
click at [998, 393] on button "Mover para finalizado" at bounding box center [1076, 378] width 209 height 36
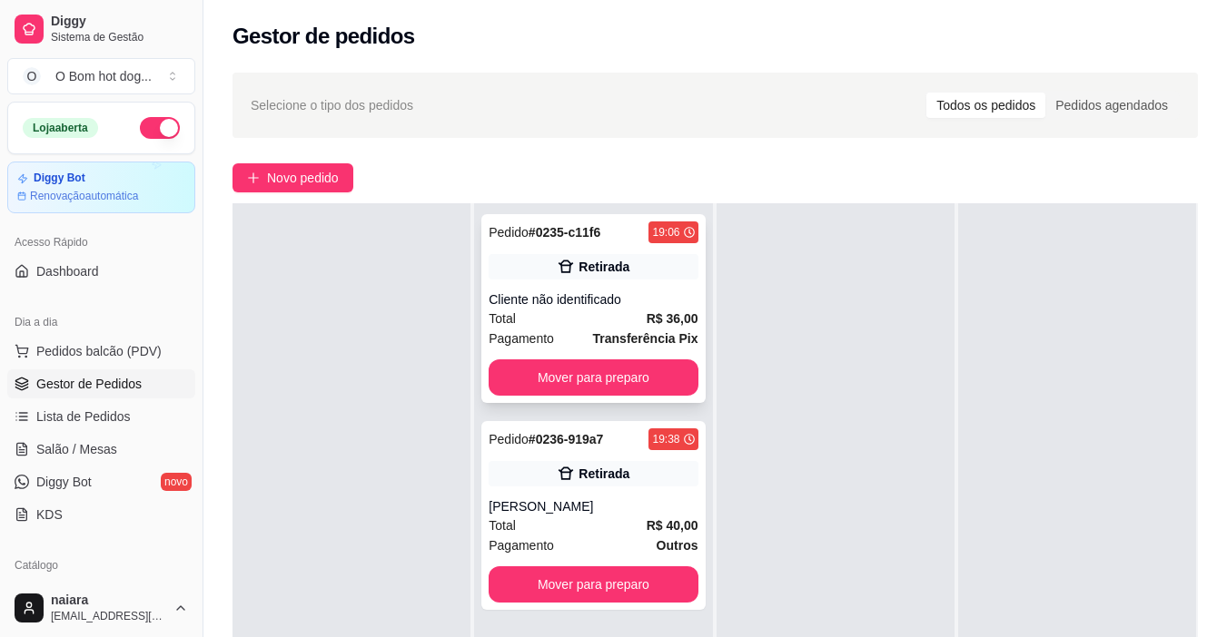
click at [572, 337] on div "Pagamento Transferência Pix" at bounding box center [592, 339] width 209 height 20
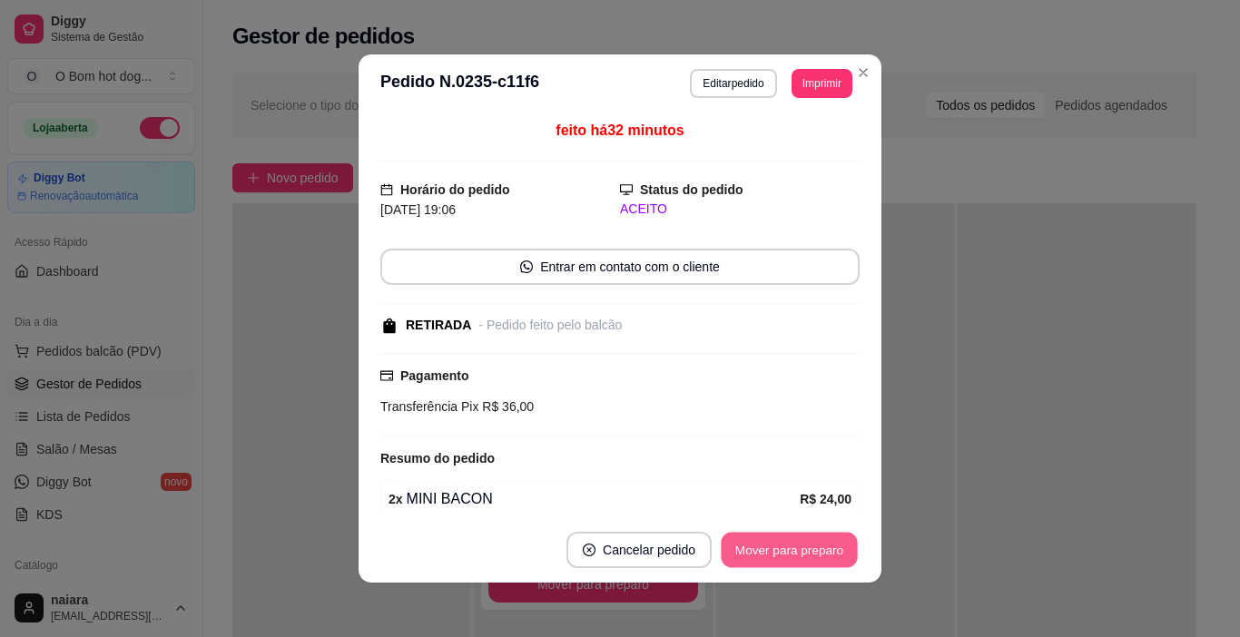
click at [815, 551] on button "Mover para preparo" at bounding box center [789, 550] width 136 height 35
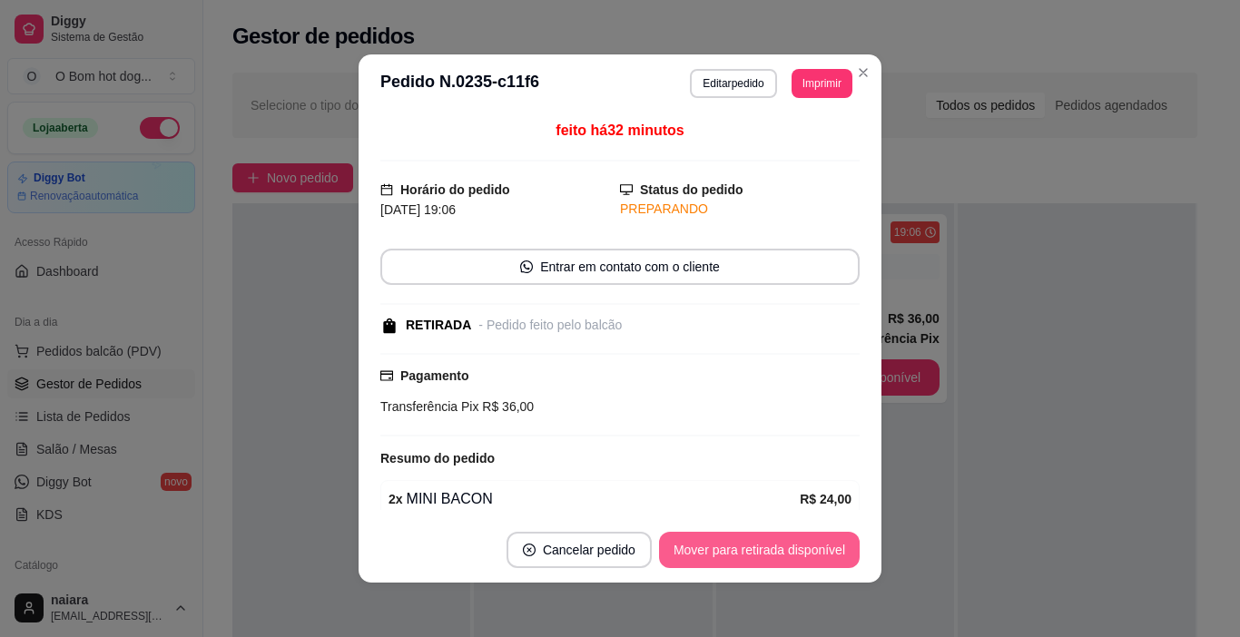
click at [815, 551] on button "Mover para retirada disponível" at bounding box center [759, 550] width 201 height 36
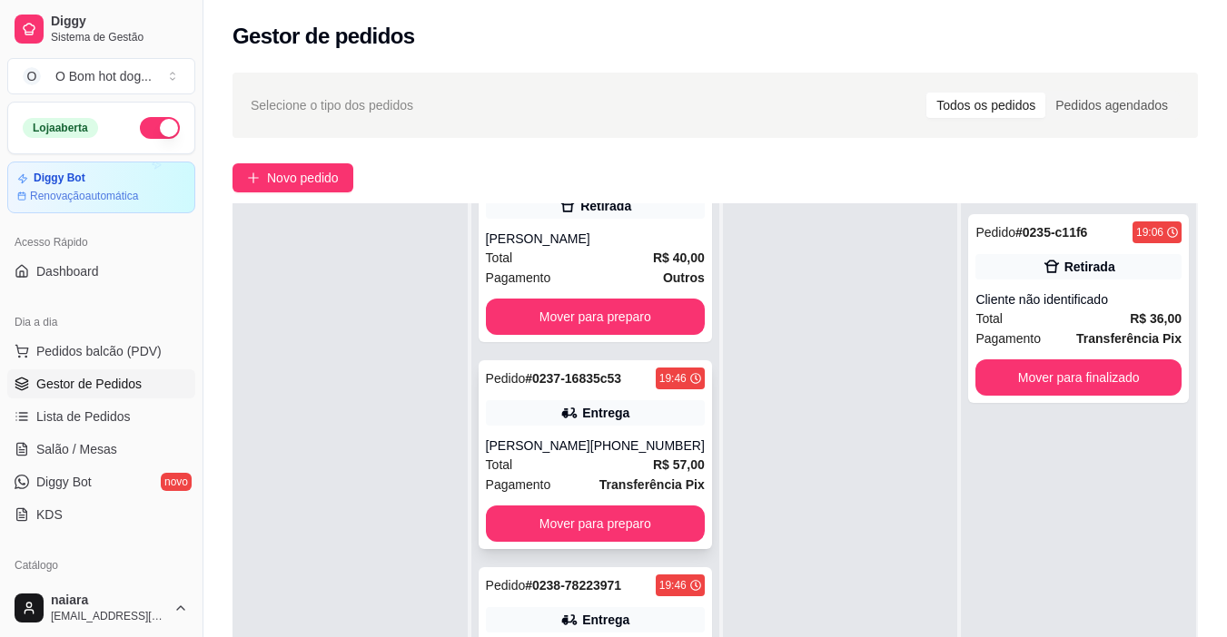
scroll to position [91, 0]
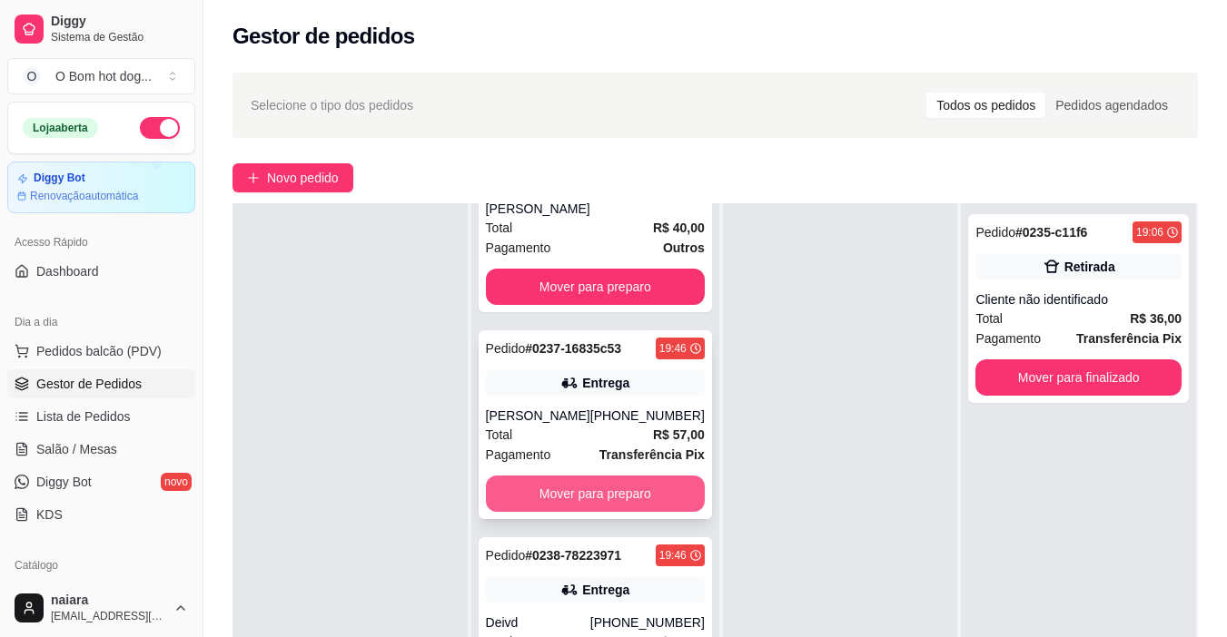
click at [618, 500] on button "Mover para preparo" at bounding box center [595, 494] width 219 height 36
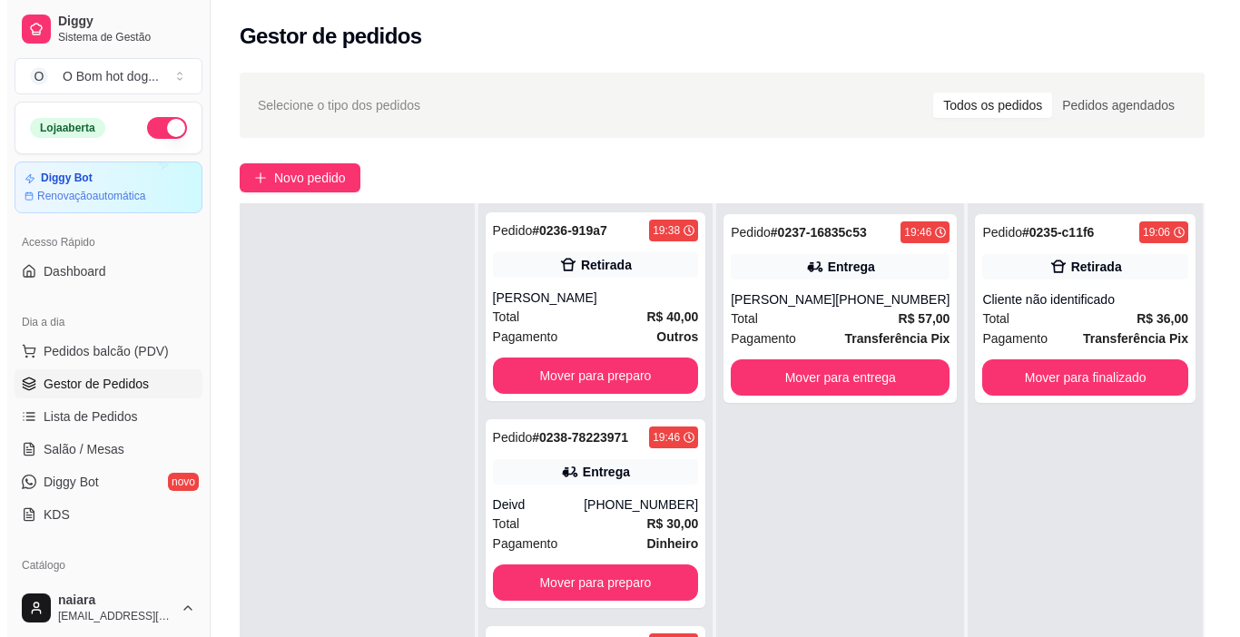
scroll to position [2, 0]
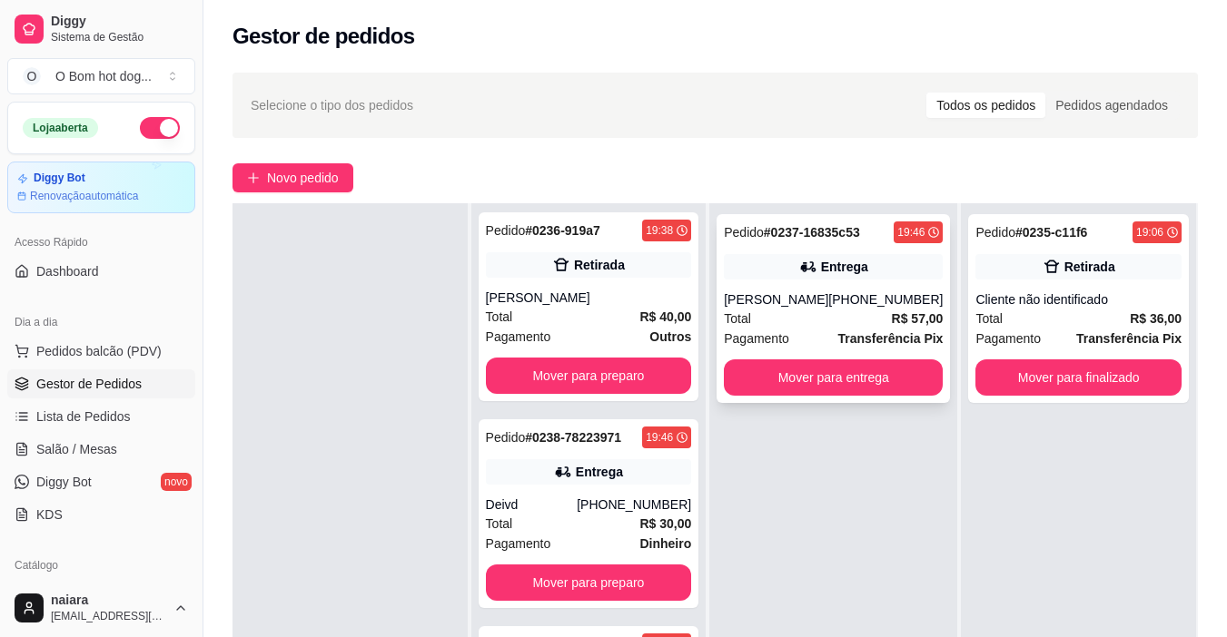
click at [824, 311] on div "Total R$ 57,00" at bounding box center [833, 319] width 219 height 20
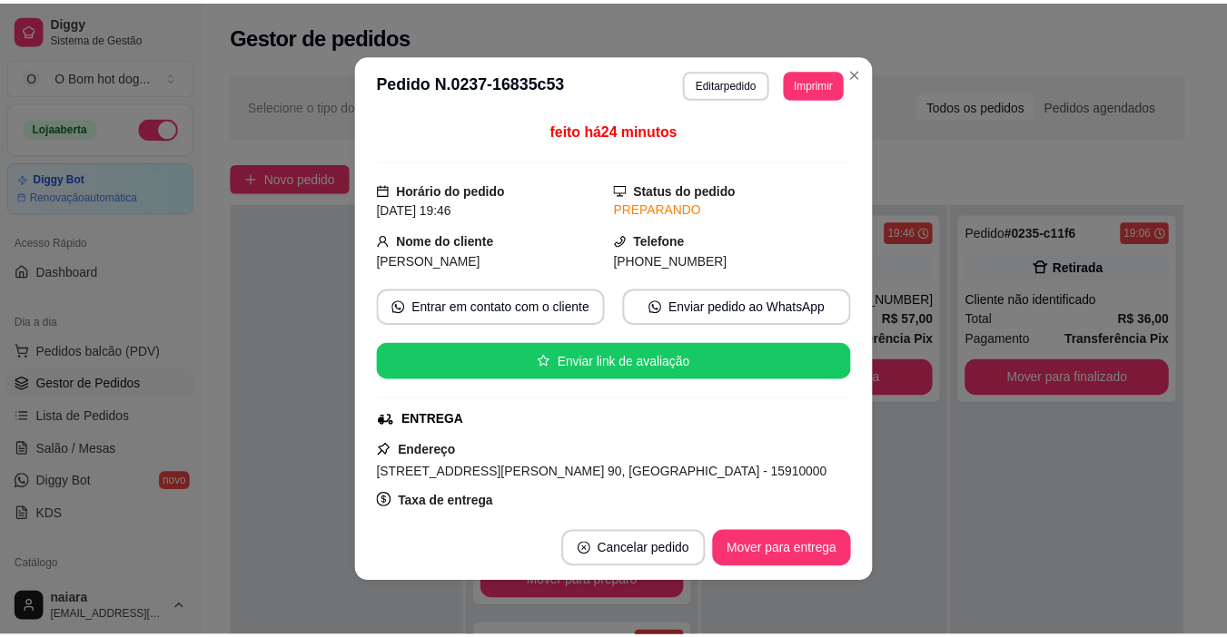
scroll to position [91, 0]
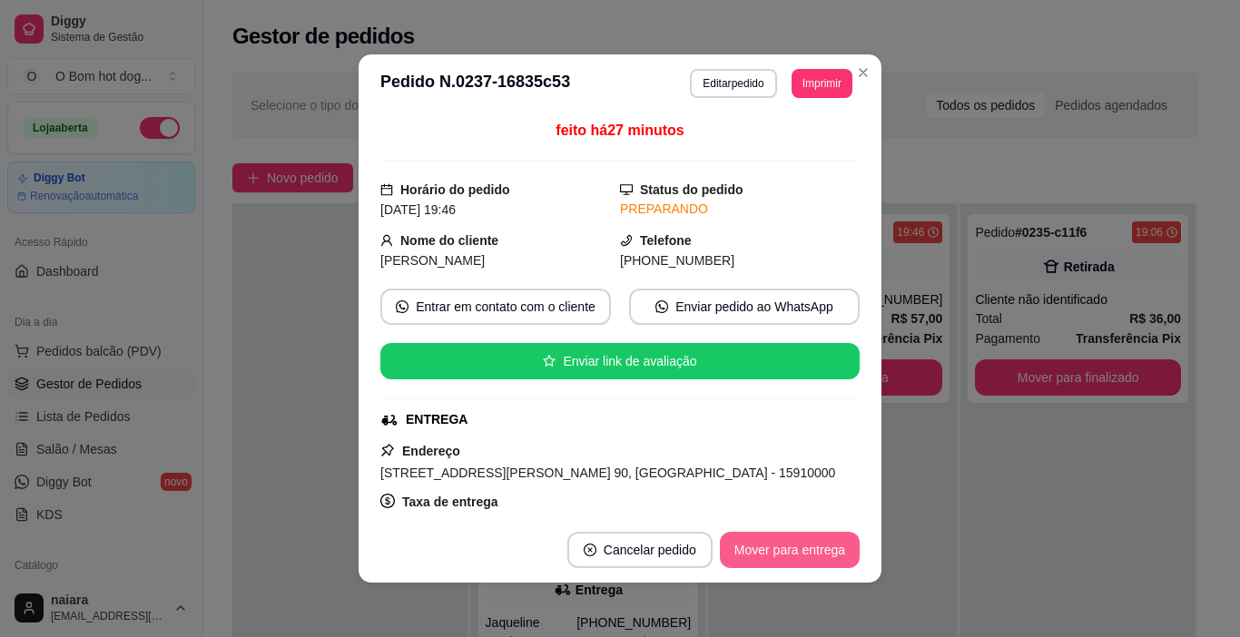
click at [764, 548] on button "Mover para entrega" at bounding box center [790, 550] width 140 height 36
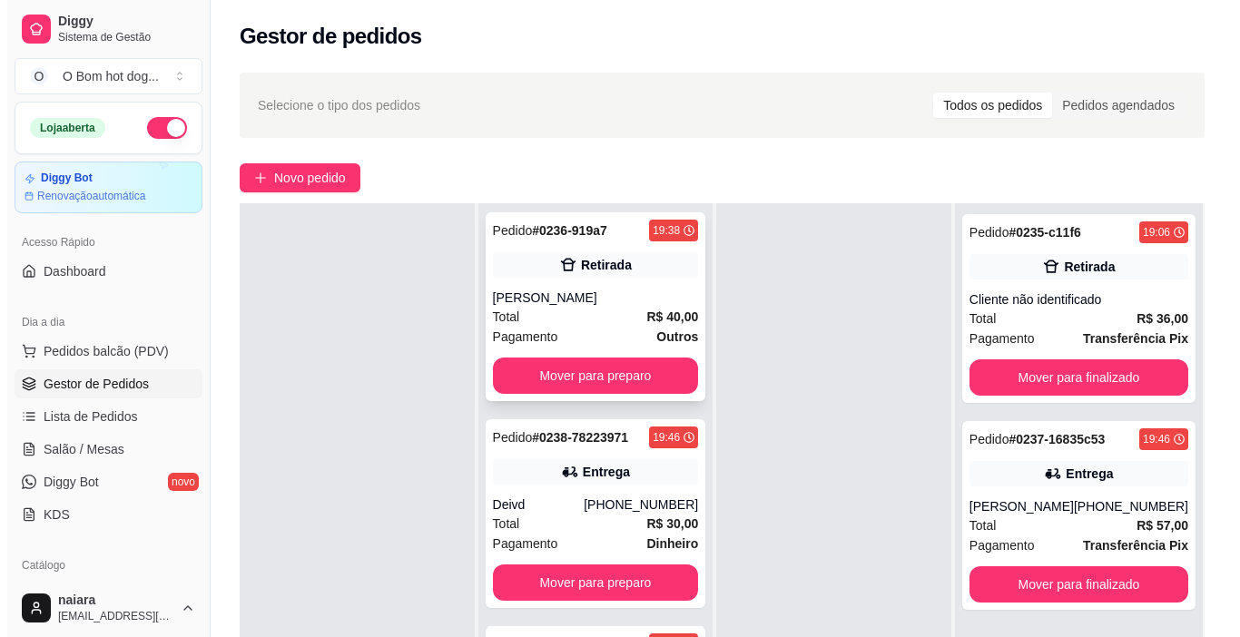
scroll to position [0, 0]
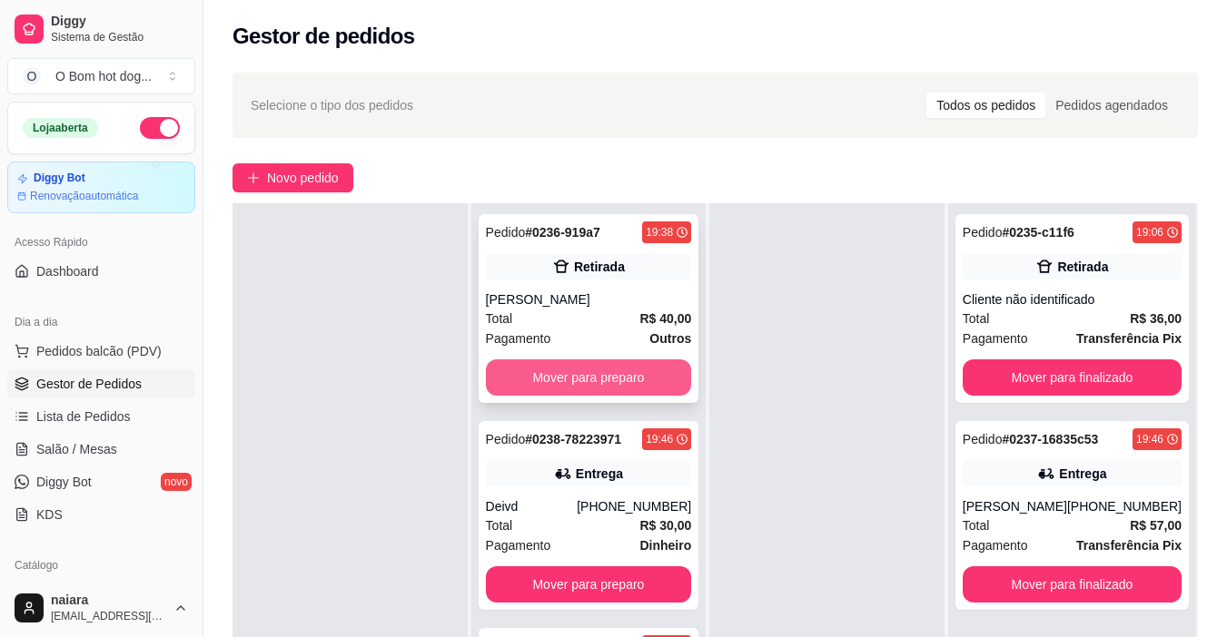
click at [641, 375] on button "Mover para preparo" at bounding box center [589, 378] width 206 height 36
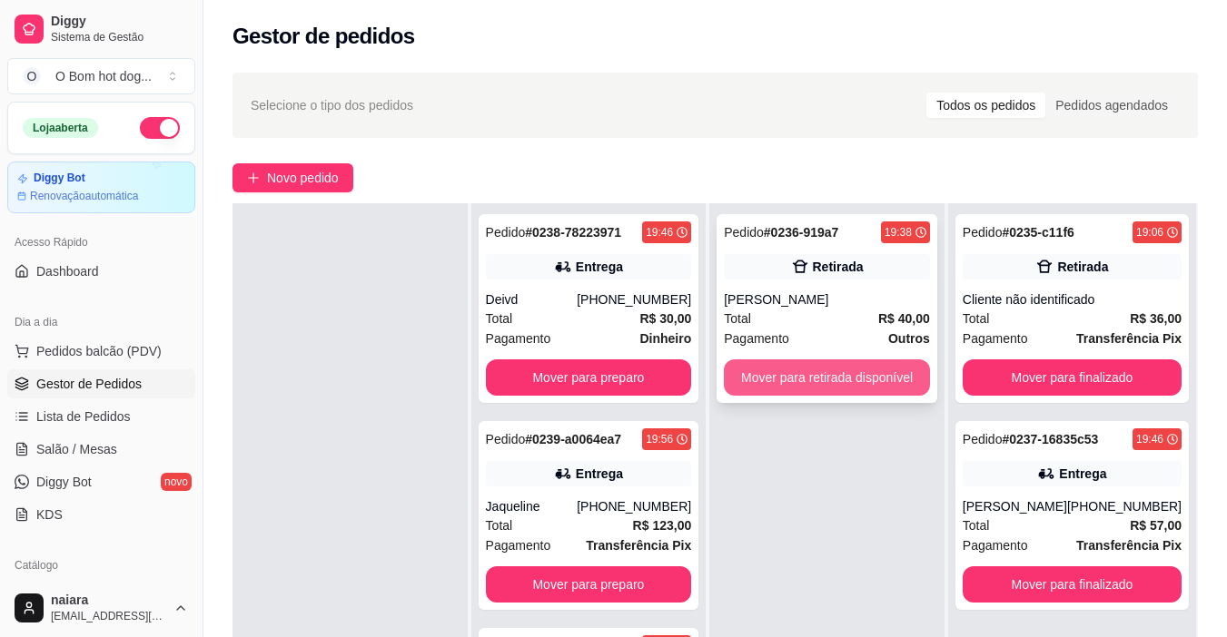
click at [757, 368] on button "Mover para retirada disponível" at bounding box center [827, 378] width 206 height 36
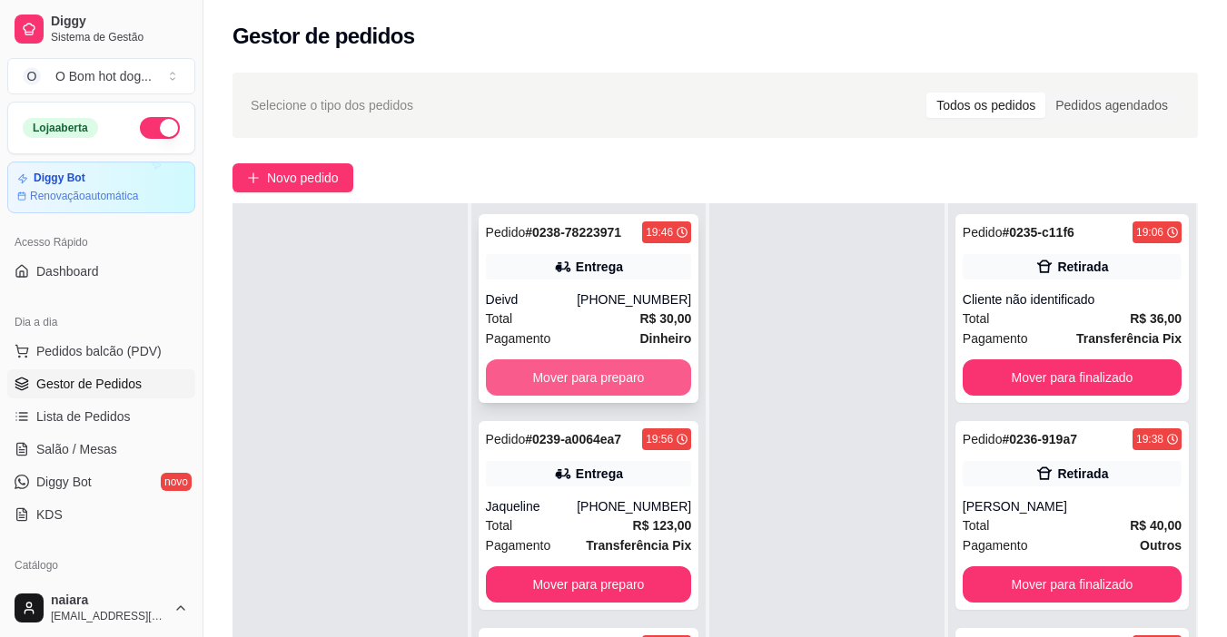
click at [647, 378] on button "Mover para preparo" at bounding box center [589, 378] width 206 height 36
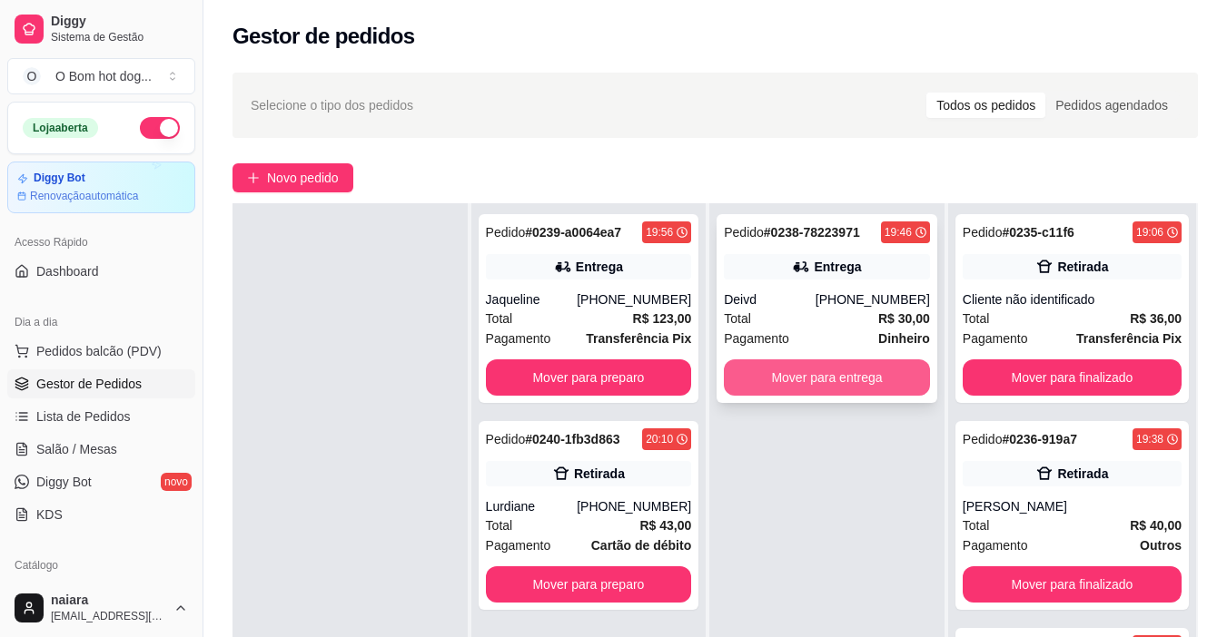
click at [753, 364] on button "Mover para entrega" at bounding box center [827, 378] width 206 height 36
click at [759, 382] on button "Mover para entrega" at bounding box center [827, 378] width 206 height 36
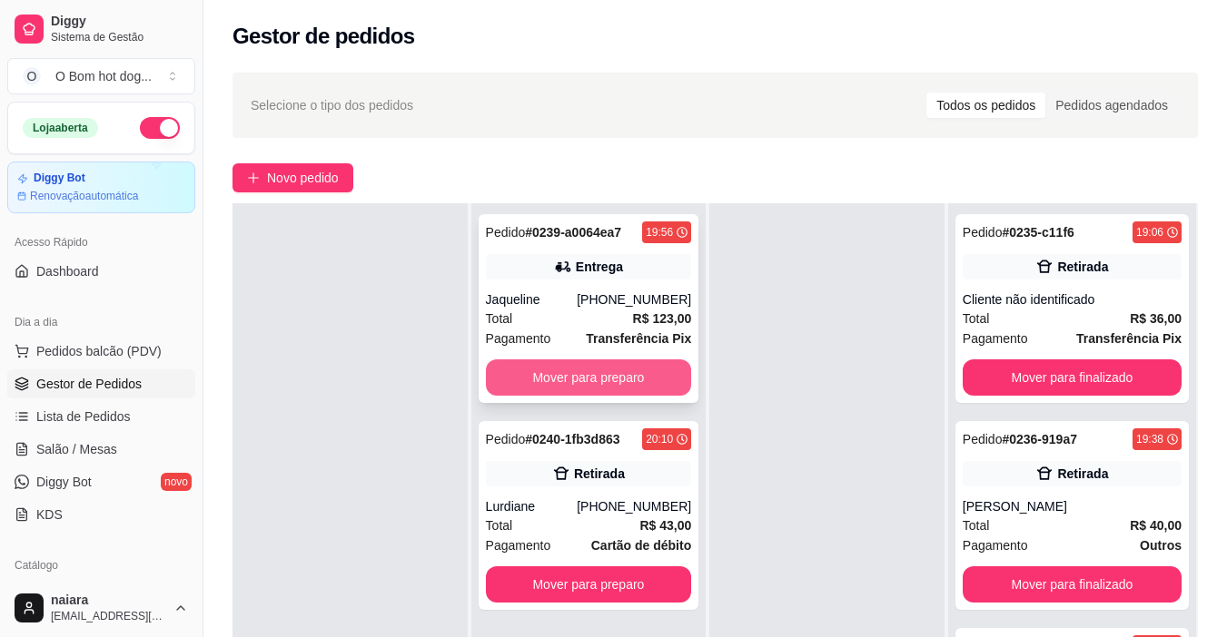
click at [633, 377] on button "Mover para preparo" at bounding box center [589, 378] width 206 height 36
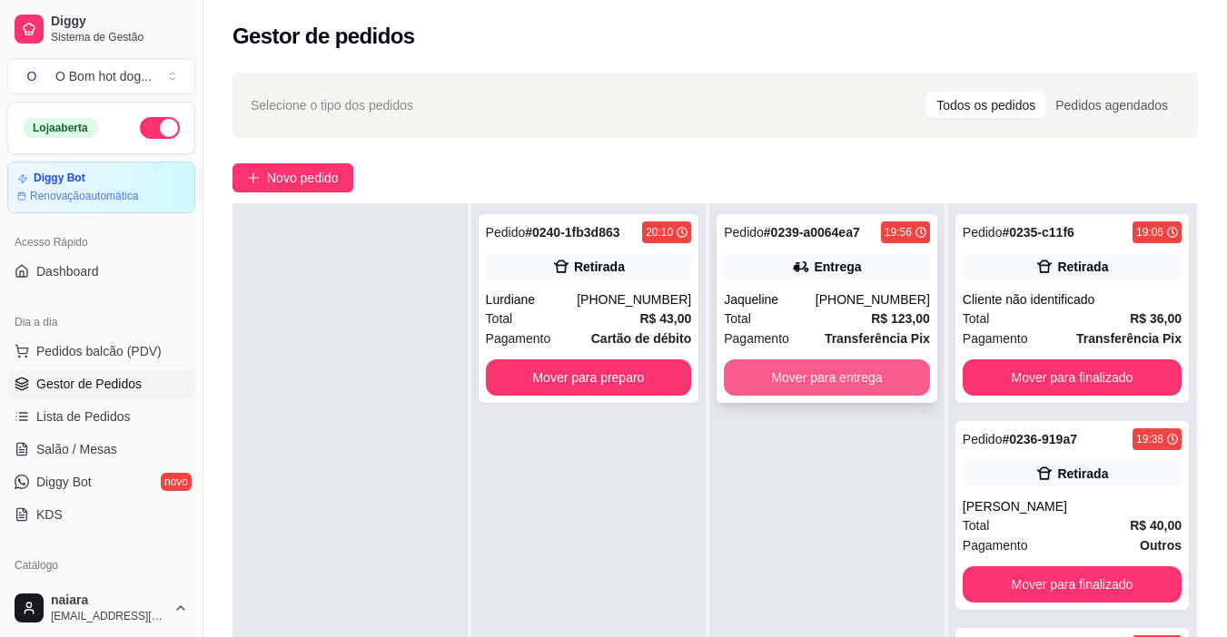
click at [760, 379] on button "Mover para entrega" at bounding box center [827, 378] width 206 height 36
click at [777, 385] on button "Mover para entrega" at bounding box center [827, 378] width 206 height 36
click at [775, 360] on button "Mover para entrega" at bounding box center [827, 378] width 206 height 36
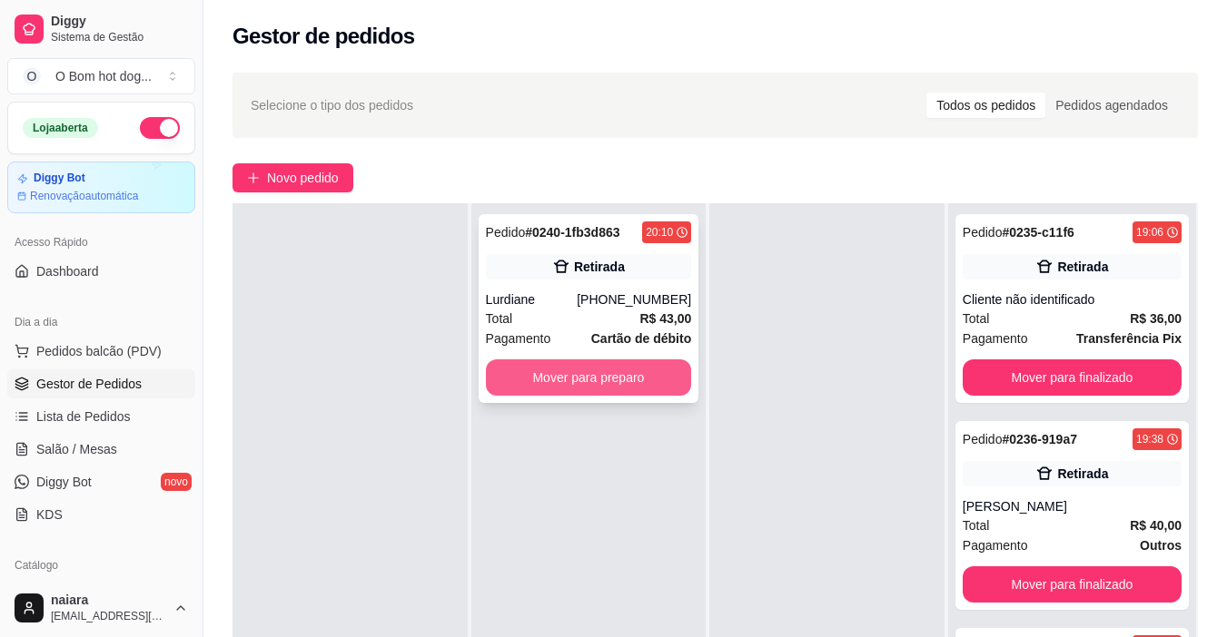
click at [624, 393] on button "Mover para preparo" at bounding box center [589, 378] width 206 height 36
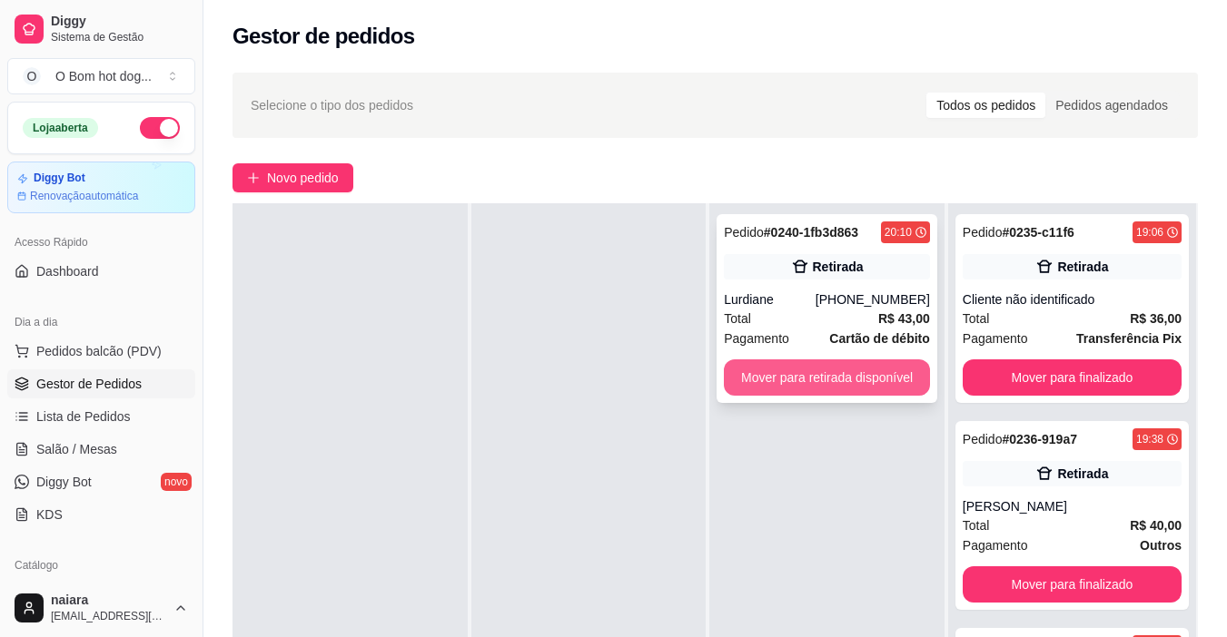
click at [803, 391] on button "Mover para retirada disponível" at bounding box center [827, 378] width 206 height 36
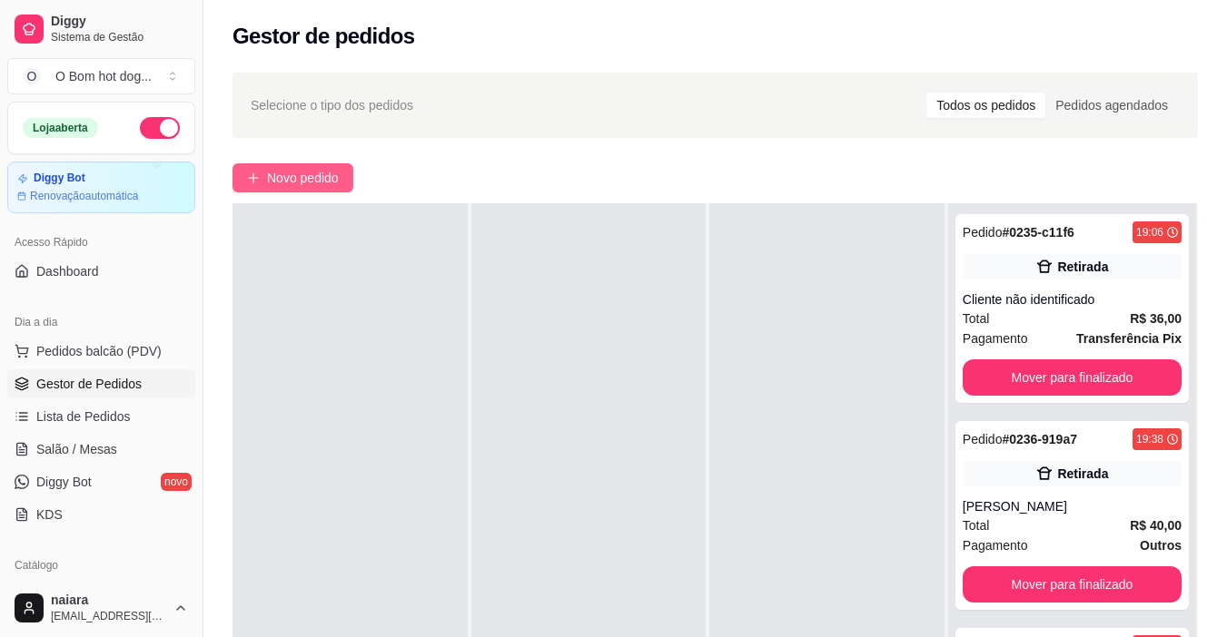
click at [305, 165] on button "Novo pedido" at bounding box center [292, 177] width 121 height 29
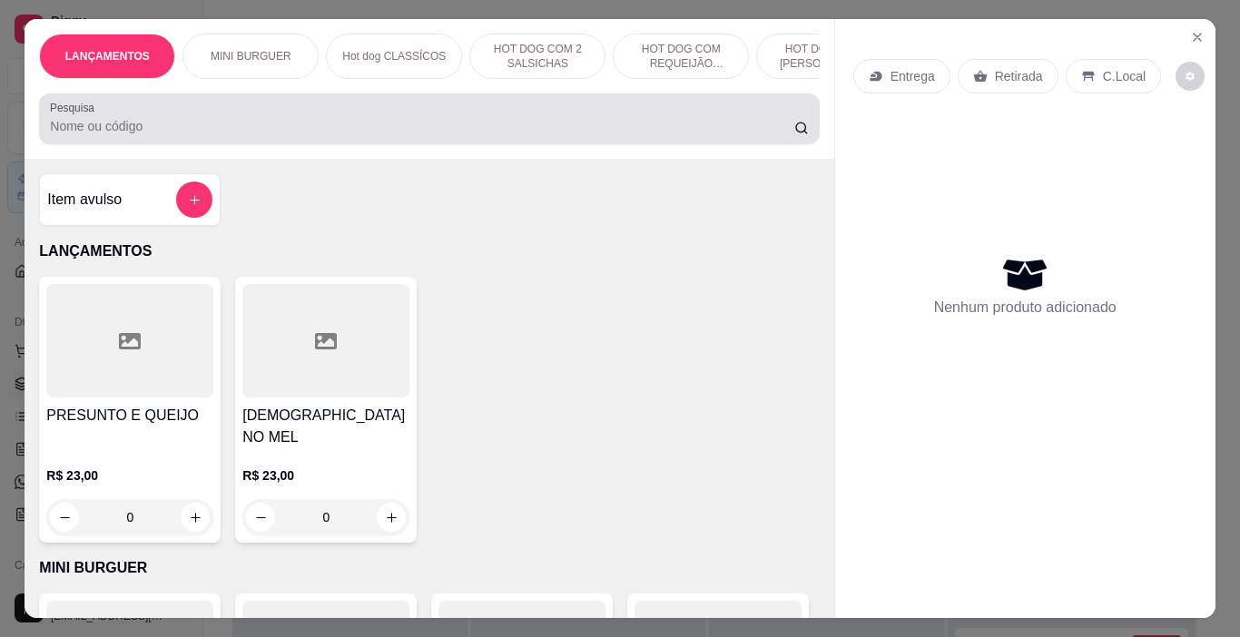
click at [180, 124] on input "Pesquisa" at bounding box center [422, 126] width 745 height 18
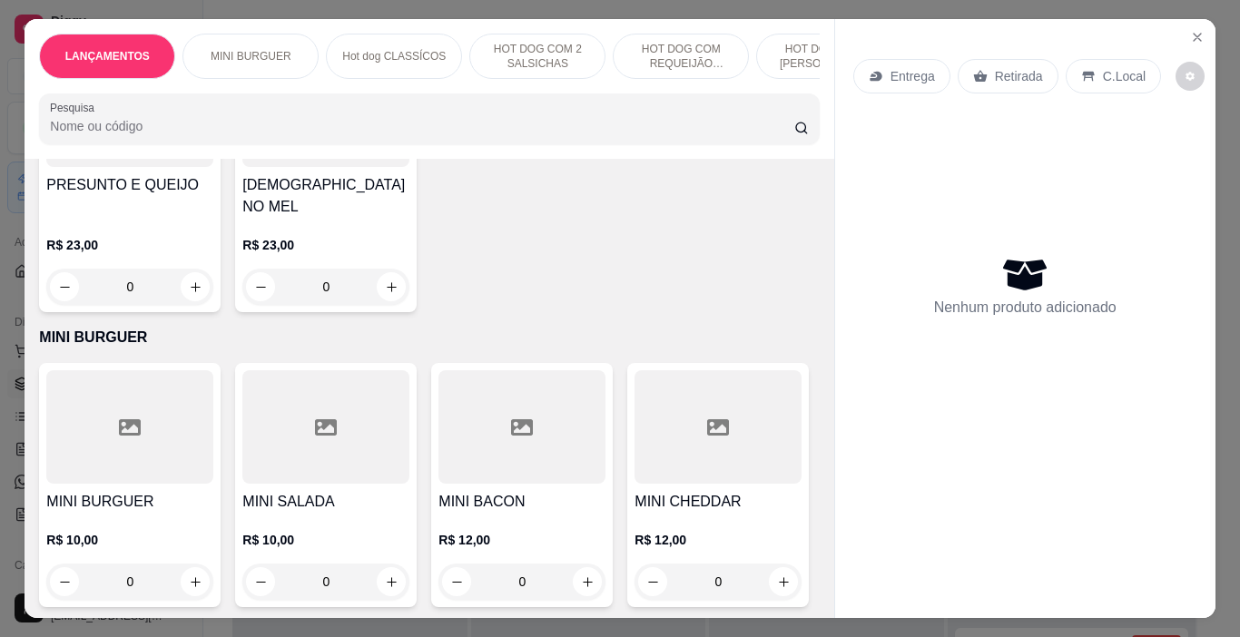
scroll to position [272, 0]
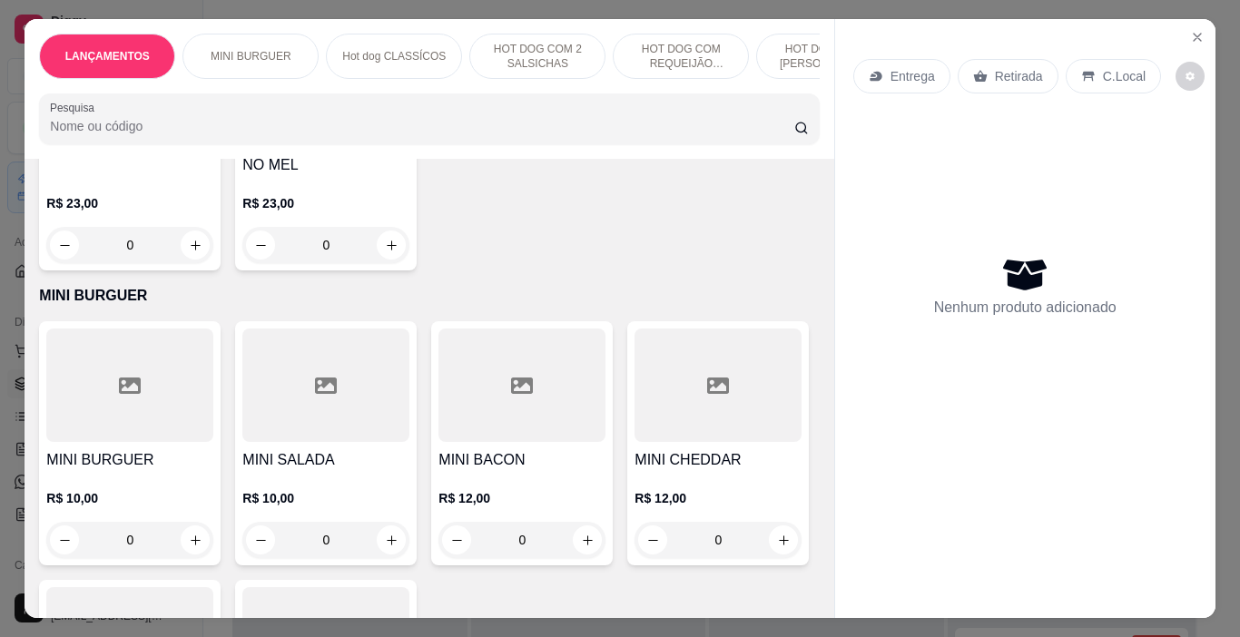
click at [488, 362] on div at bounding box center [522, 385] width 167 height 113
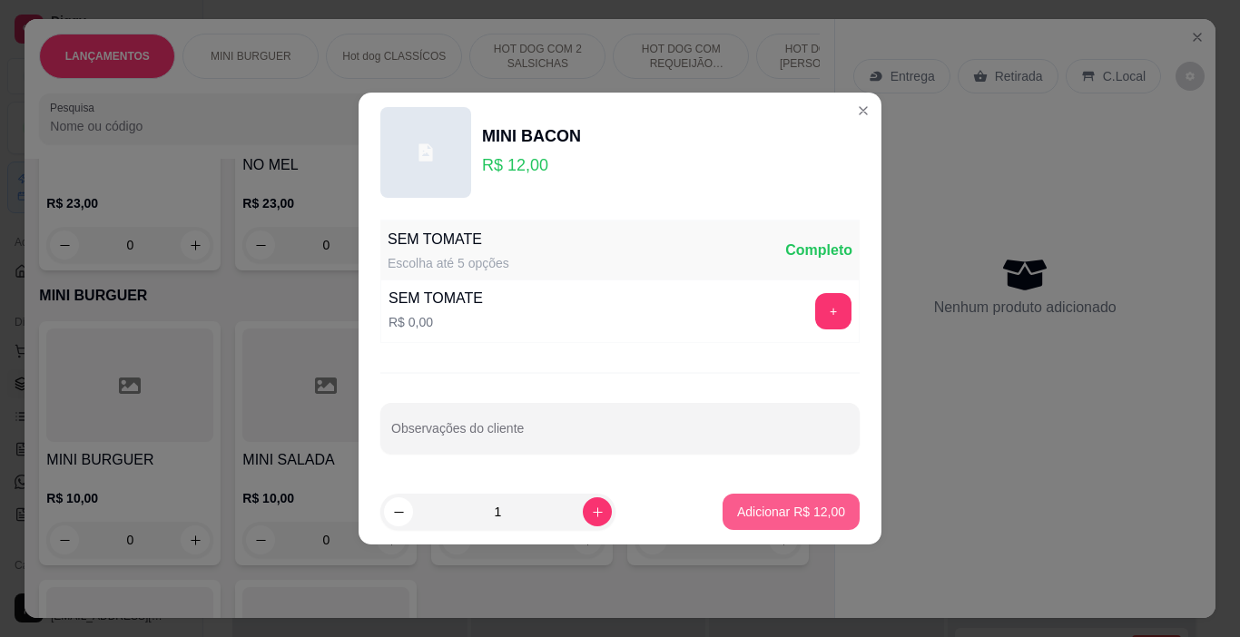
click at [790, 508] on p "Adicionar R$ 12,00" at bounding box center [791, 512] width 108 height 18
type input "1"
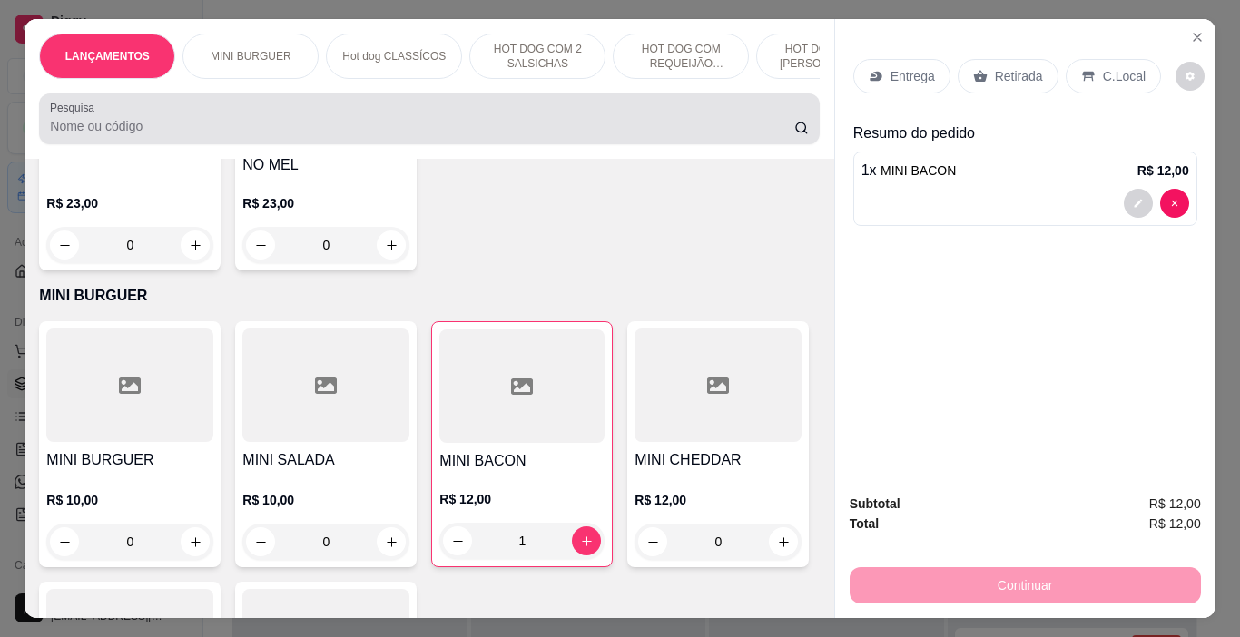
click at [147, 121] on div at bounding box center [429, 119] width 758 height 36
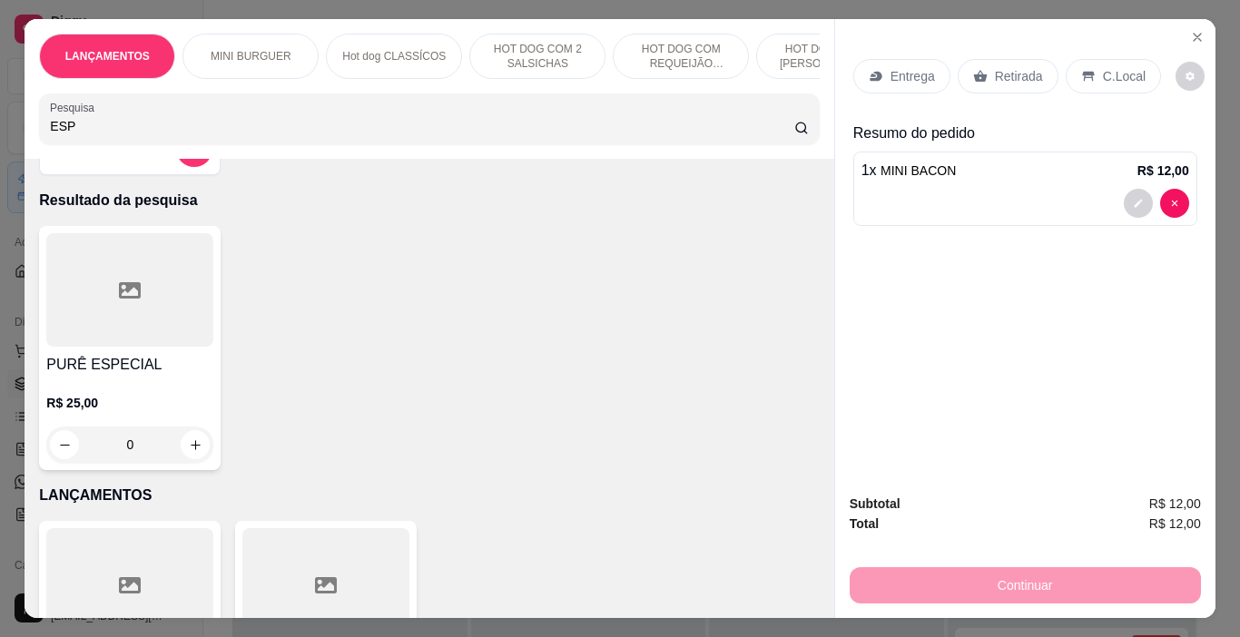
scroll to position [0, 0]
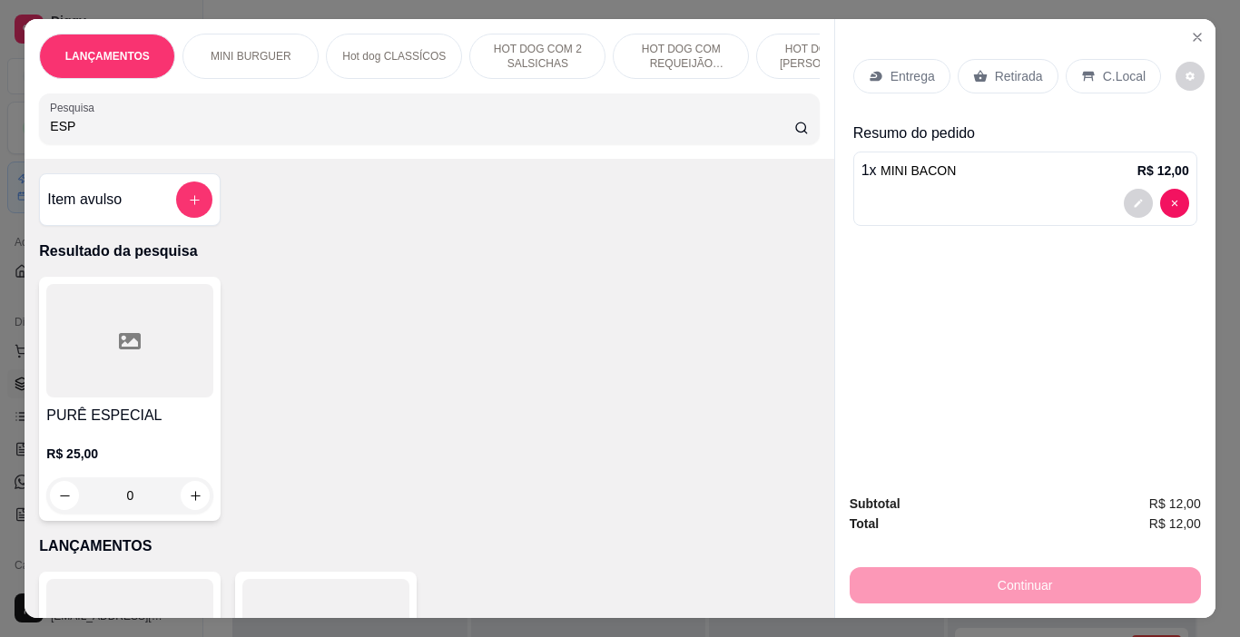
type input "ESP"
click at [128, 452] on p "R$ 25,00" at bounding box center [129, 454] width 167 height 18
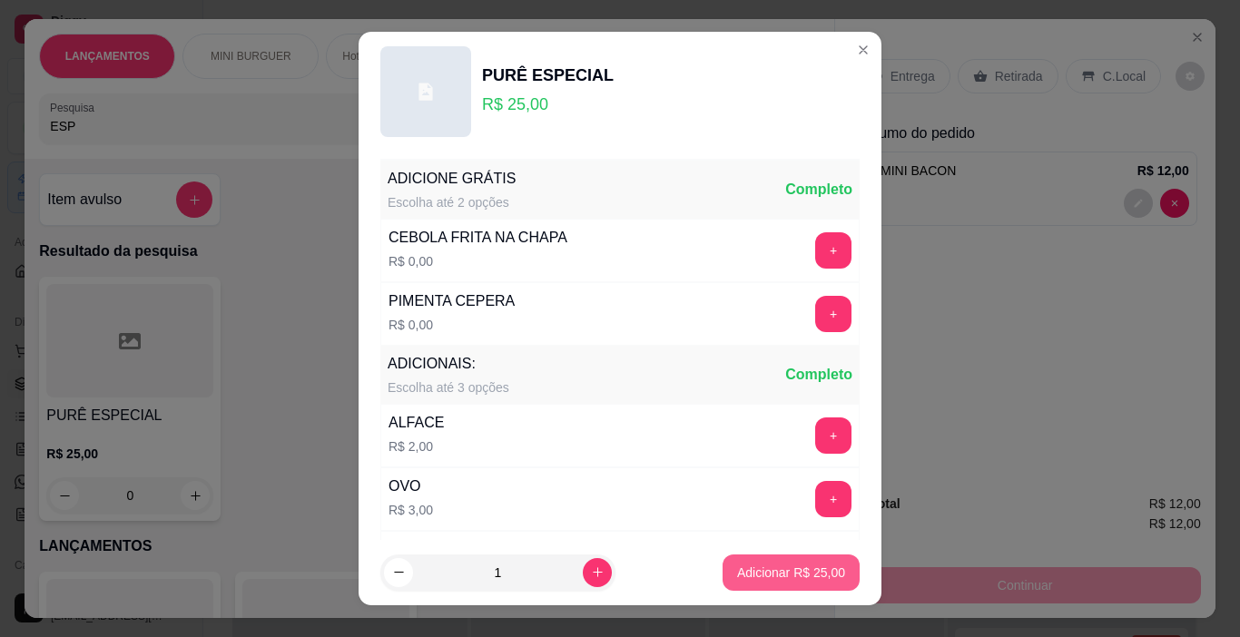
click at [787, 572] on p "Adicionar R$ 25,00" at bounding box center [791, 573] width 108 height 18
type input "1"
